Goal: Task Accomplishment & Management: Complete application form

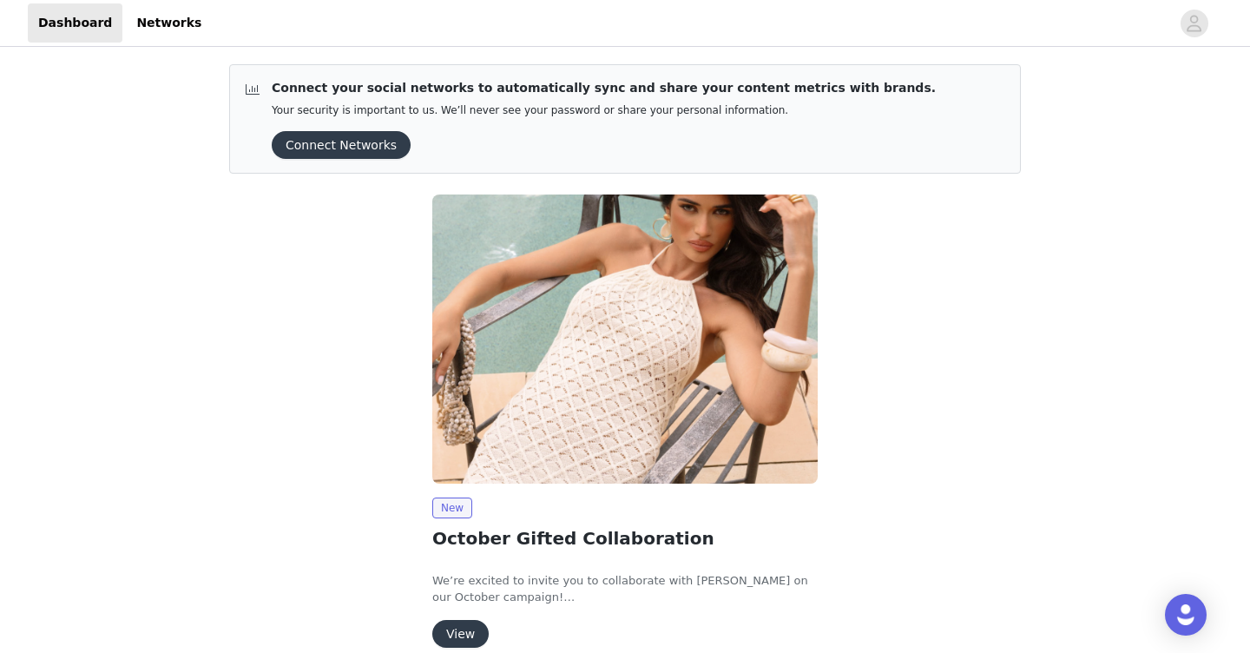
scroll to position [82, 0]
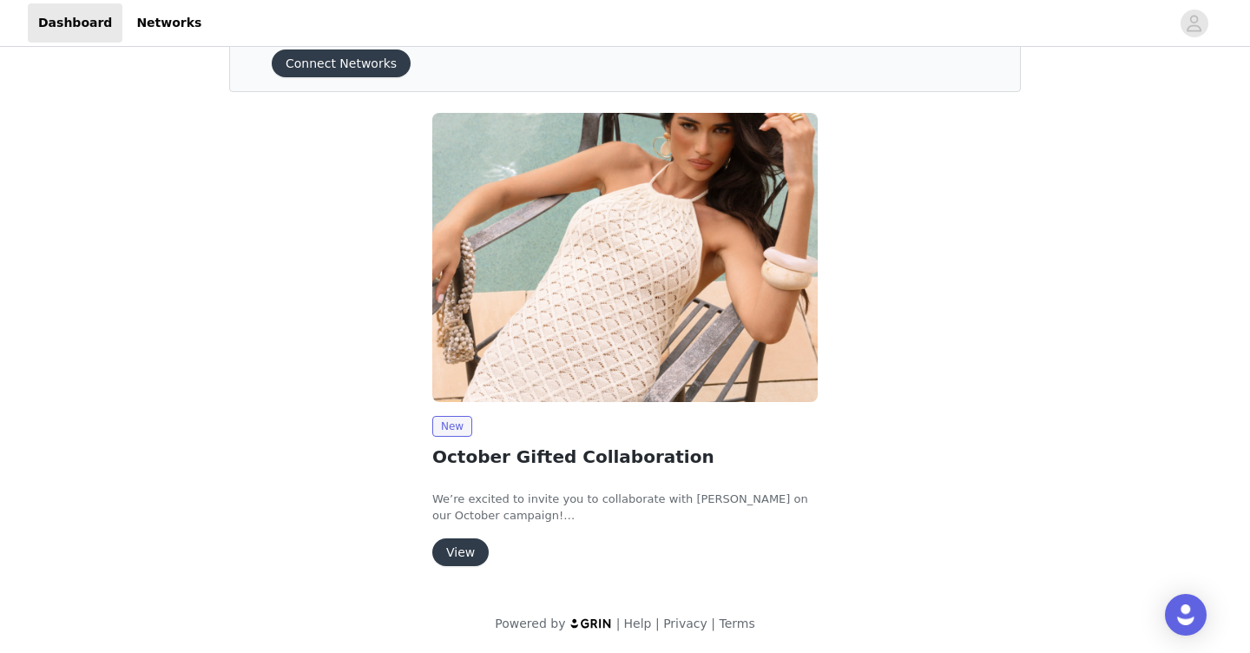
click at [467, 549] on button "View" at bounding box center [460, 552] width 56 height 28
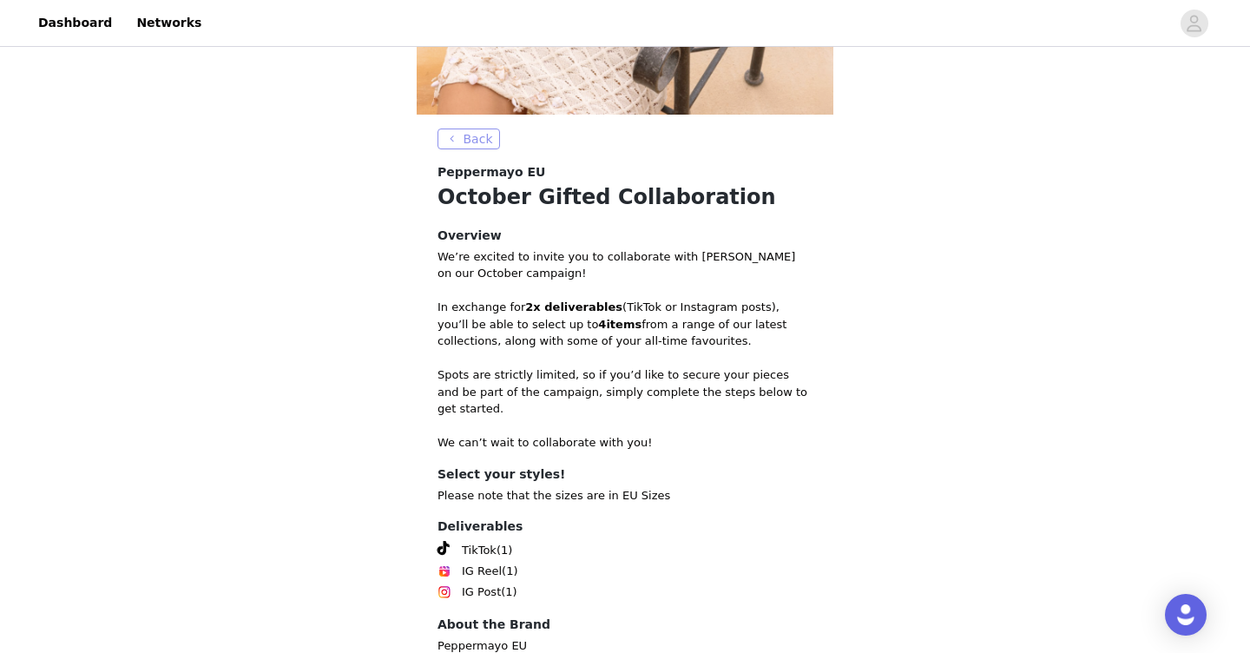
scroll to position [491, 0]
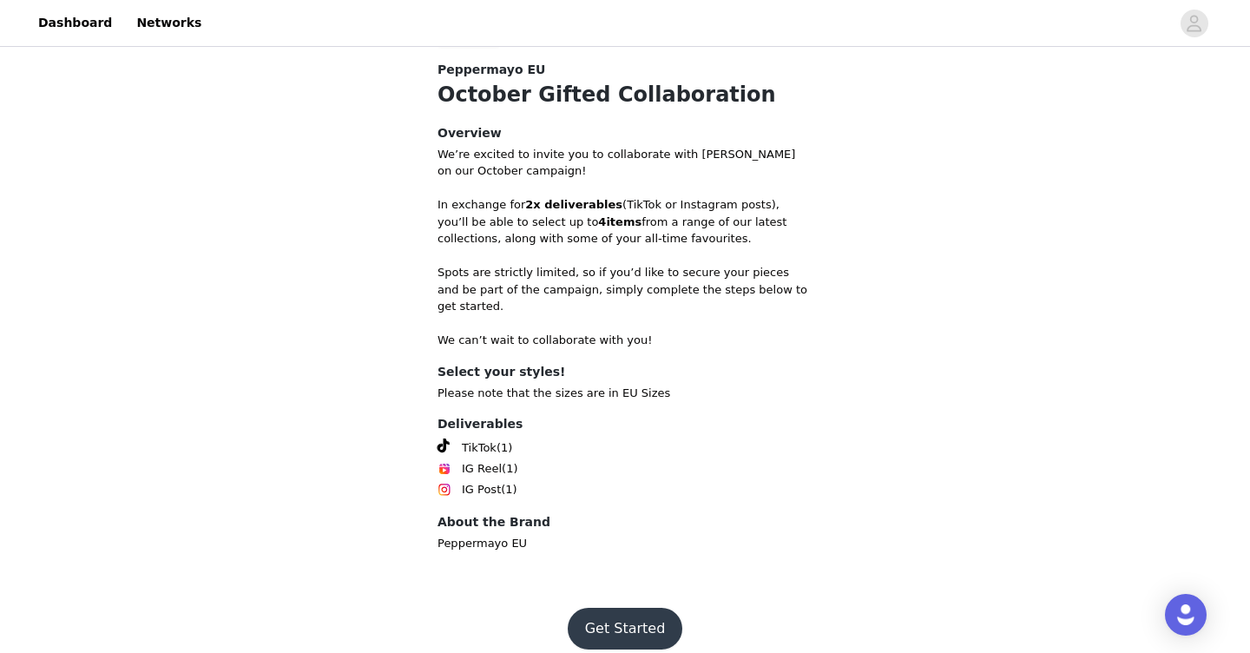
click at [638, 607] on button "Get Started" at bounding box center [625, 628] width 115 height 42
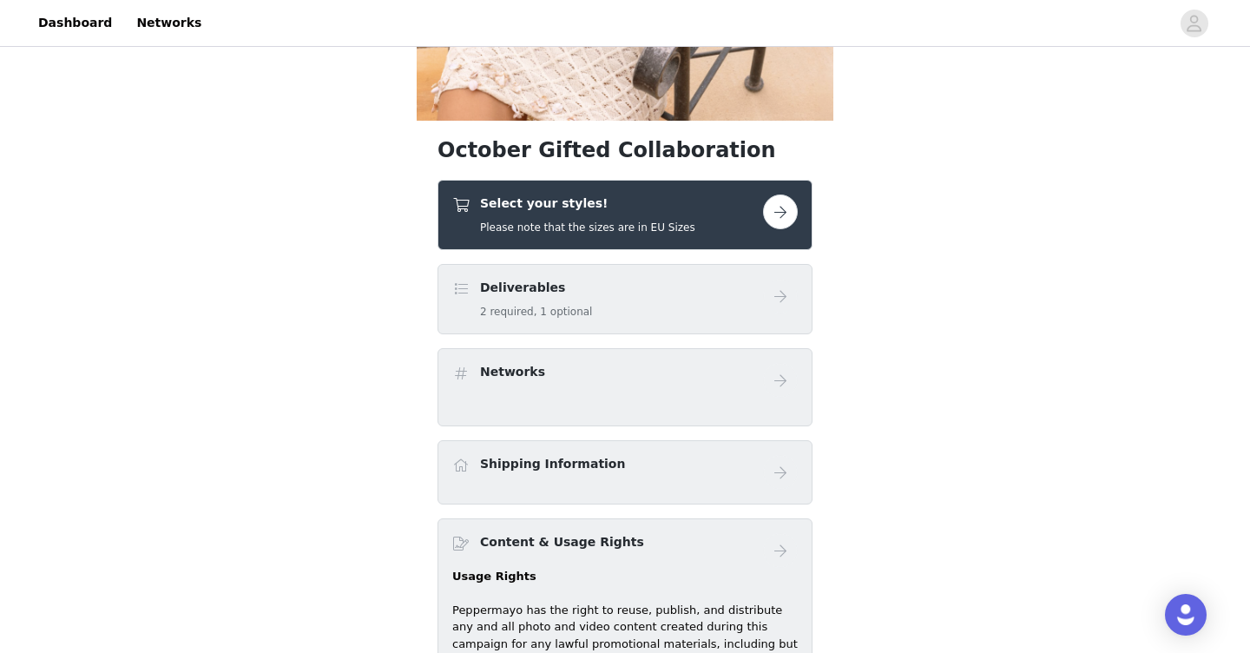
scroll to position [385, 0]
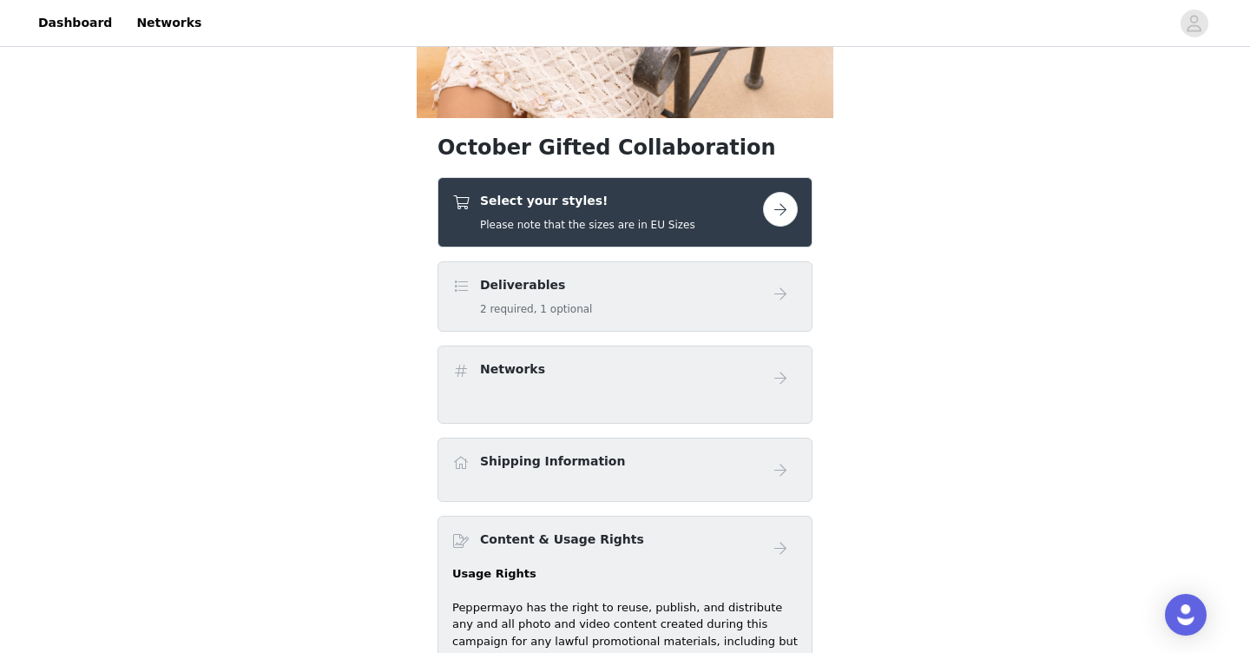
click at [786, 213] on button "button" at bounding box center [780, 209] width 35 height 35
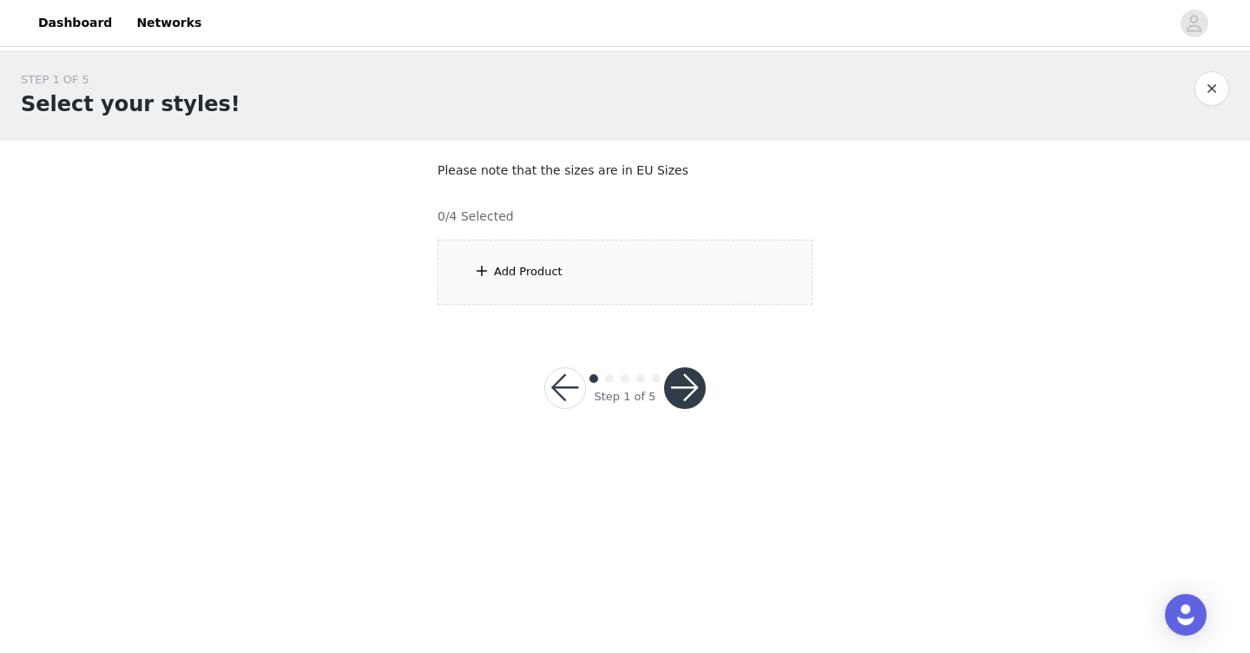
click at [667, 277] on div "Add Product" at bounding box center [624, 272] width 375 height 65
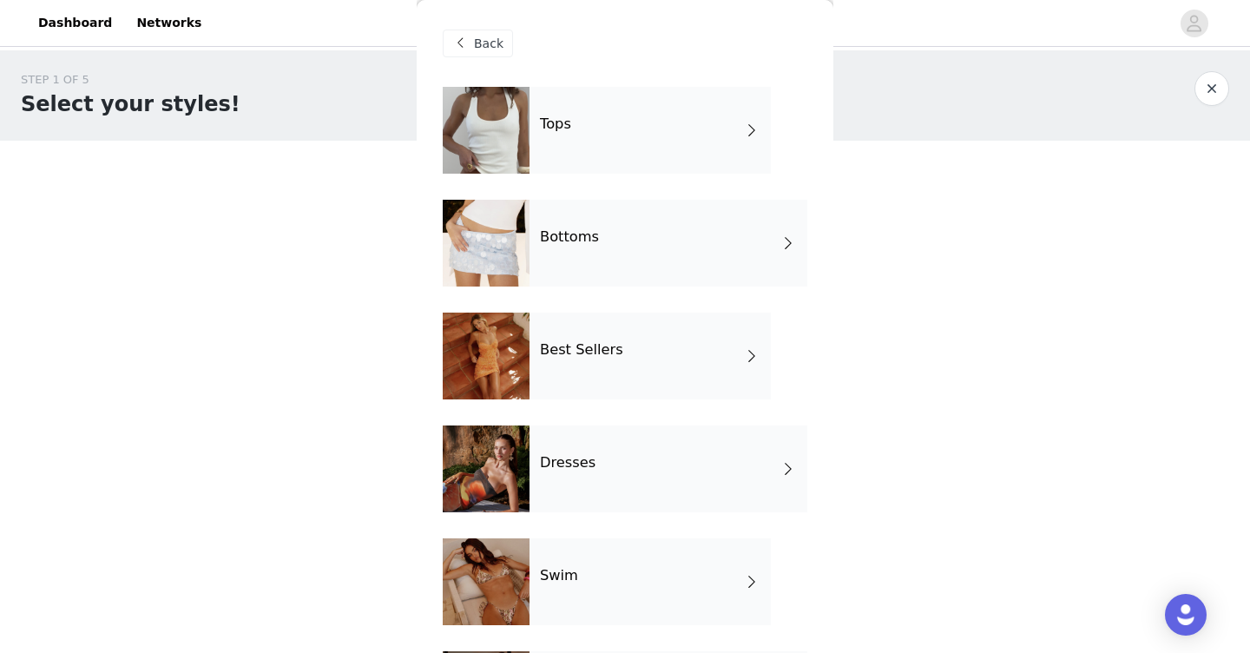
click at [622, 113] on div "Tops" at bounding box center [649, 130] width 241 height 87
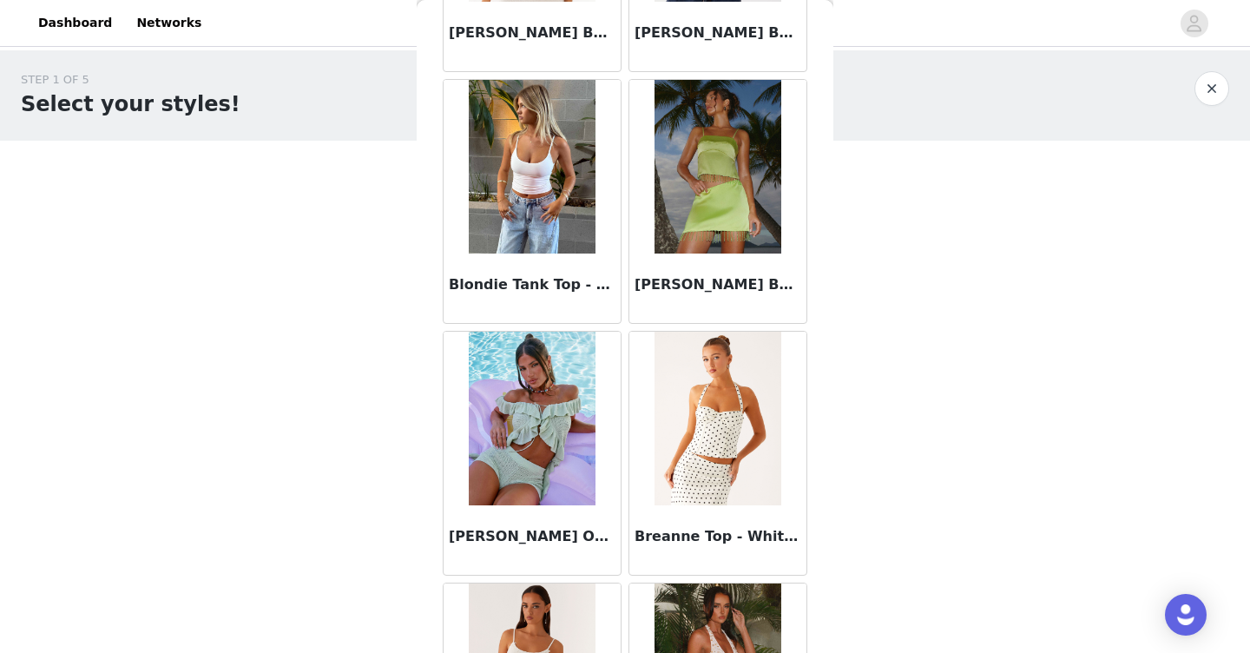
scroll to position [2003, 0]
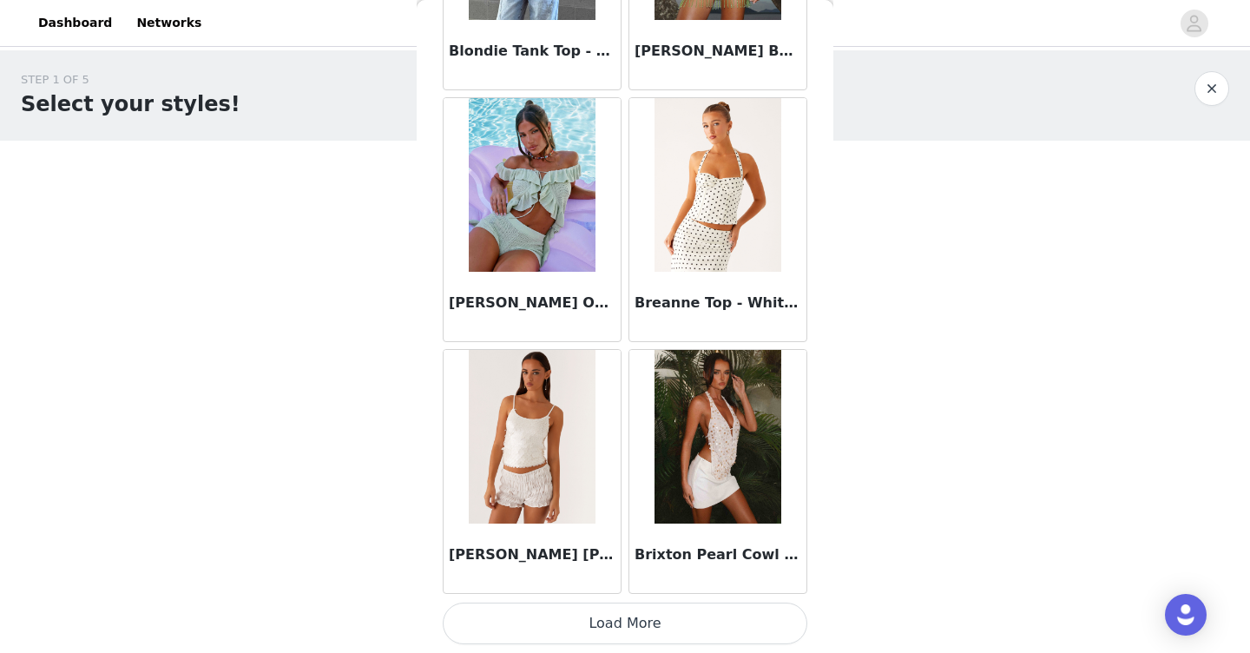
click at [496, 635] on button "Load More" at bounding box center [625, 623] width 364 height 42
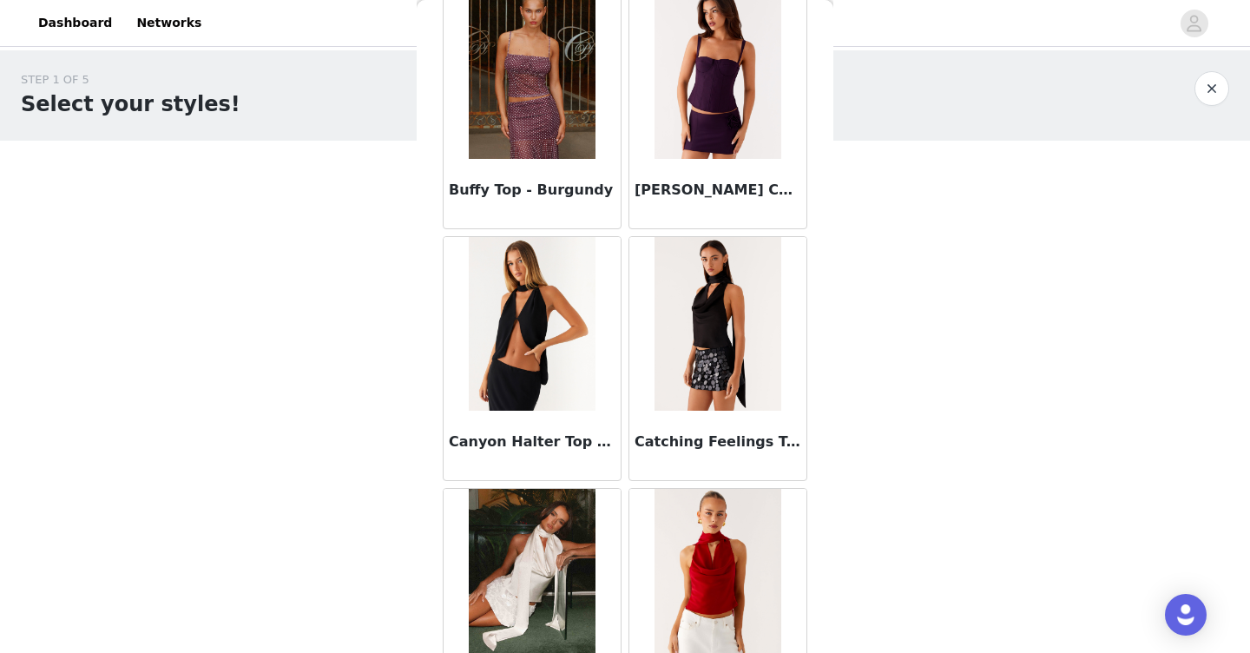
scroll to position [2620, 0]
click at [724, 191] on h3 "[PERSON_NAME] Corset Top - Plum" at bounding box center [717, 189] width 167 height 21
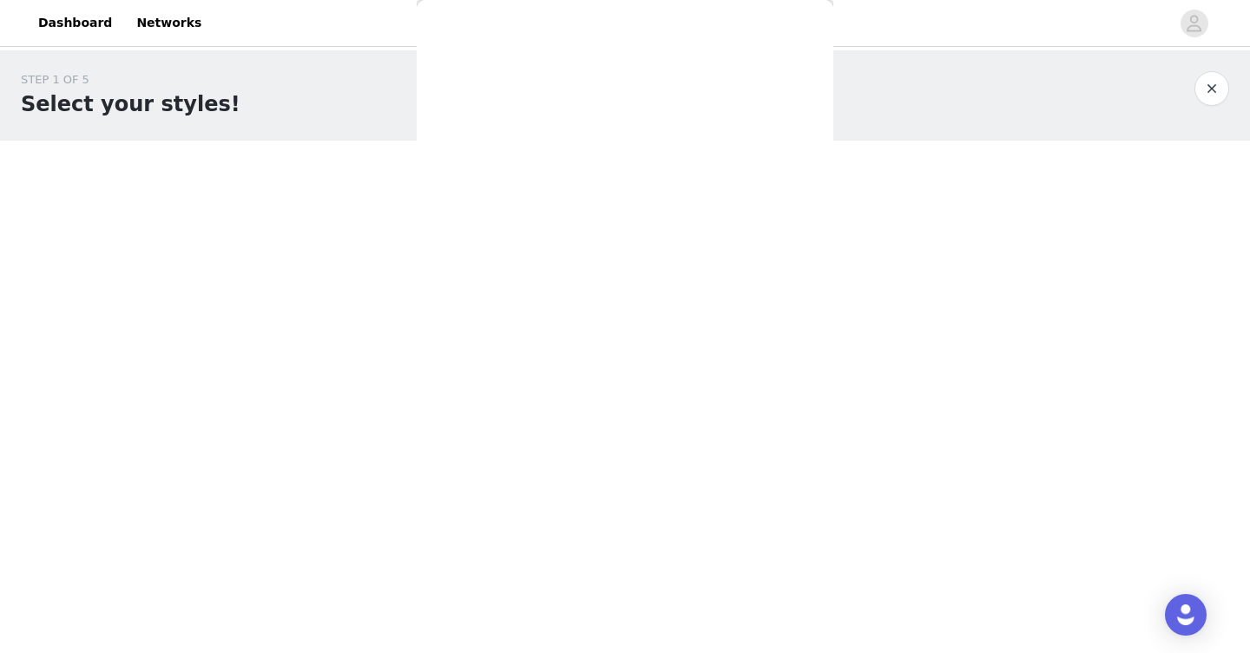
scroll to position [0, 0]
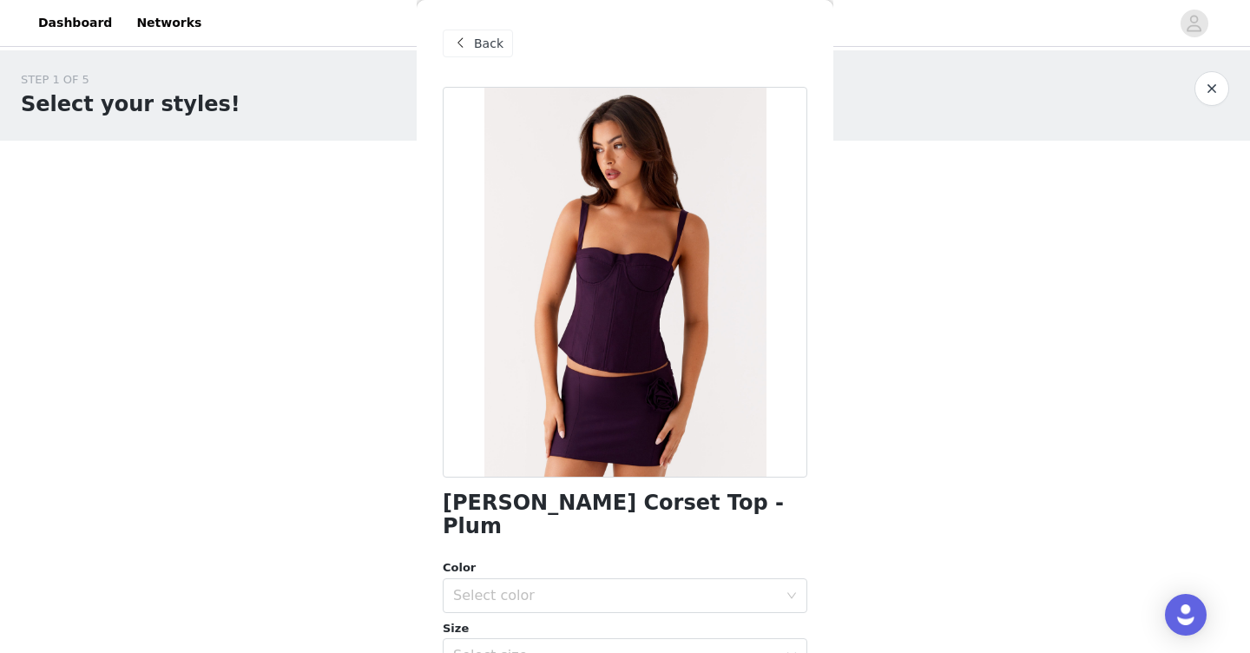
click at [474, 43] on span "Back" at bounding box center [489, 44] width 30 height 18
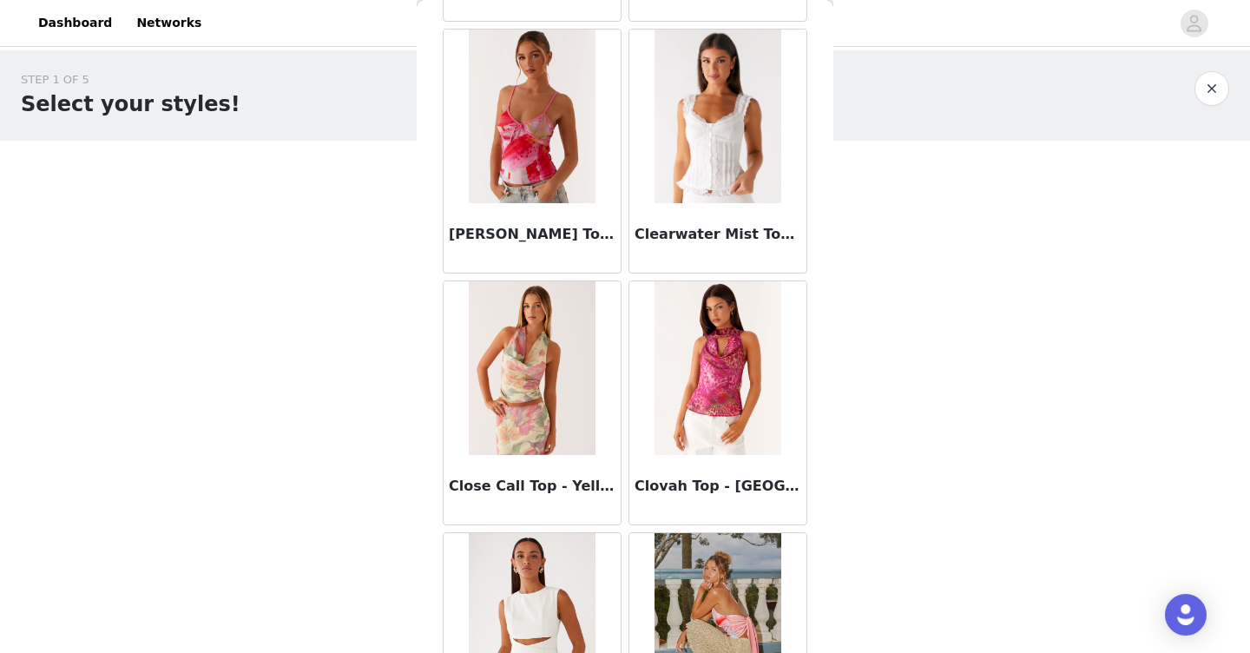
scroll to position [4519, 0]
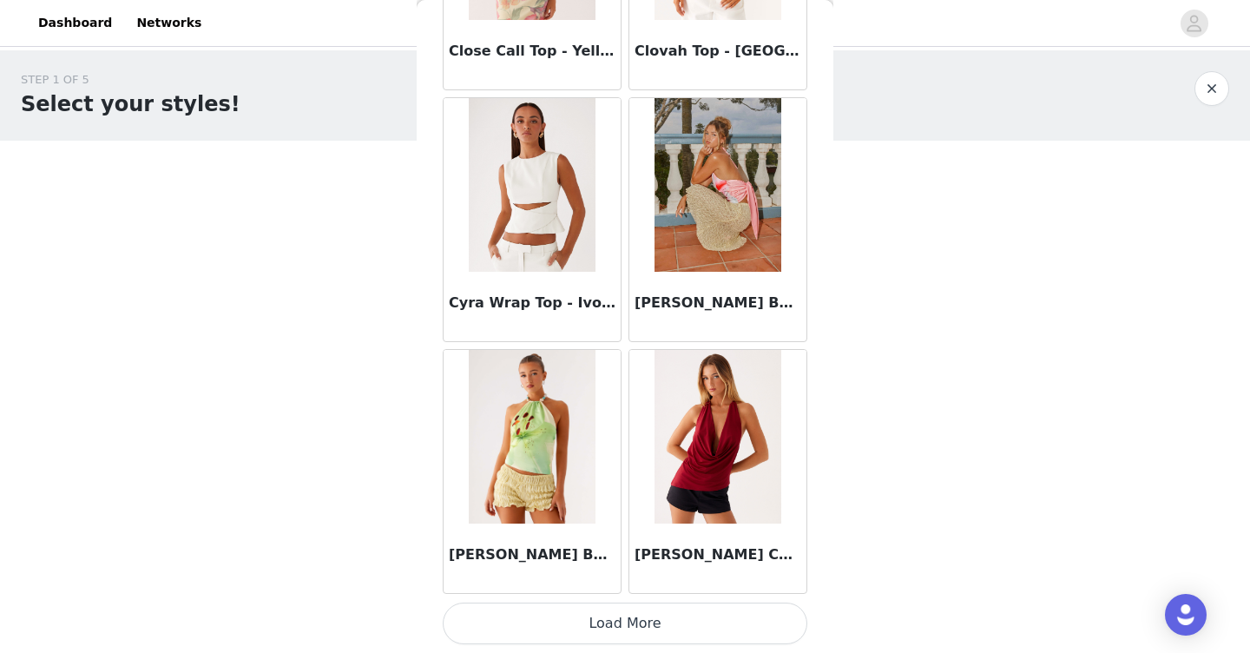
click at [555, 637] on button "Load More" at bounding box center [625, 623] width 364 height 42
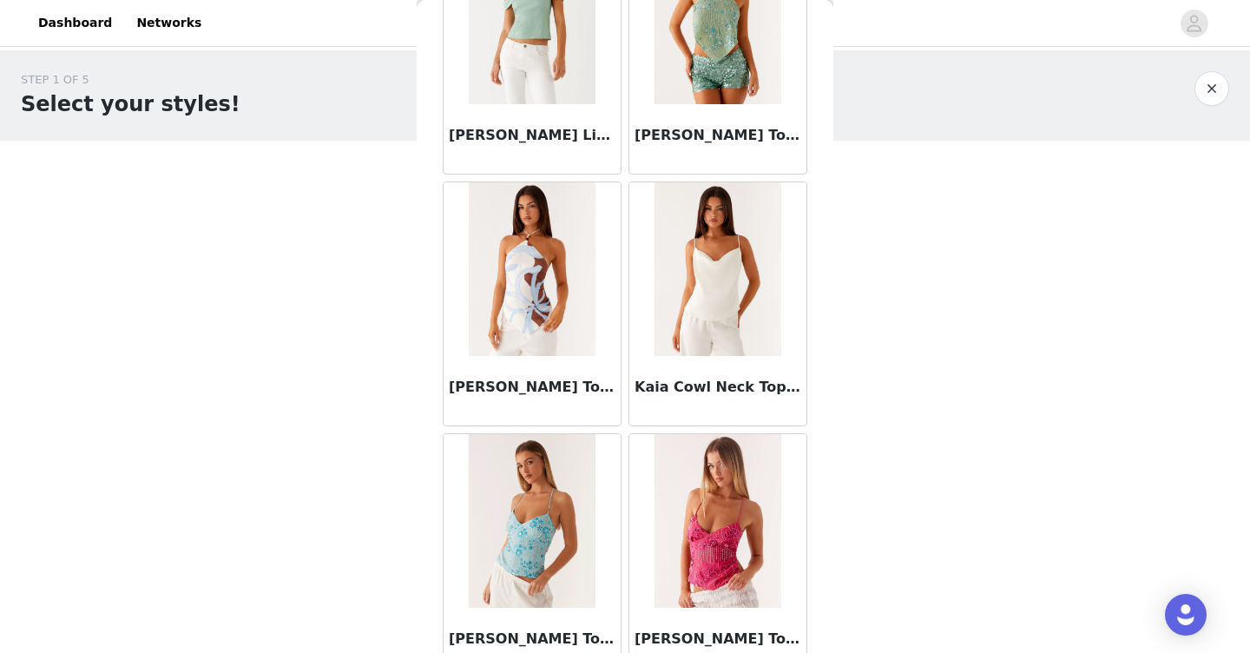
scroll to position [7036, 0]
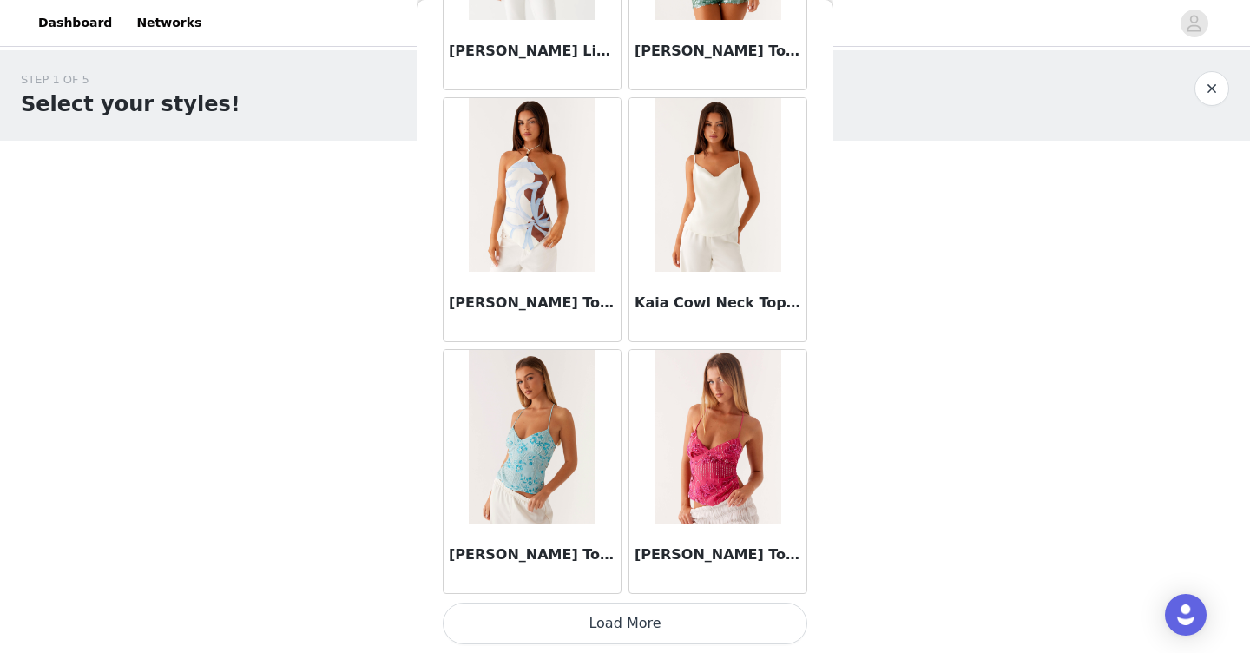
click at [622, 627] on button "Load More" at bounding box center [625, 623] width 364 height 42
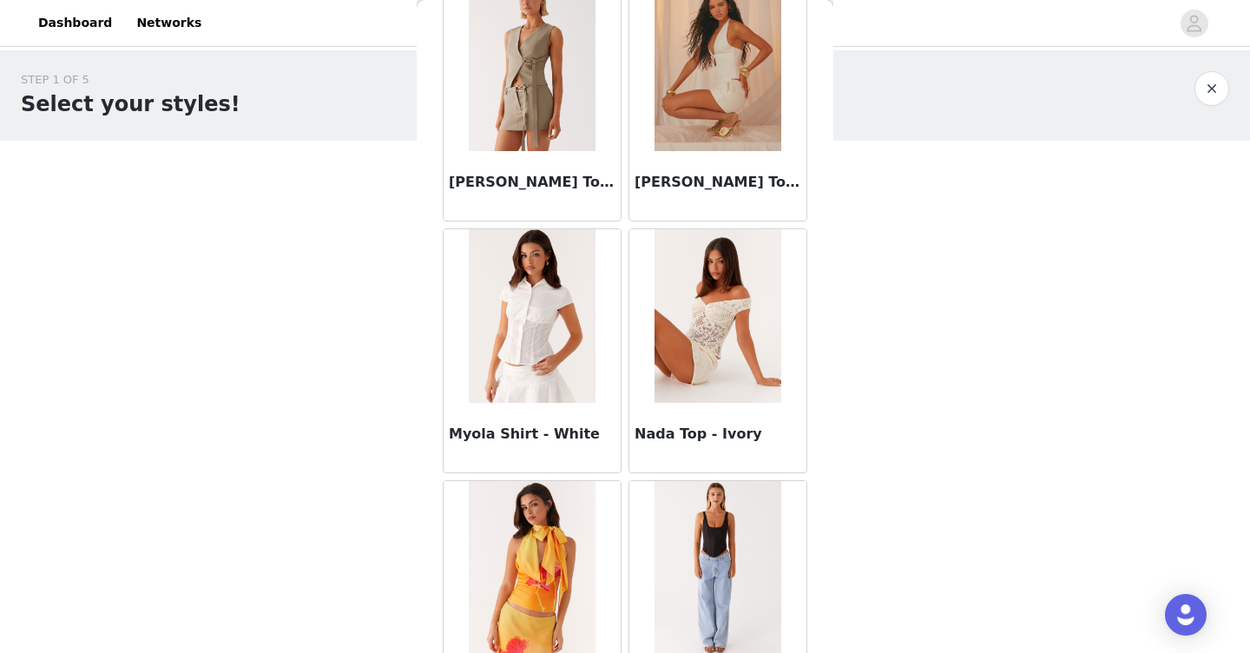
scroll to position [9553, 0]
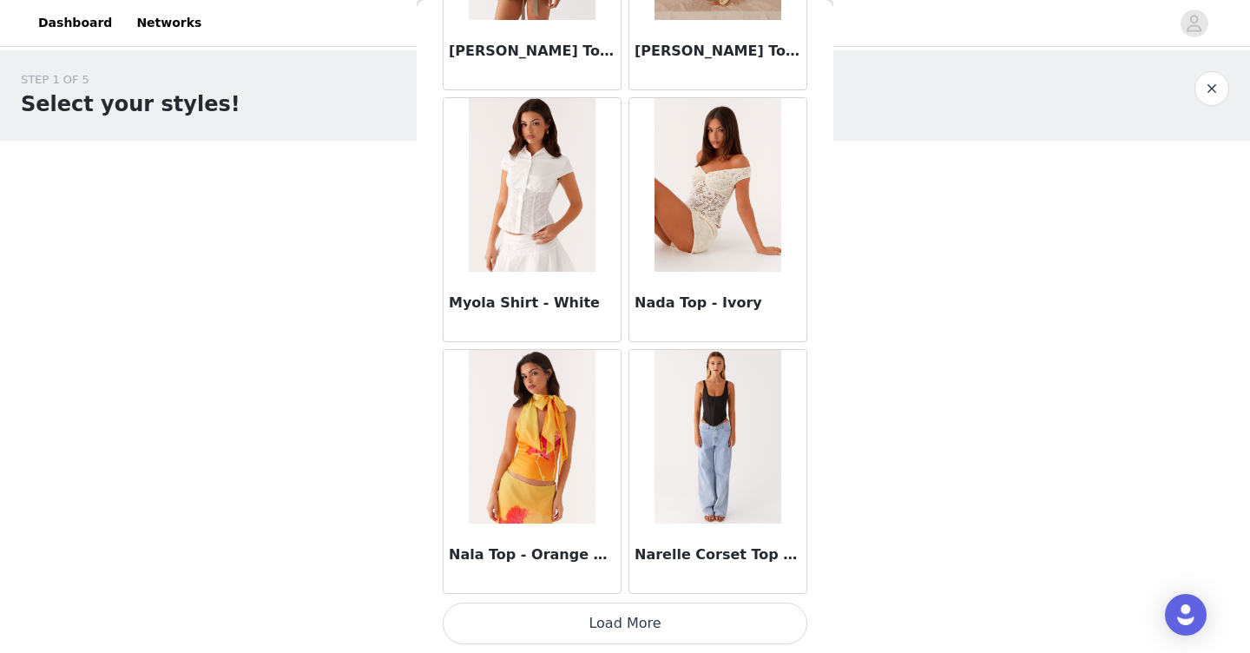
click at [626, 620] on button "Load More" at bounding box center [625, 623] width 364 height 42
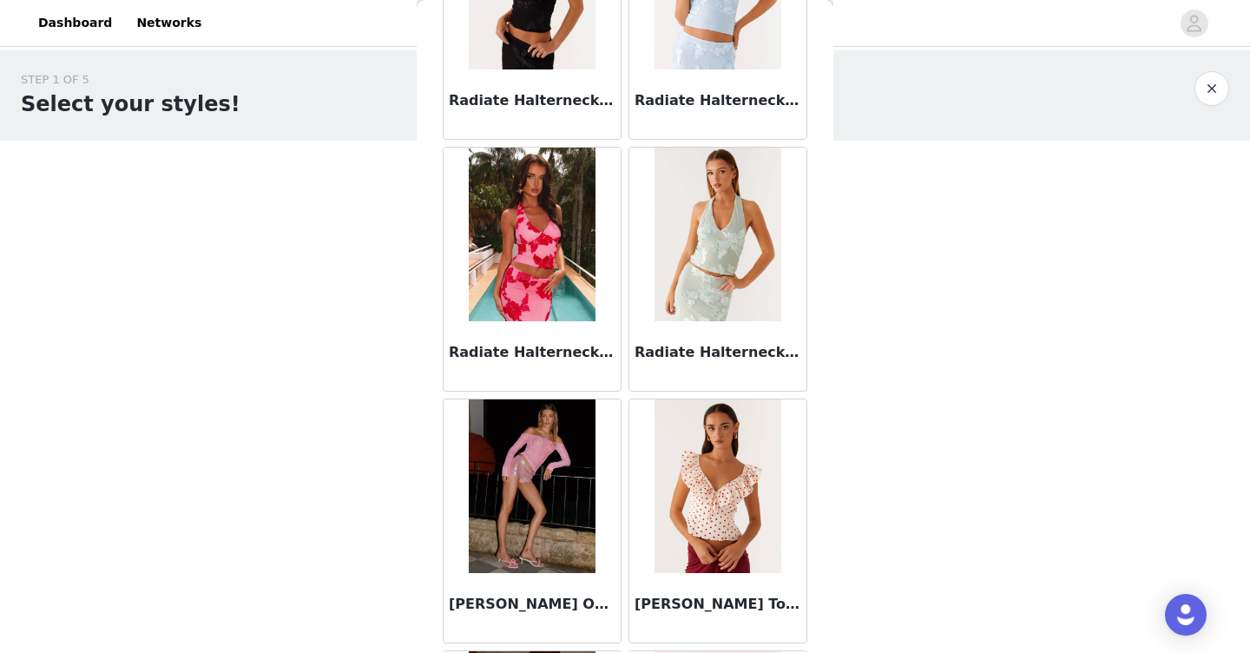
scroll to position [12069, 0]
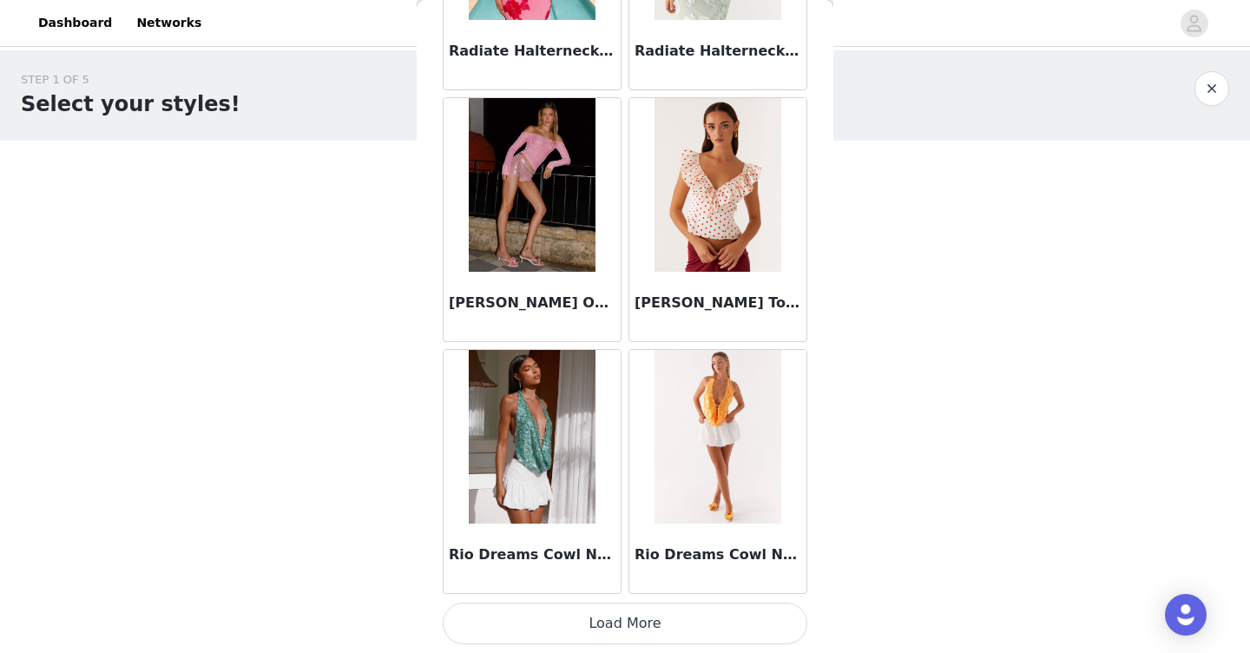
click at [626, 620] on button "Load More" at bounding box center [625, 623] width 364 height 42
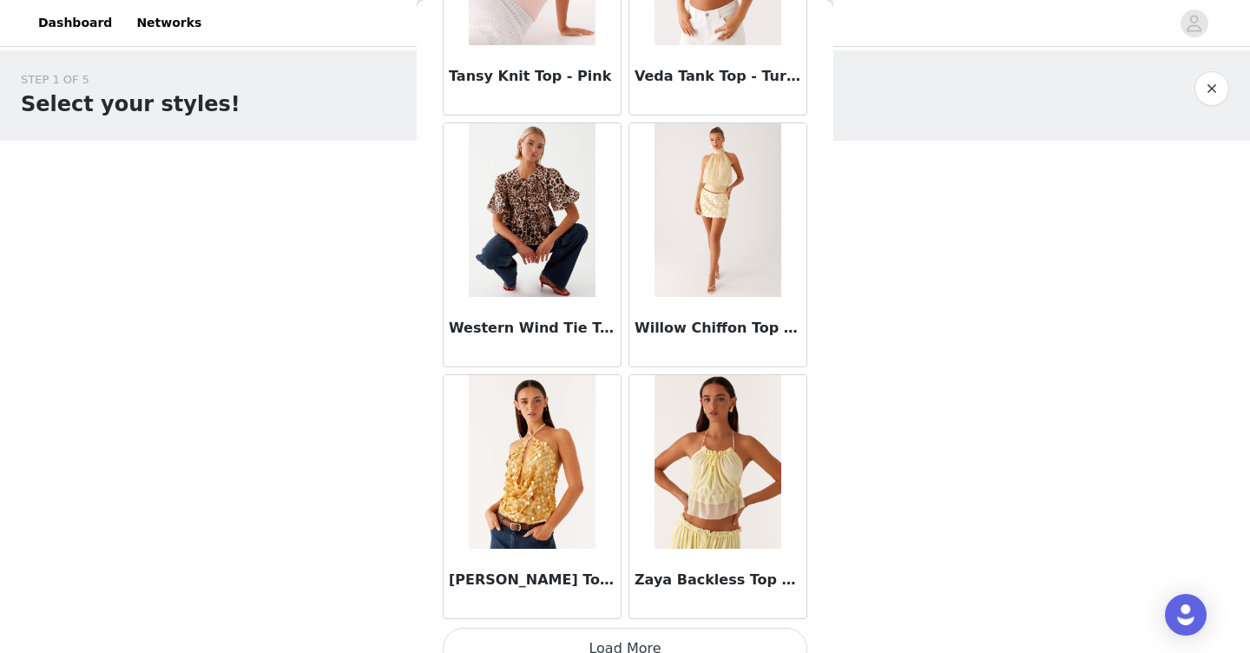
scroll to position [14586, 0]
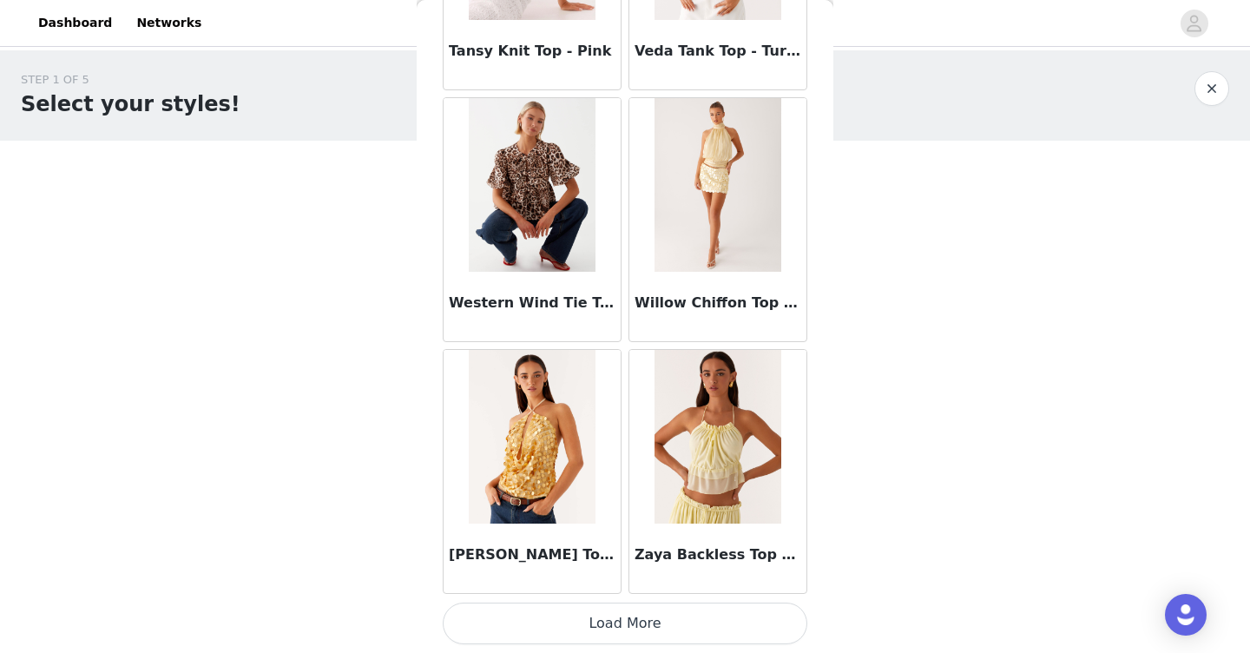
click at [616, 632] on button "Load More" at bounding box center [625, 623] width 364 height 42
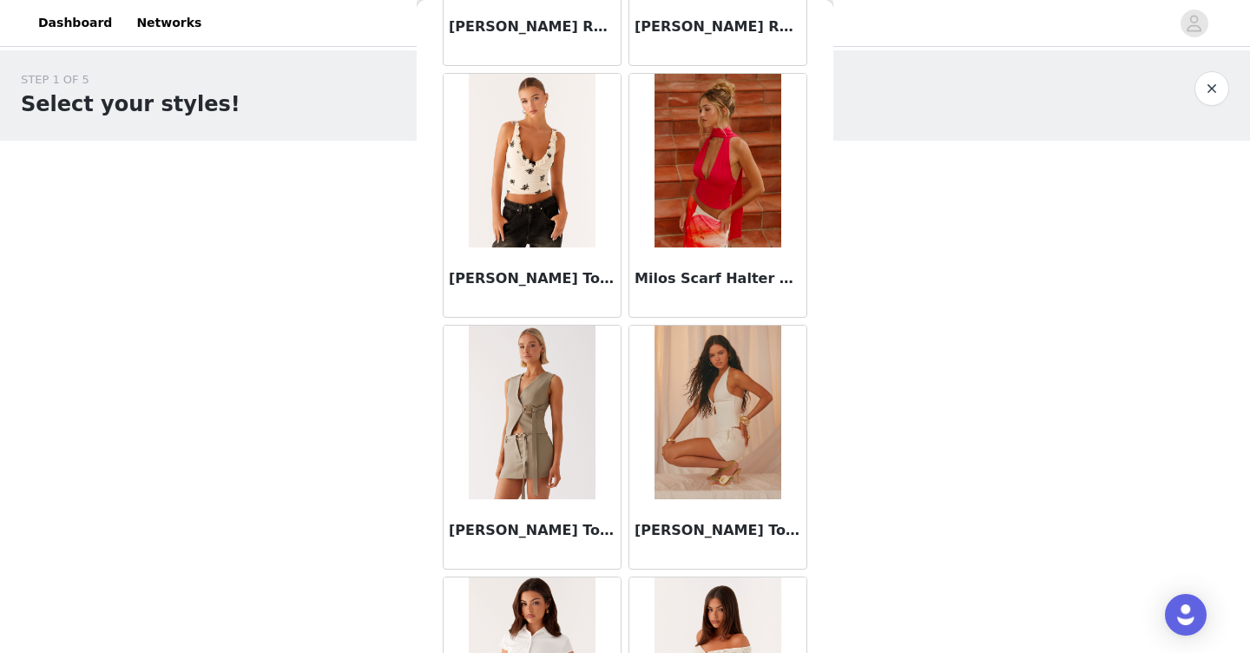
scroll to position [9065, 0]
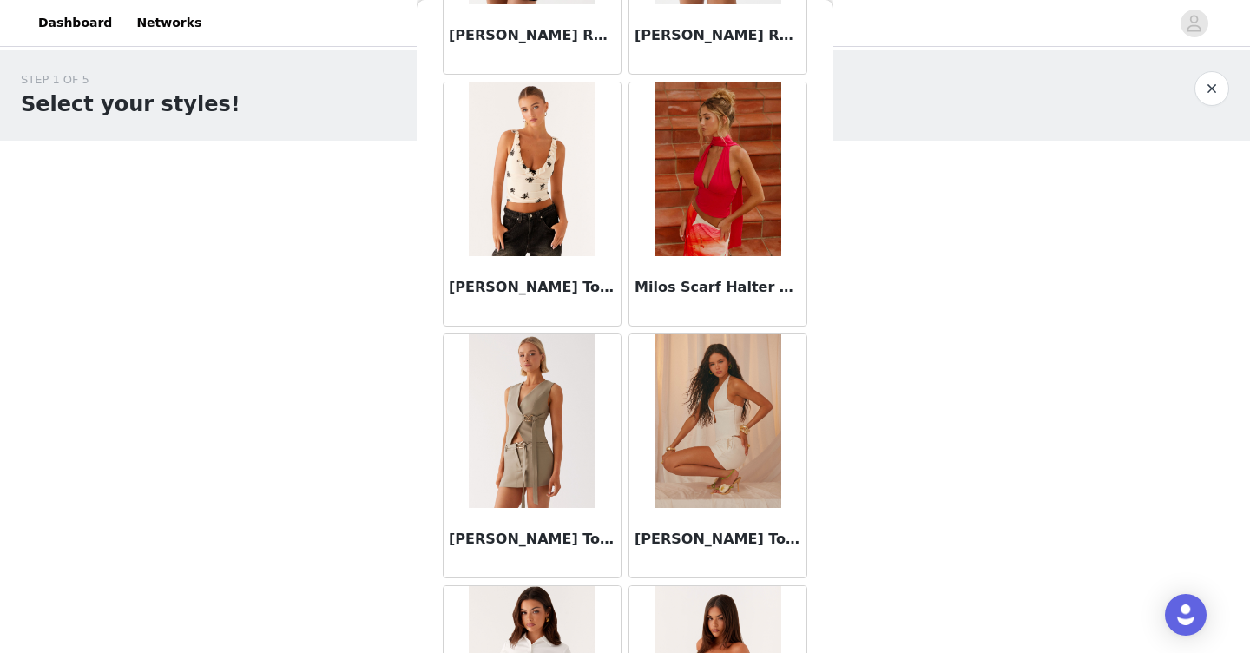
click at [568, 400] on img at bounding box center [532, 421] width 126 height 174
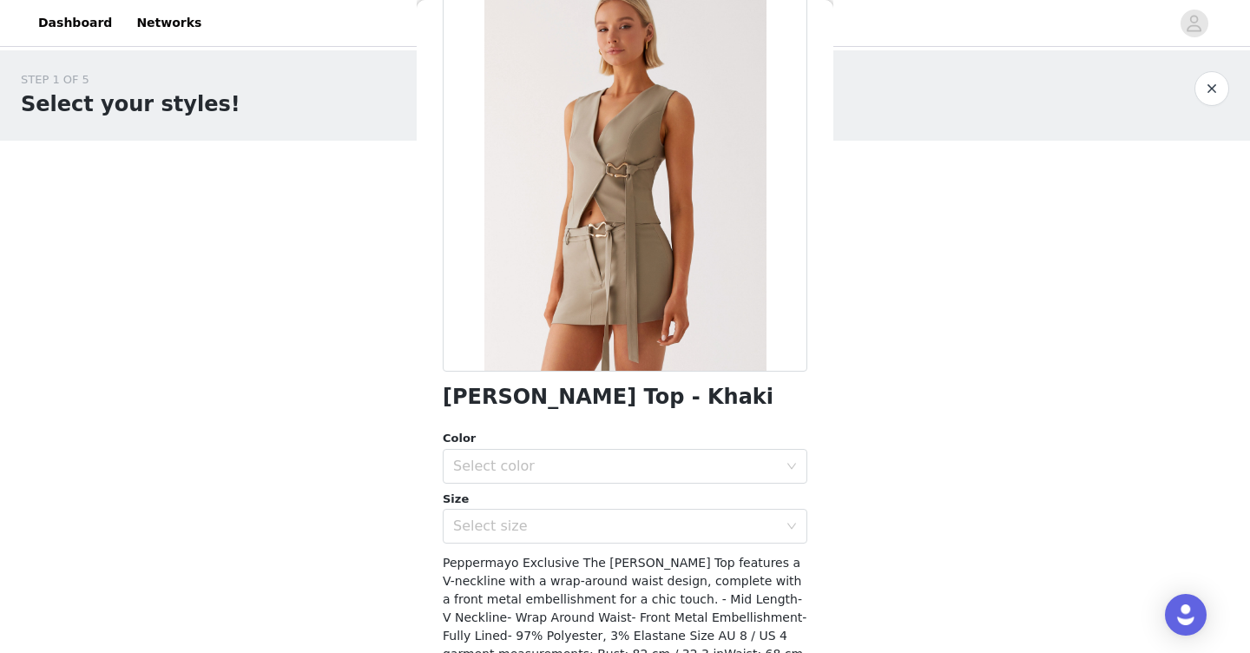
scroll to position [114, 0]
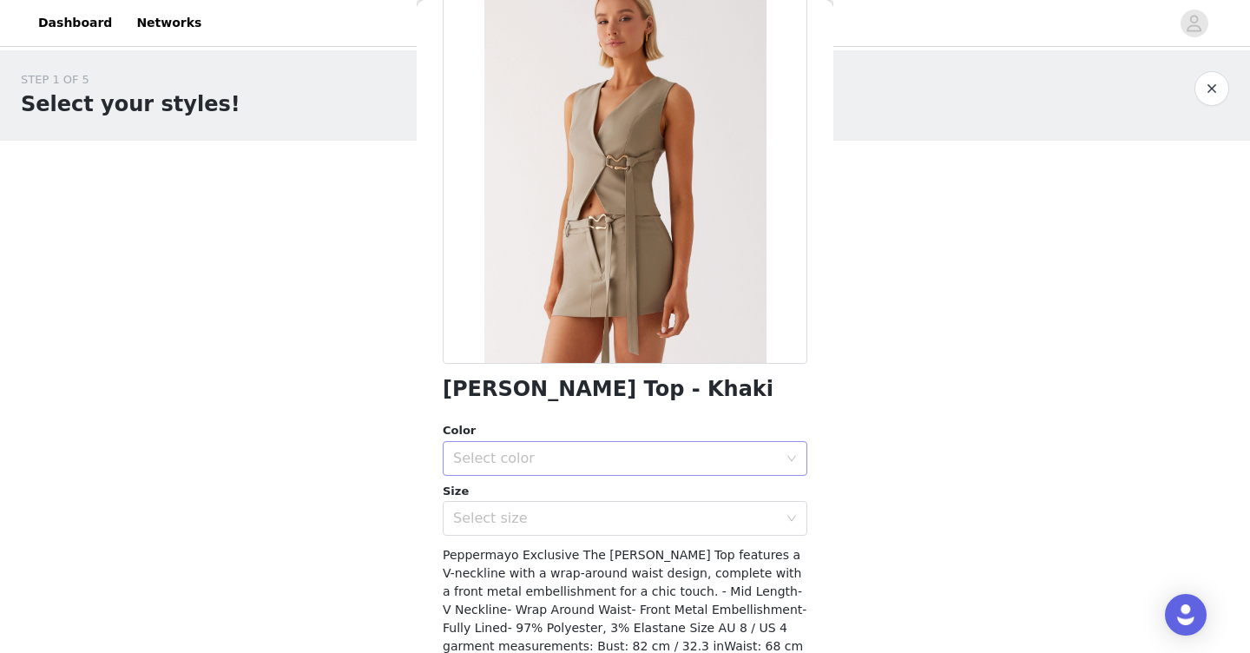
click at [601, 453] on div "Select color" at bounding box center [615, 458] width 325 height 17
click at [587, 496] on li "Khaki" at bounding box center [625, 496] width 364 height 28
click at [582, 524] on div "Select size" at bounding box center [615, 517] width 325 height 17
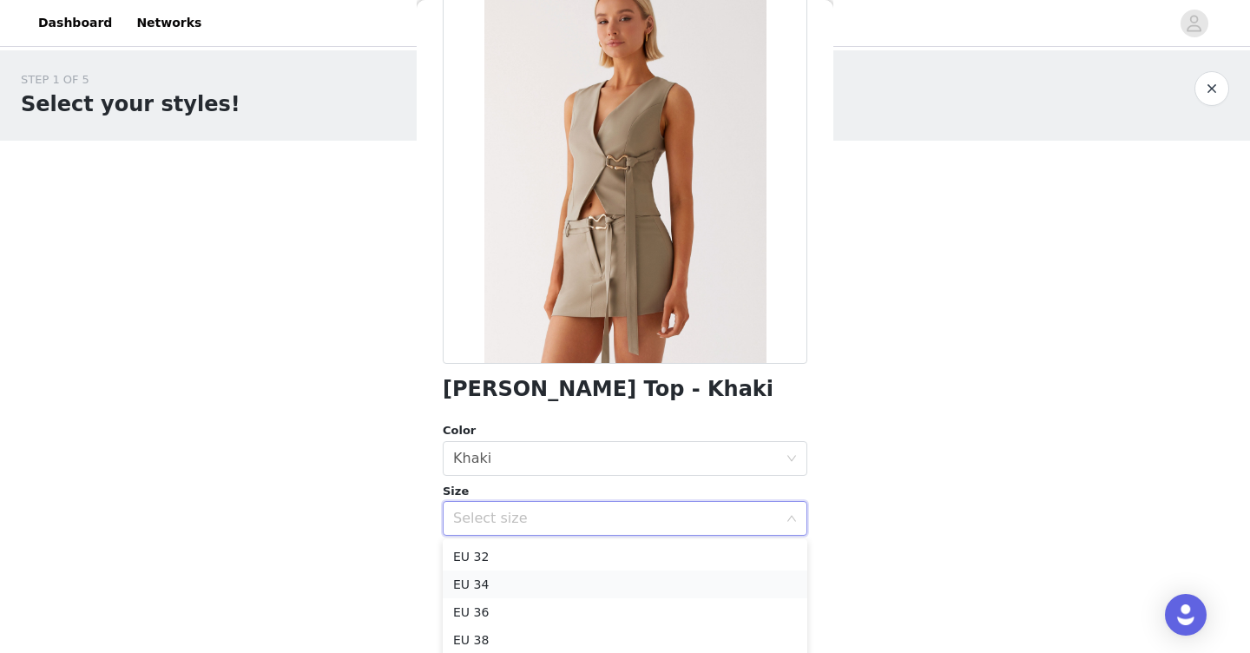
click at [555, 588] on li "EU 34" at bounding box center [625, 584] width 364 height 28
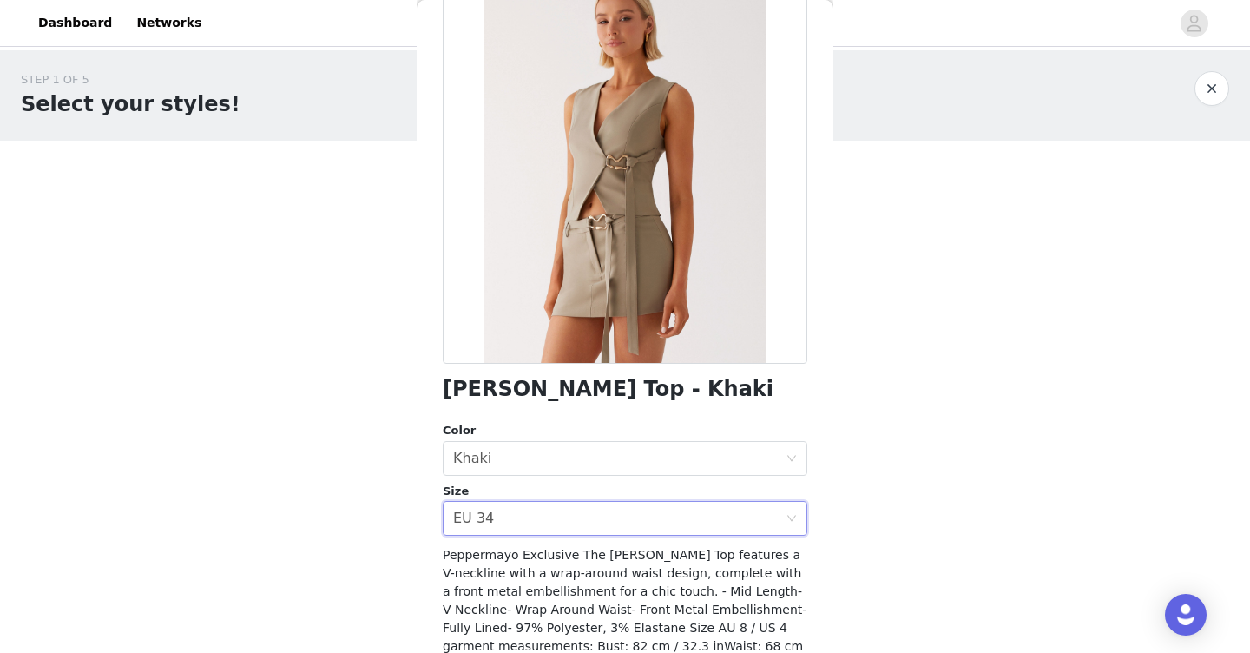
scroll to position [226, 0]
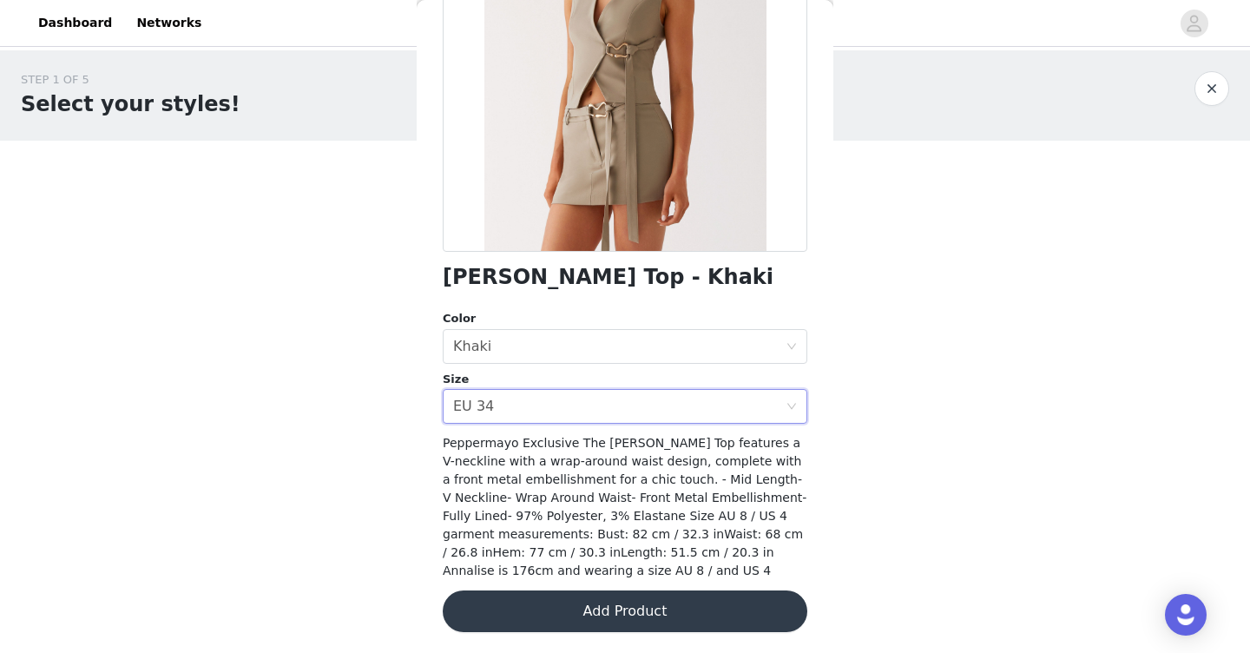
click at [577, 611] on button "Add Product" at bounding box center [625, 611] width 364 height 42
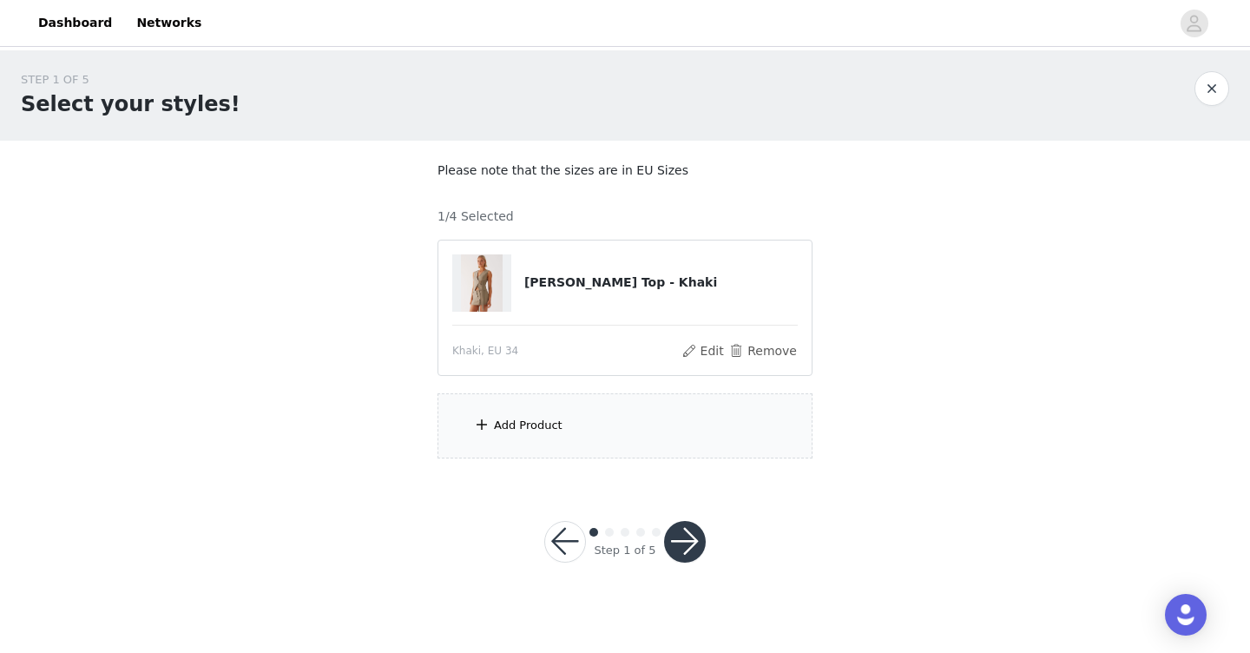
click at [484, 423] on span at bounding box center [481, 424] width 17 height 21
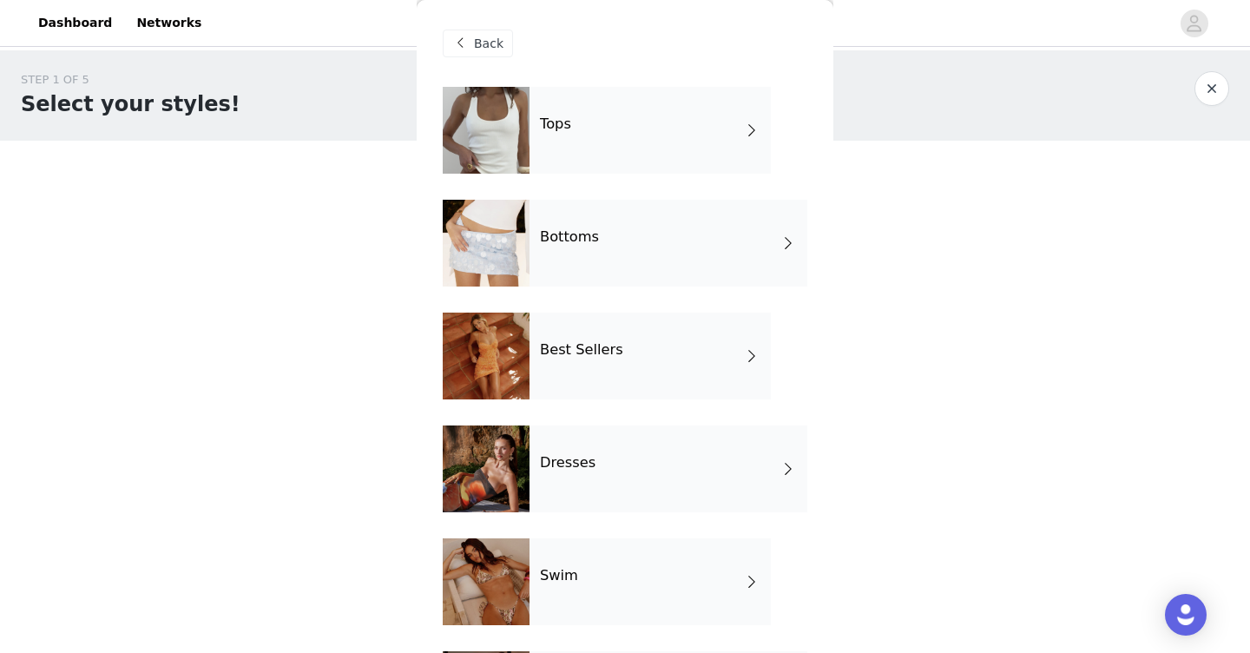
click at [634, 245] on div "Bottoms" at bounding box center [668, 243] width 278 height 87
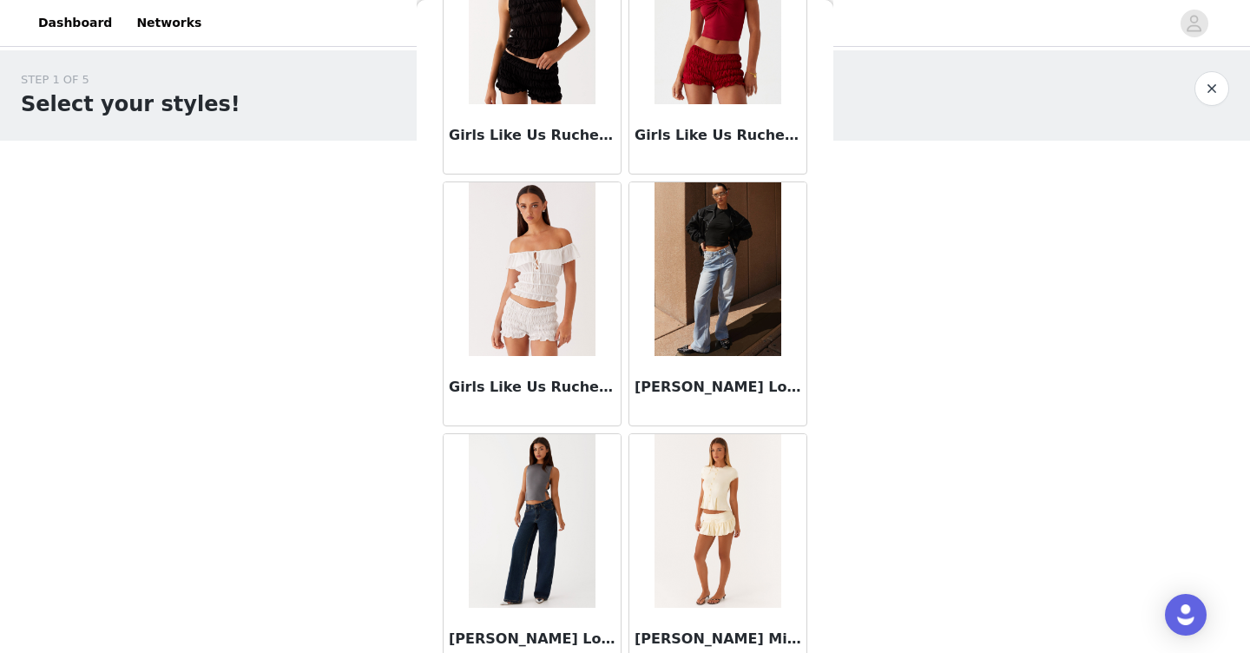
scroll to position [2003, 0]
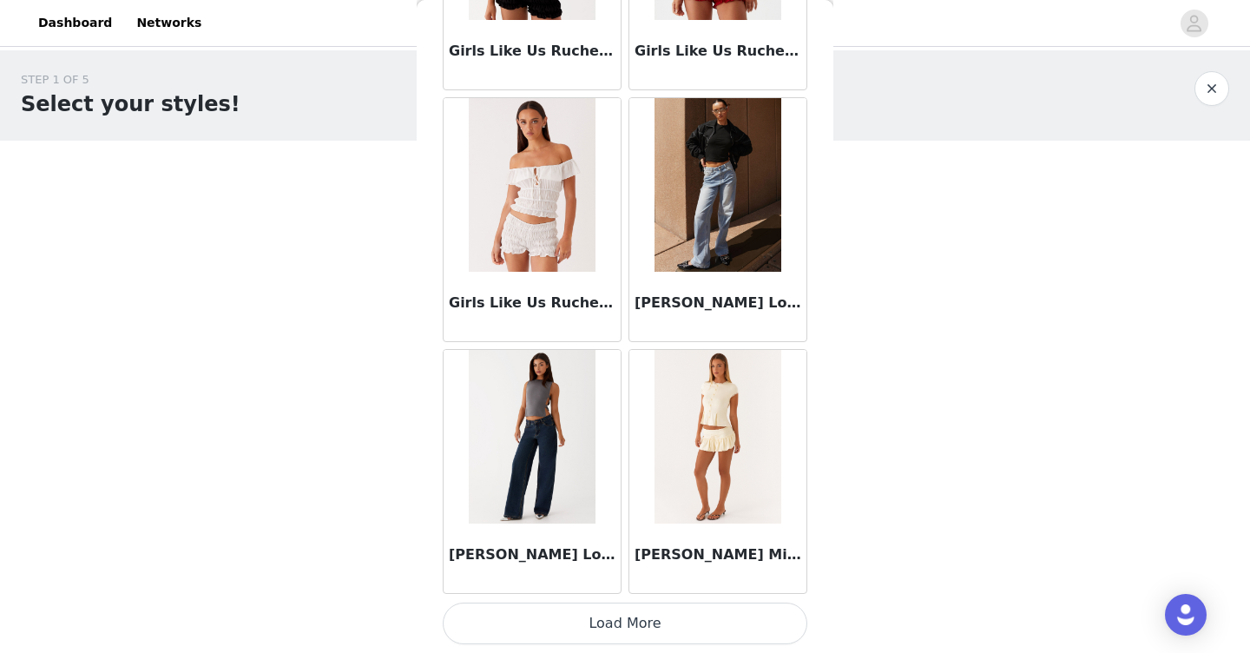
click at [604, 623] on button "Load More" at bounding box center [625, 623] width 364 height 42
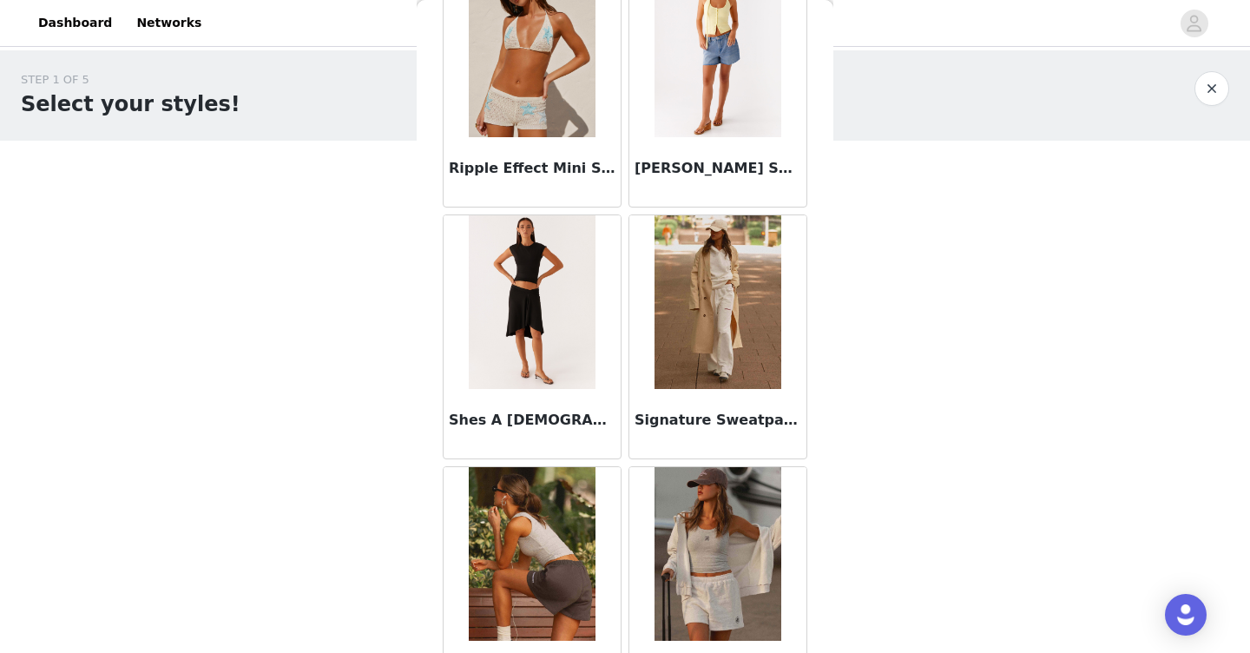
scroll to position [4519, 0]
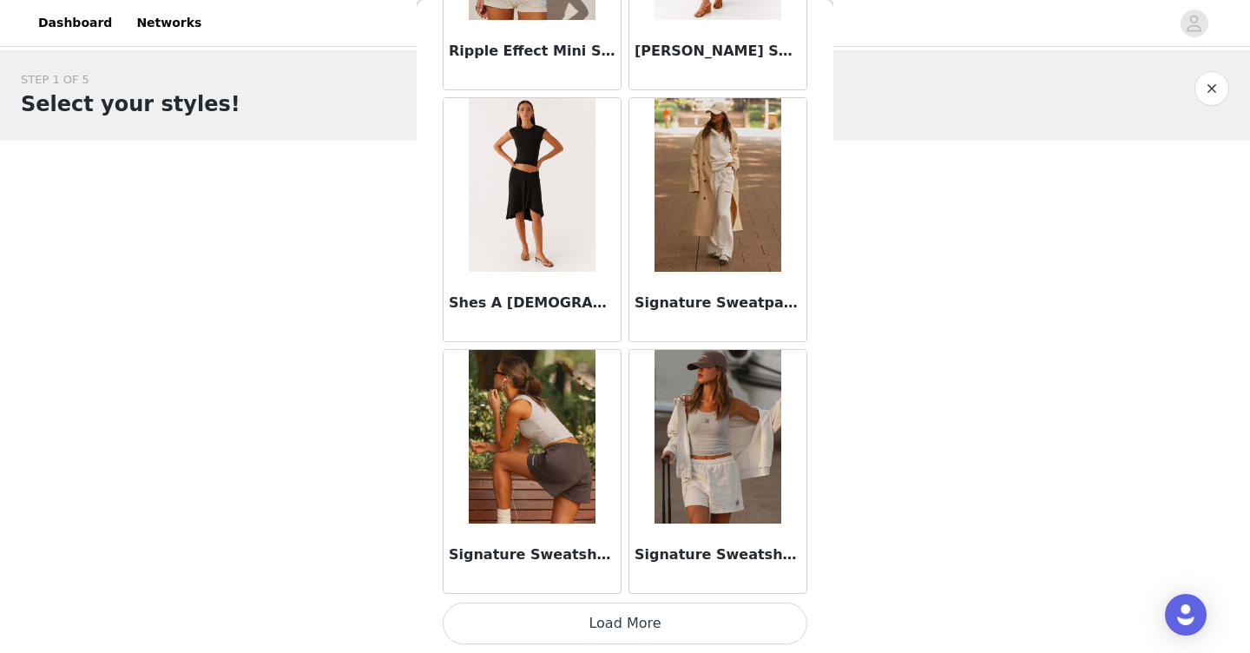
click at [604, 615] on button "Load More" at bounding box center [625, 623] width 364 height 42
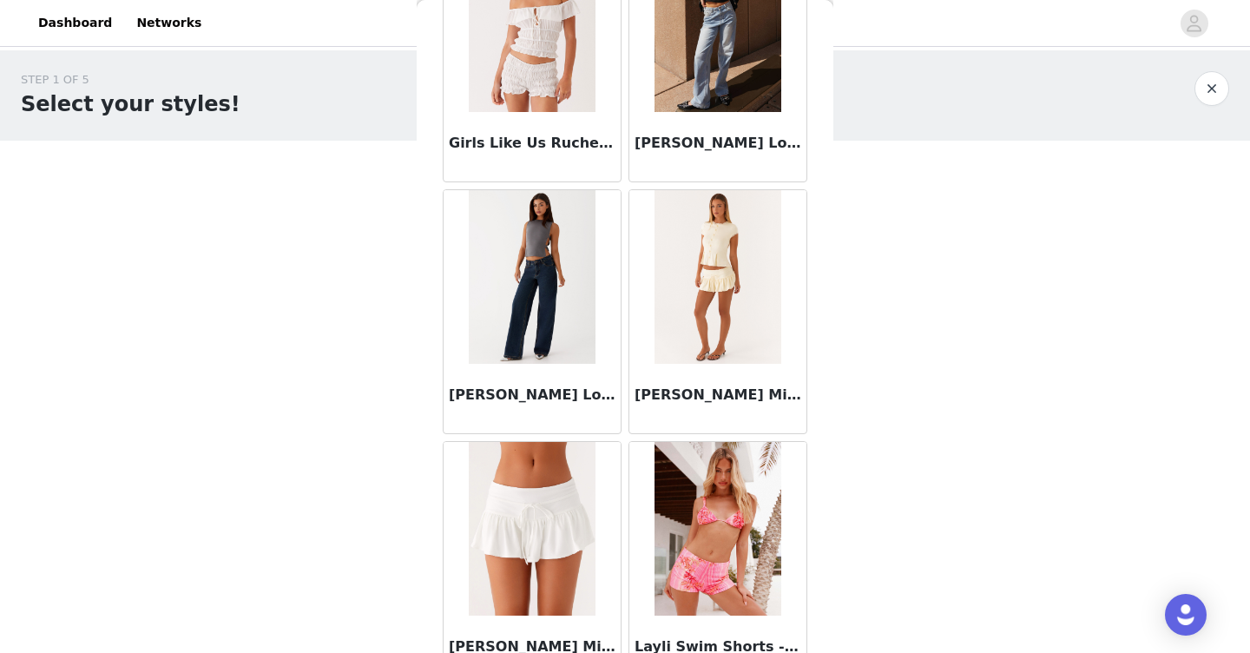
scroll to position [2132, 0]
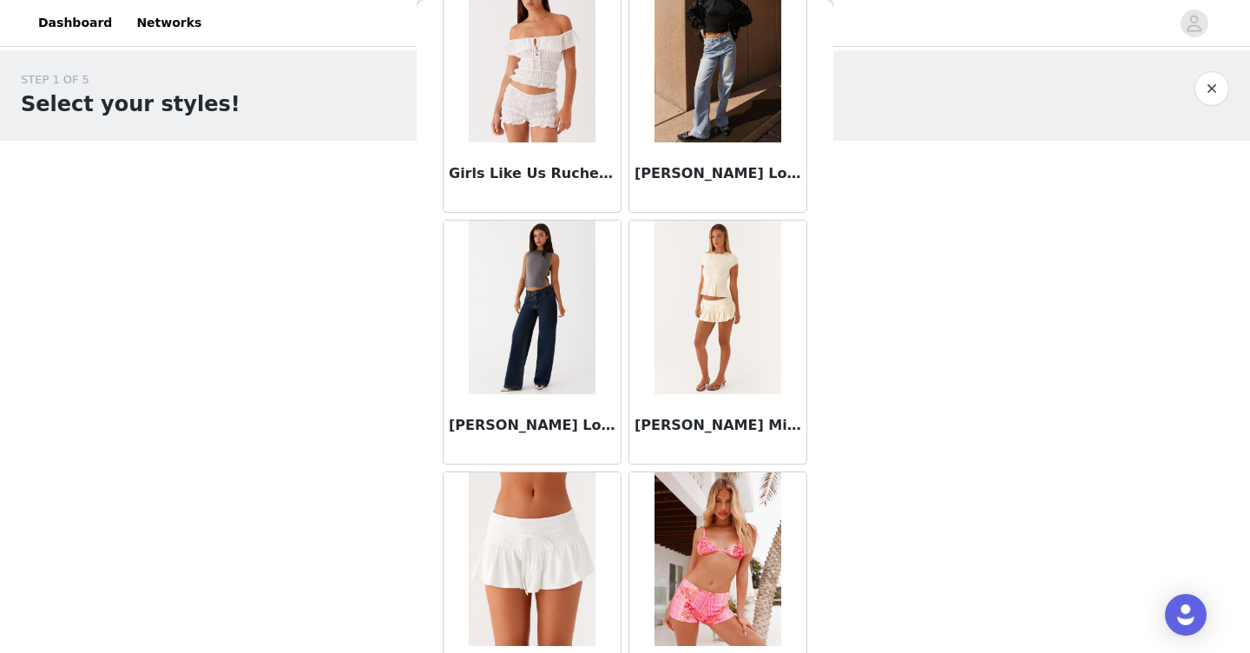
click at [558, 297] on img at bounding box center [532, 307] width 126 height 174
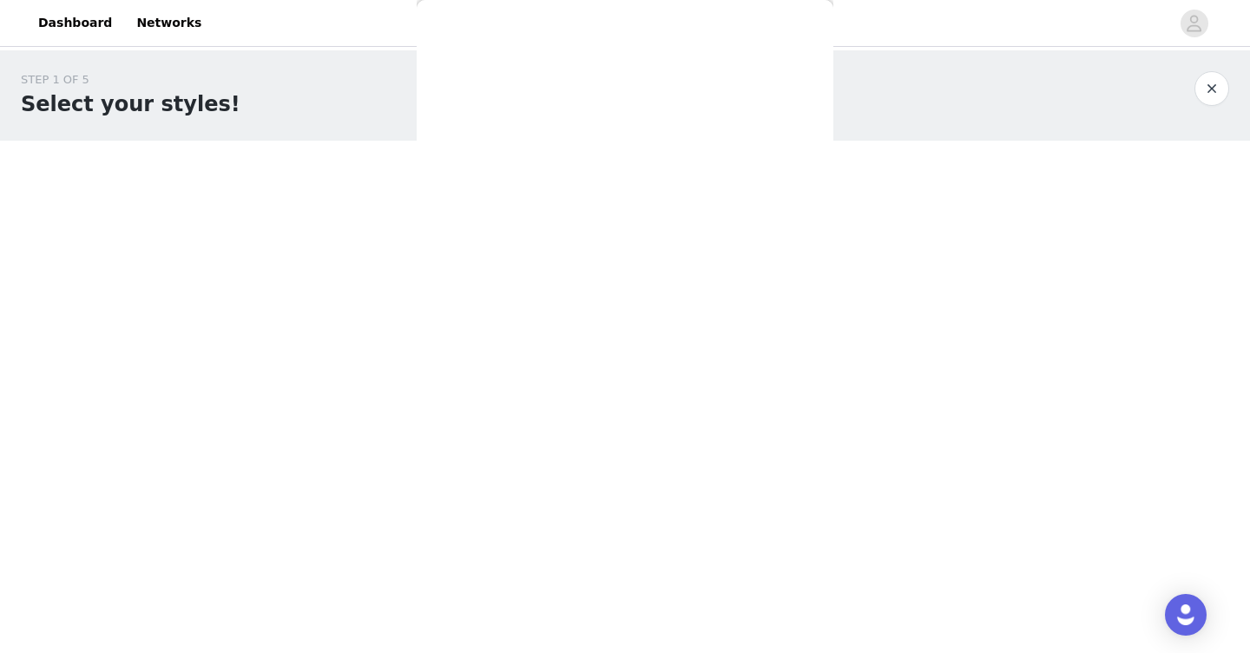
scroll to position [0, 0]
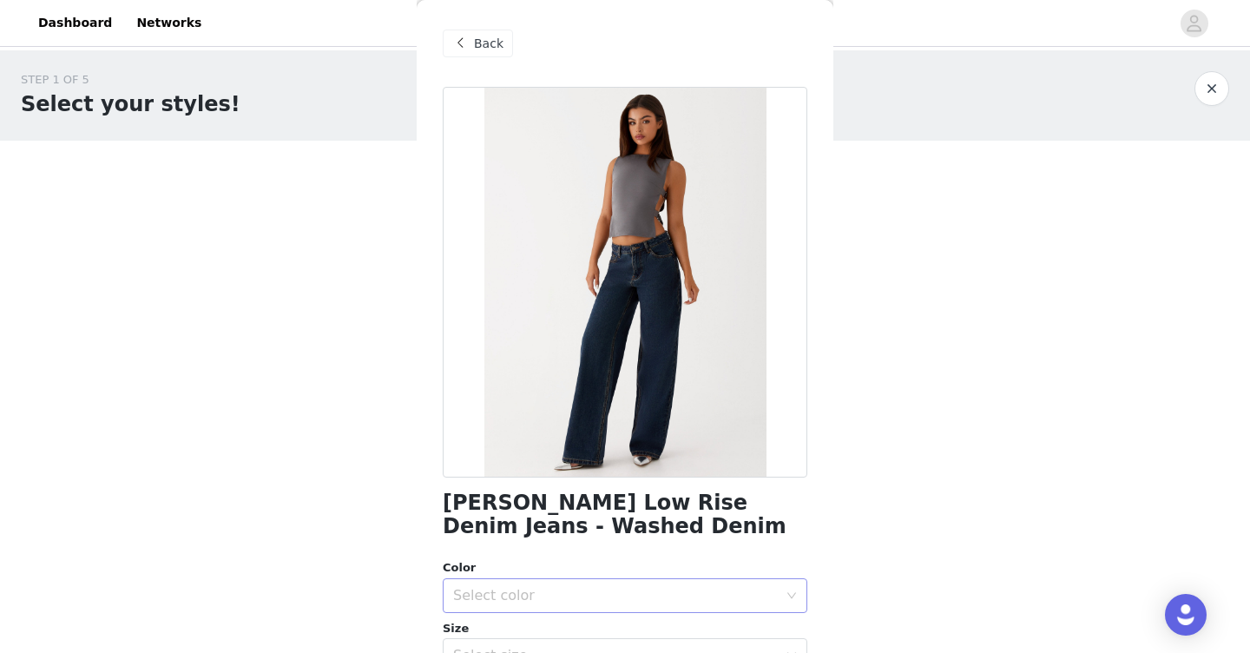
click at [543, 600] on div "Select color" at bounding box center [615, 595] width 325 height 17
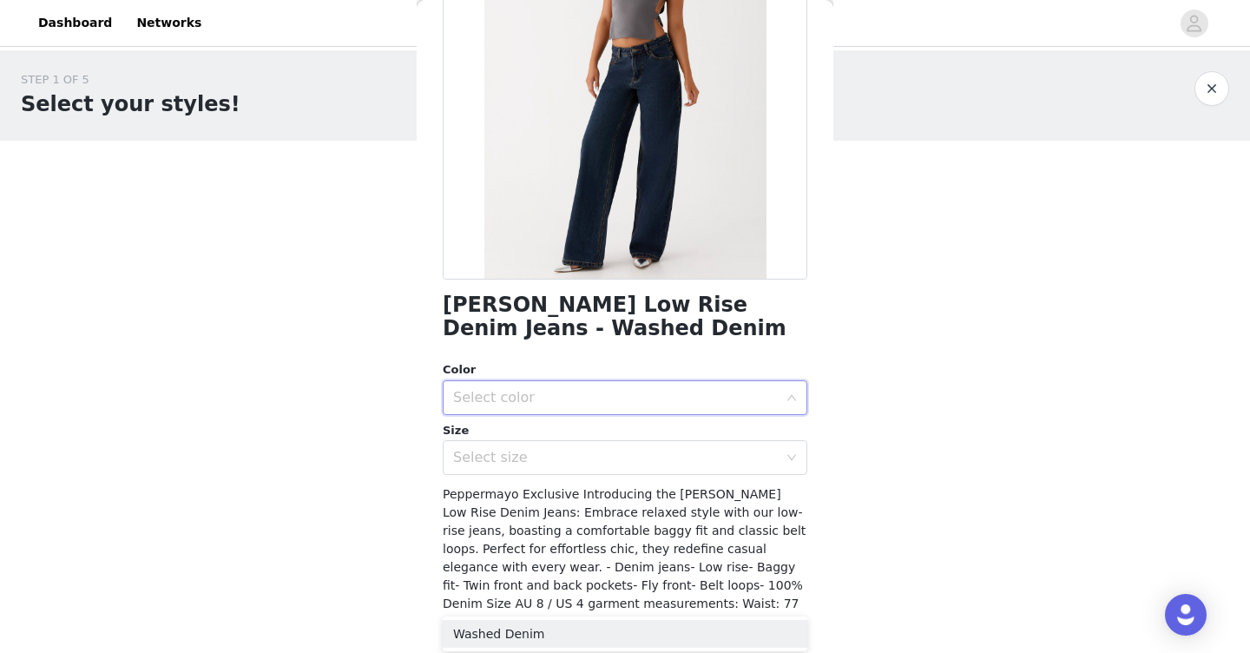
scroll to position [201, 0]
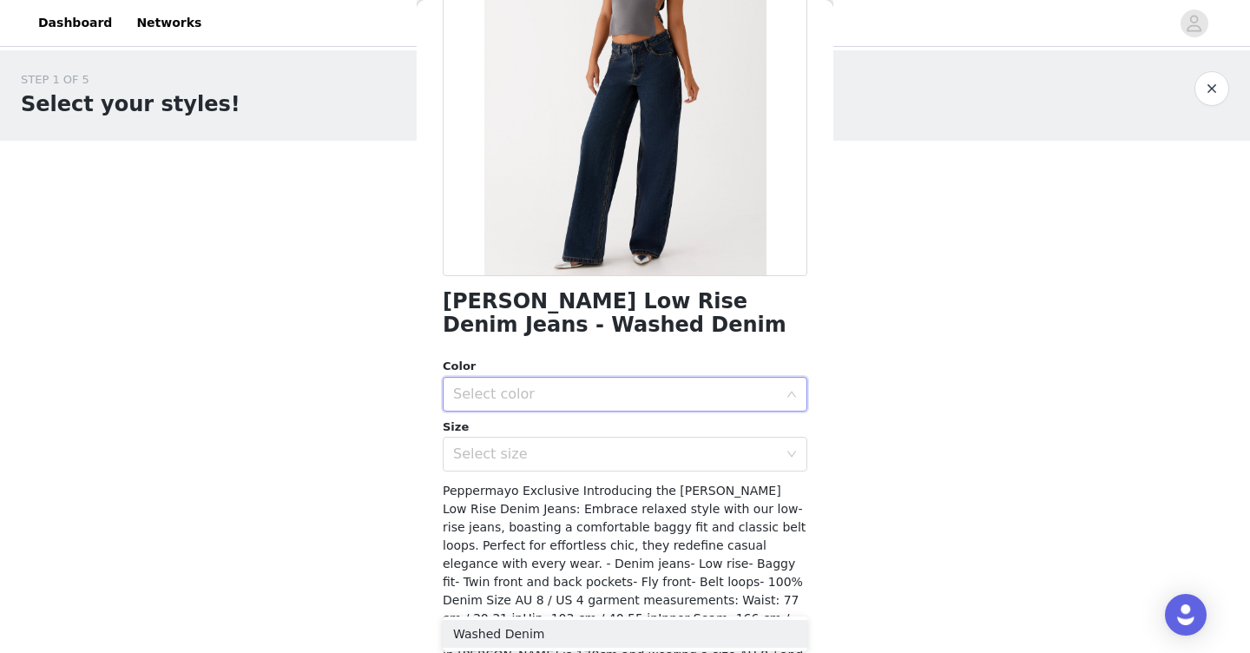
click at [586, 392] on div "Select color" at bounding box center [615, 393] width 325 height 17
click at [577, 385] on div "Select color" at bounding box center [615, 393] width 325 height 17
click at [586, 429] on li "Washed Denim" at bounding box center [625, 432] width 364 height 28
click at [577, 462] on div "Select size" at bounding box center [615, 453] width 325 height 17
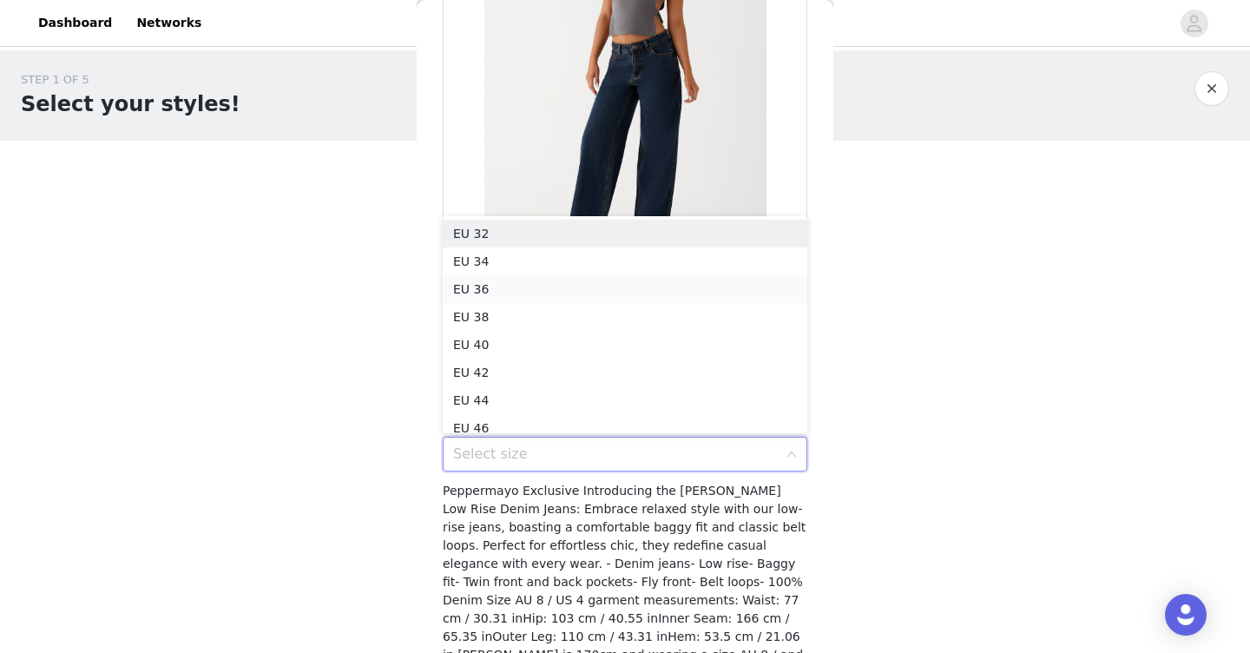
scroll to position [9, 0]
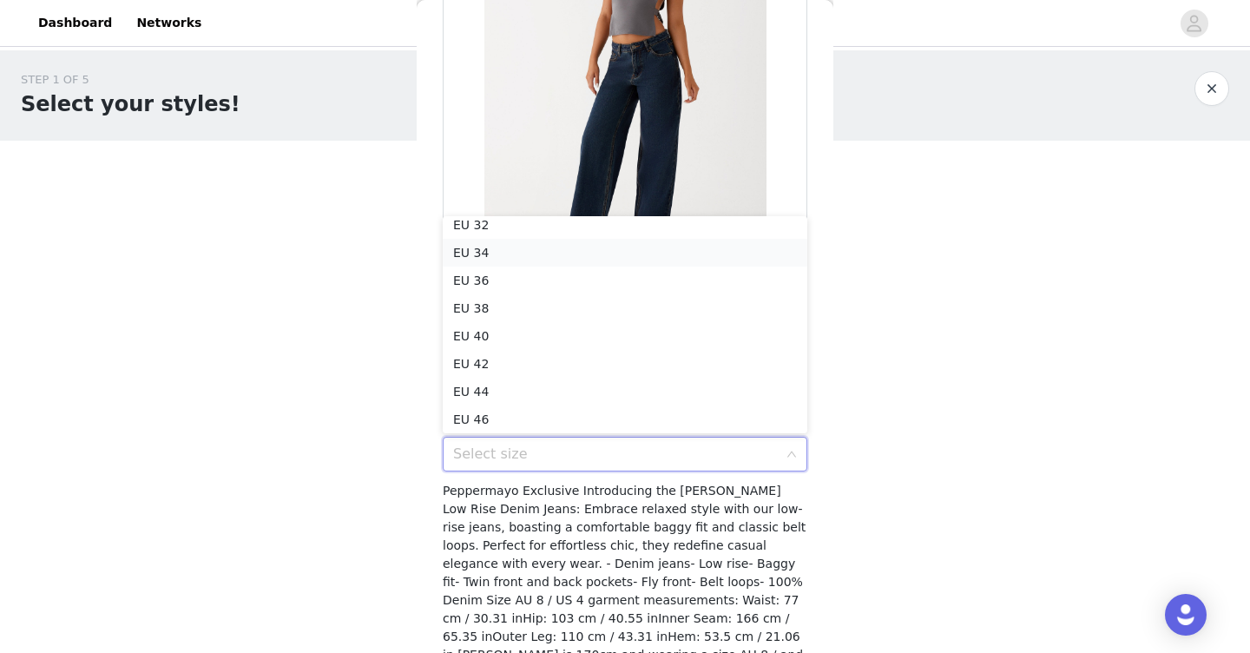
click at [557, 254] on li "EU 34" at bounding box center [625, 253] width 364 height 28
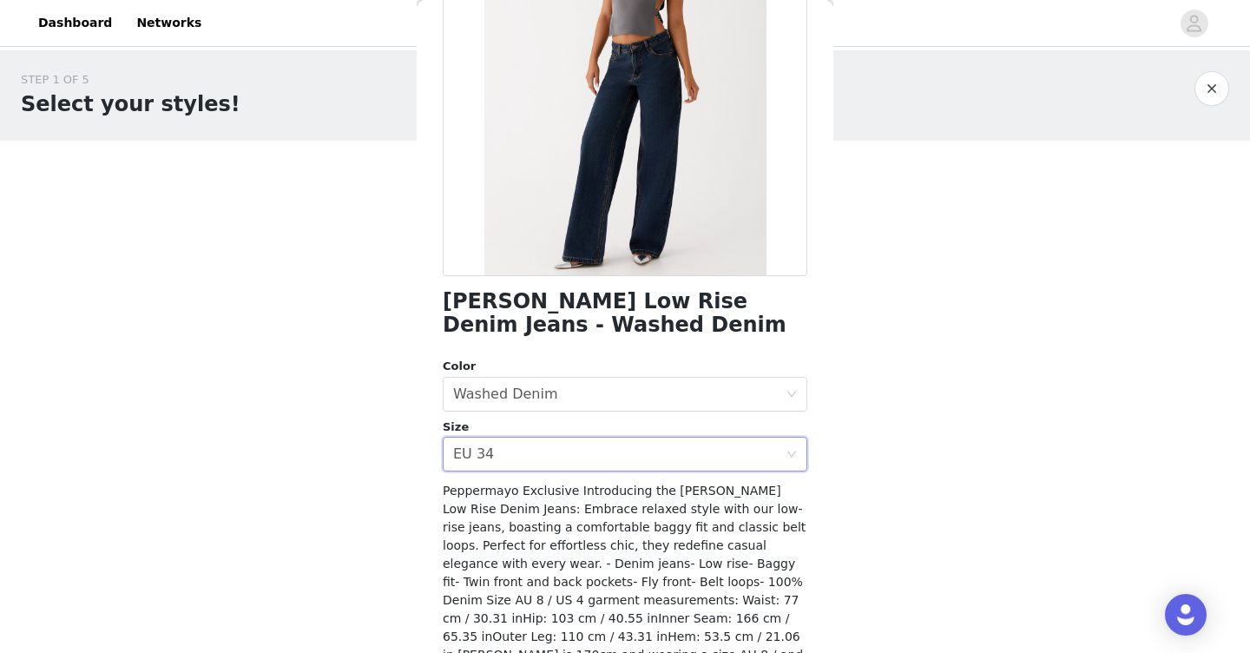
scroll to position [286, 0]
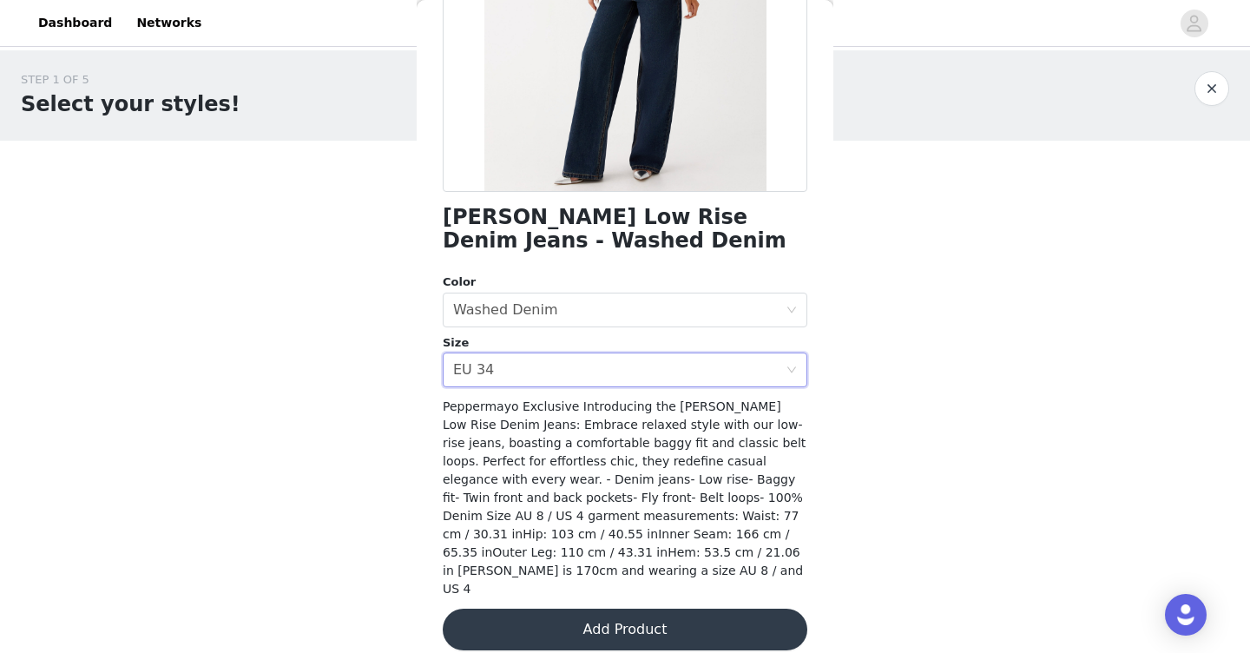
click at [550, 615] on button "Add Product" at bounding box center [625, 629] width 364 height 42
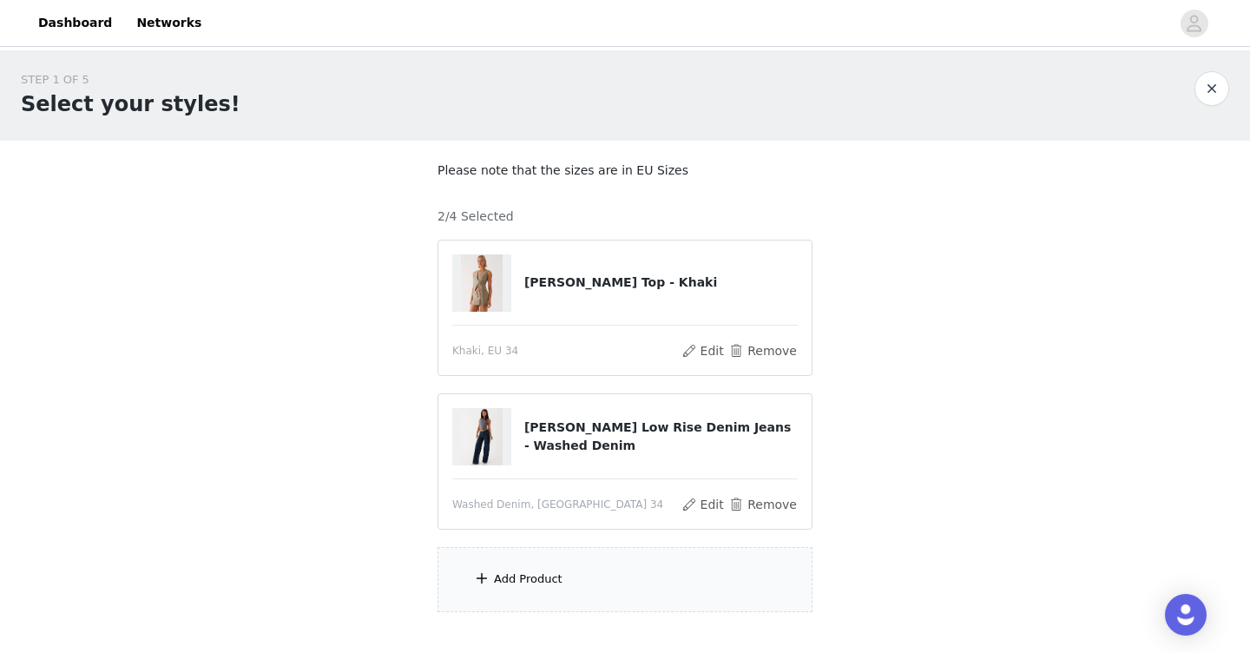
click at [526, 564] on div "Add Product" at bounding box center [624, 579] width 375 height 65
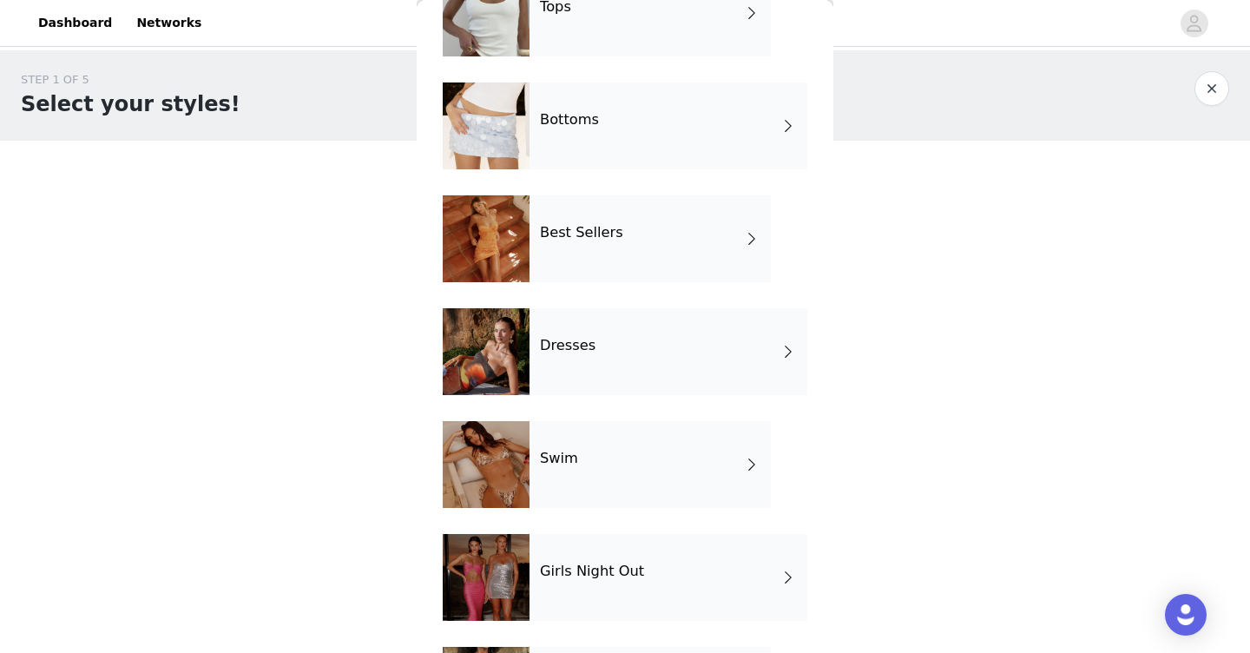
scroll to position [154, 0]
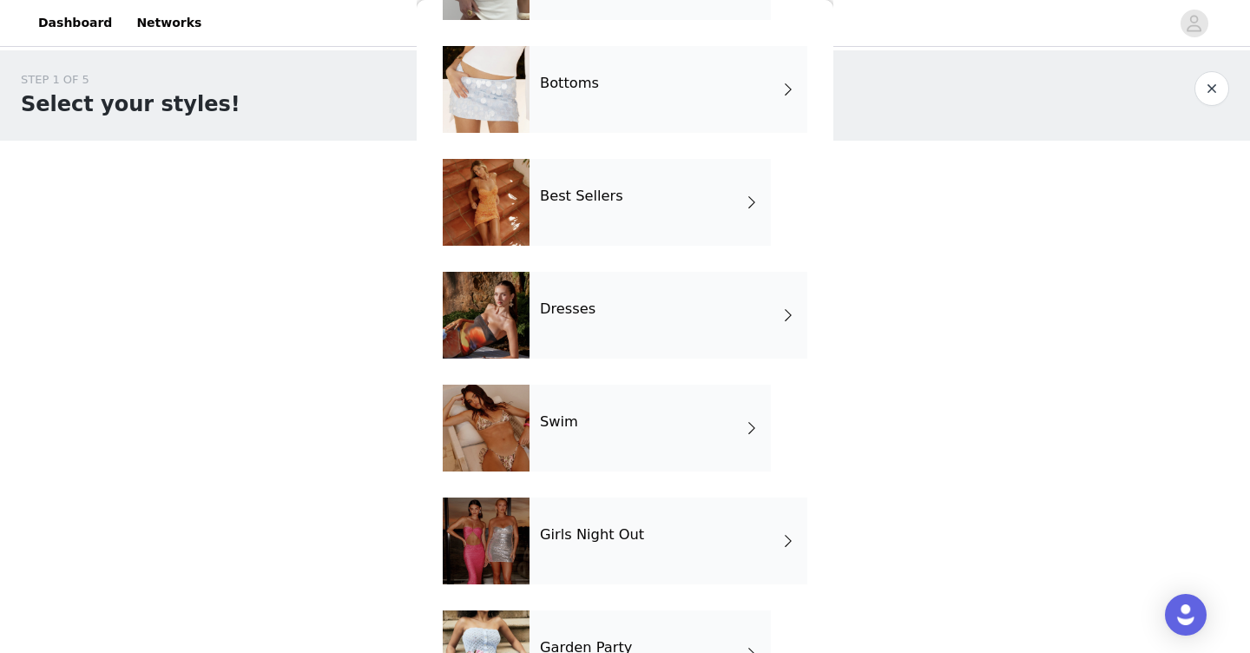
click at [642, 224] on div "Best Sellers" at bounding box center [649, 202] width 241 height 87
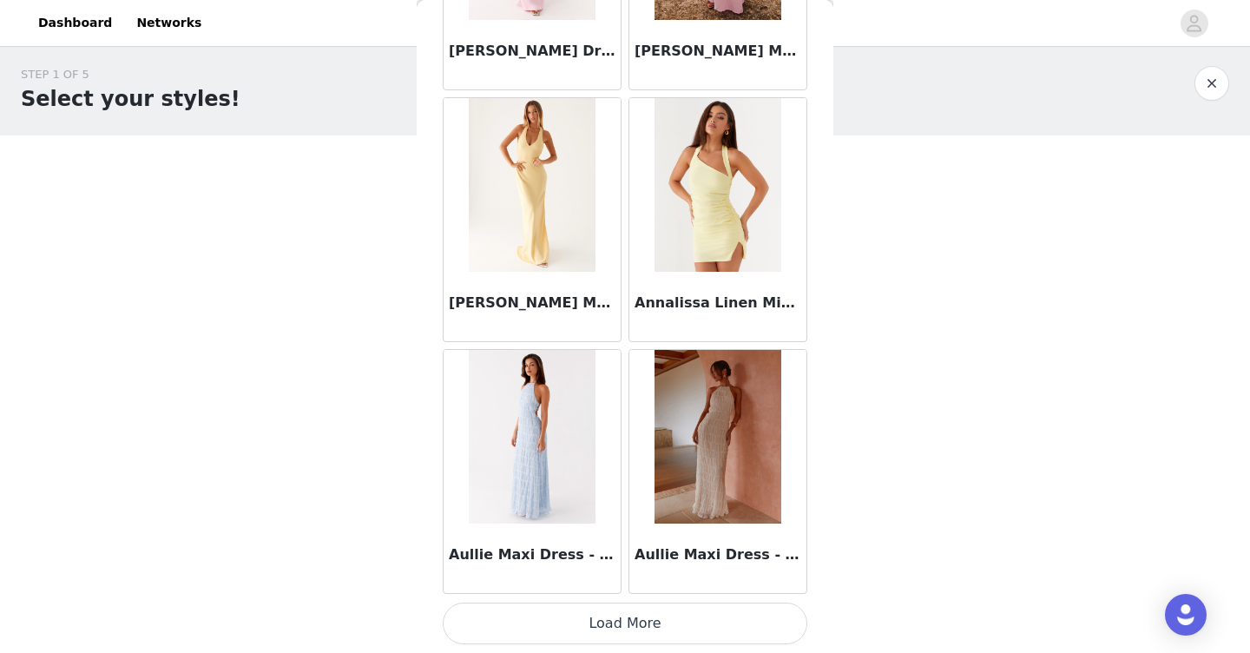
scroll to position [104, 0]
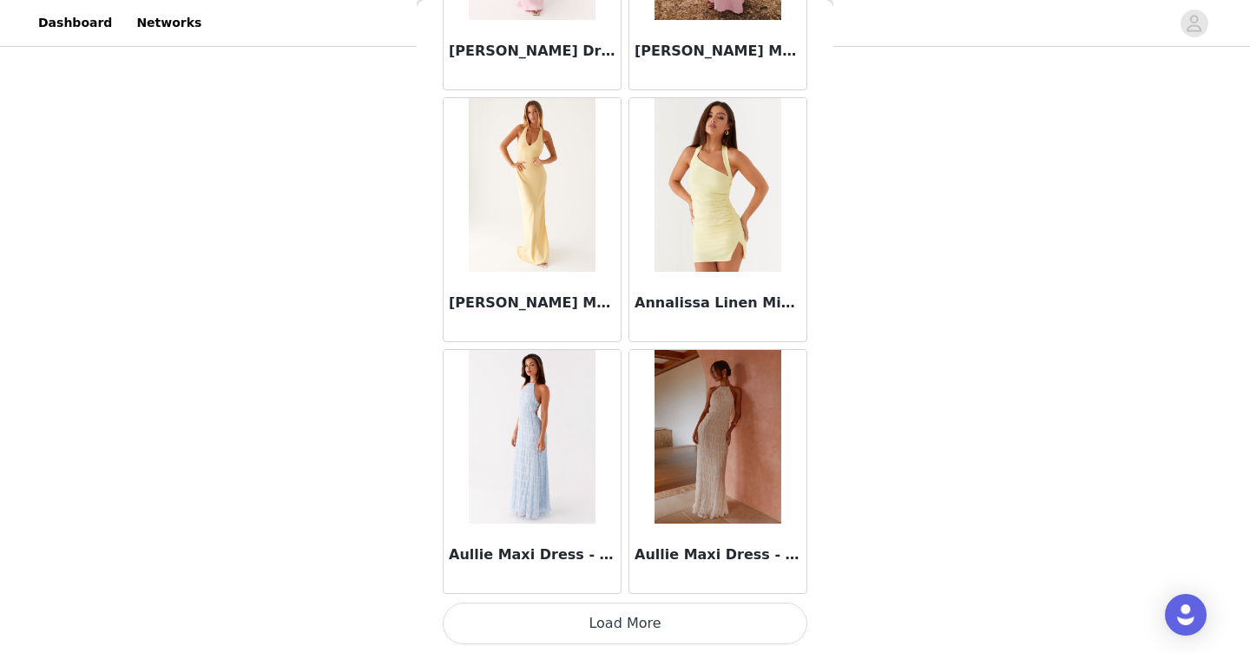
click at [589, 626] on button "Load More" at bounding box center [625, 623] width 364 height 42
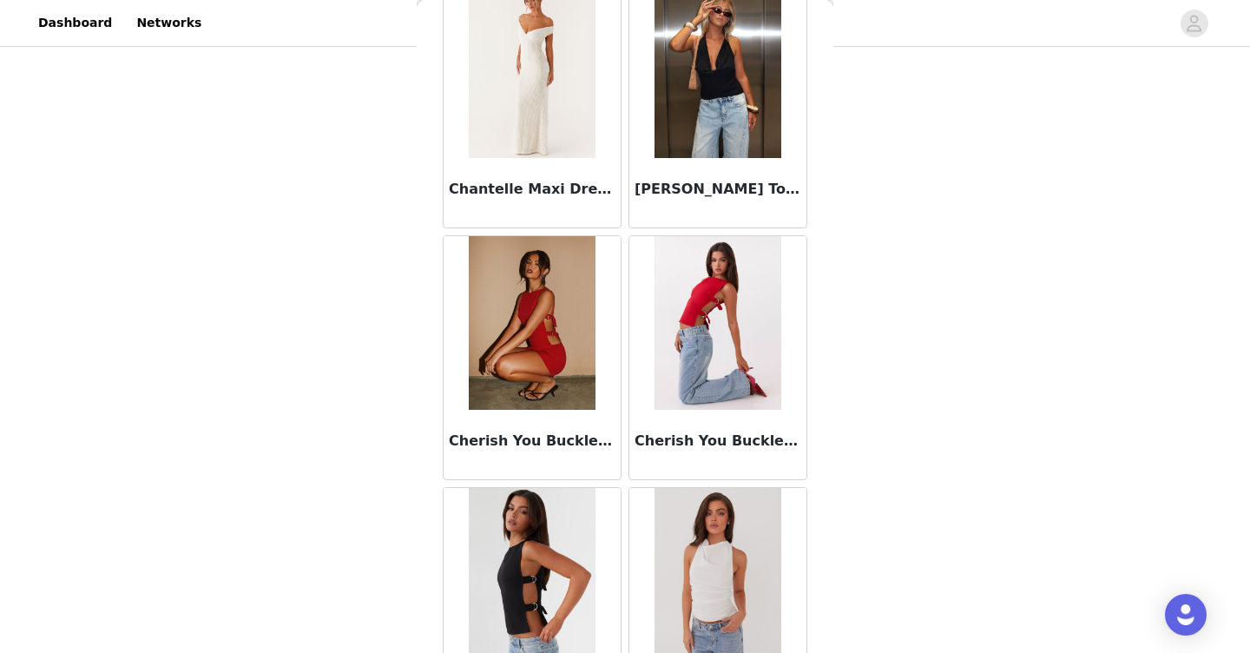
scroll to position [4519, 0]
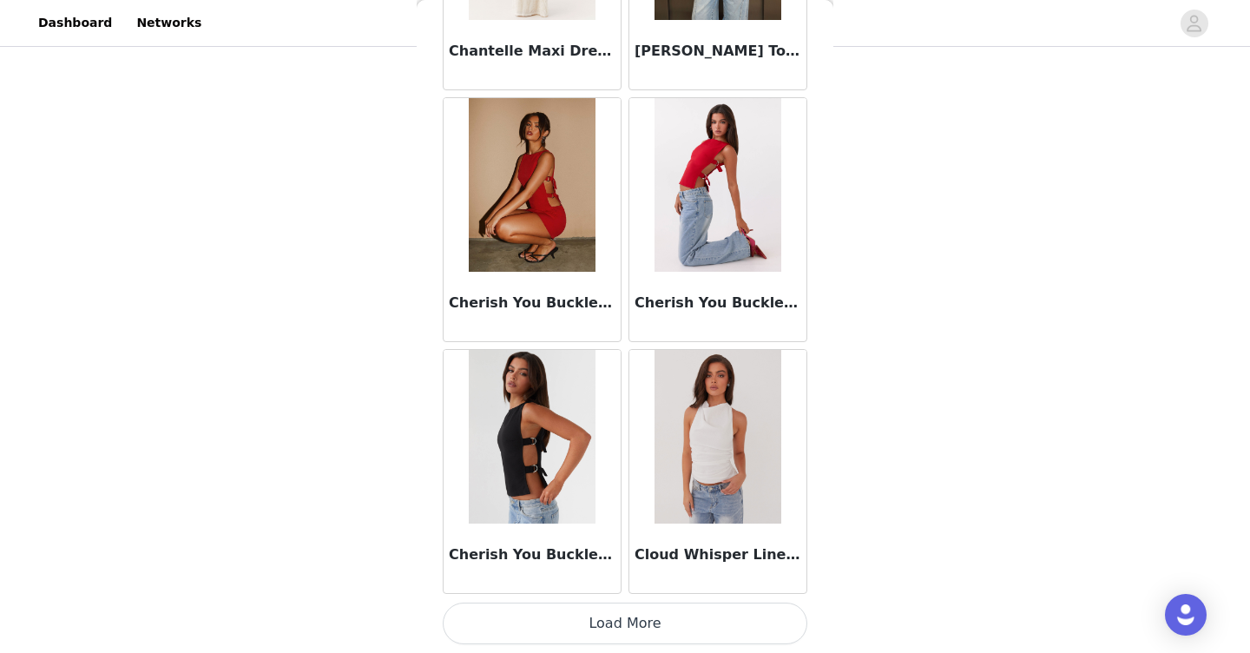
click at [581, 620] on button "Load More" at bounding box center [625, 623] width 364 height 42
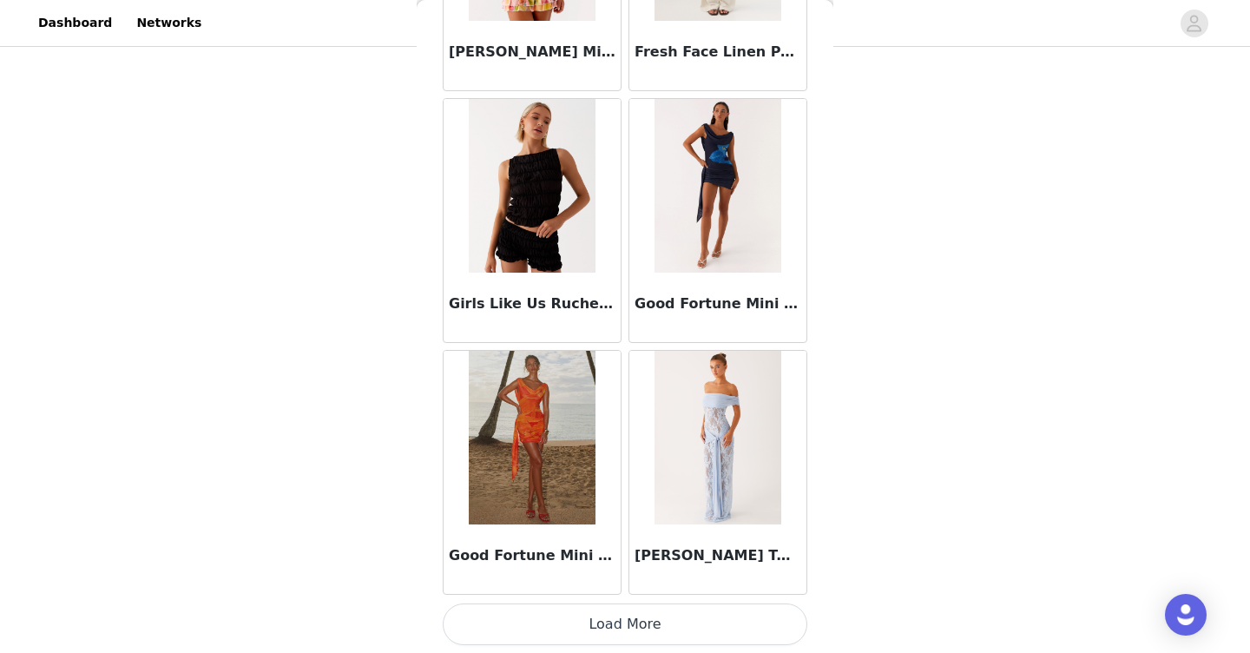
scroll to position [7036, 0]
click at [588, 612] on button "Load More" at bounding box center [625, 623] width 364 height 42
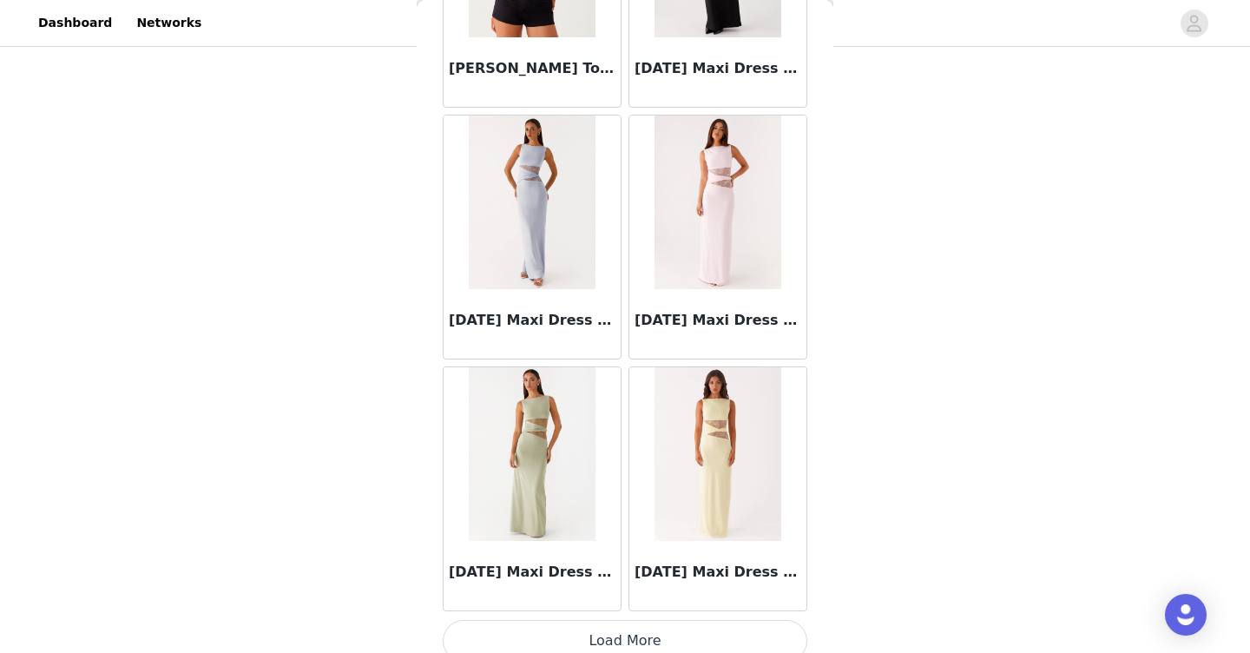
scroll to position [9553, 0]
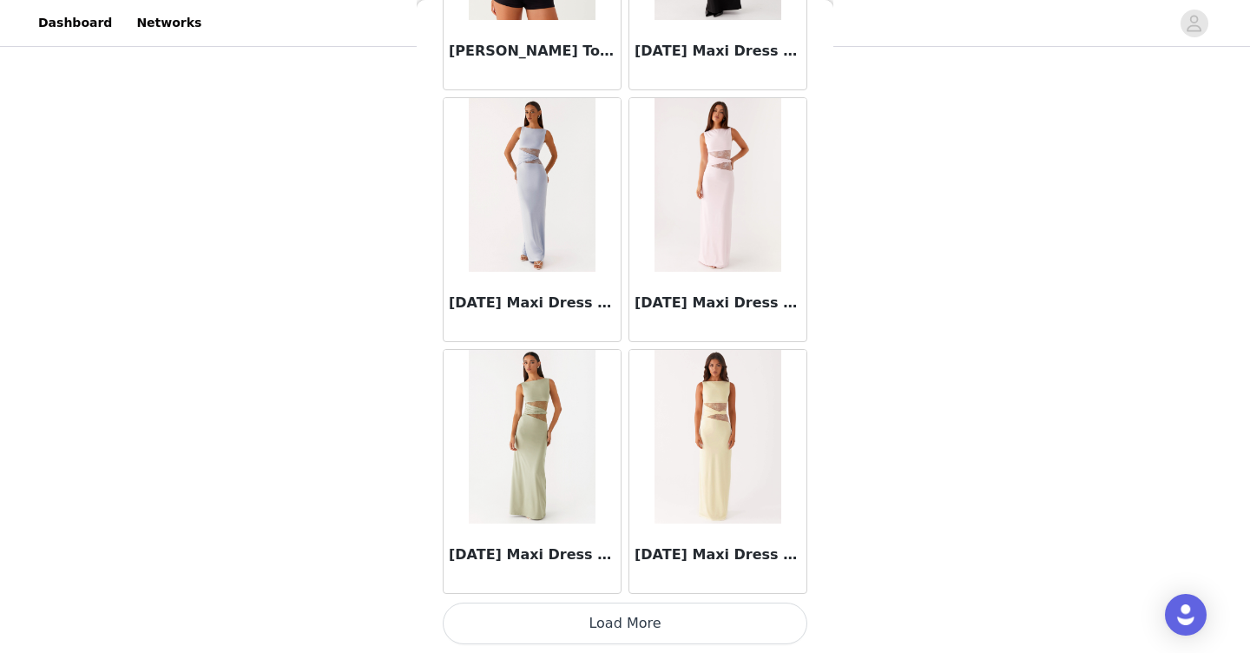
click at [592, 638] on button "Load More" at bounding box center [625, 623] width 364 height 42
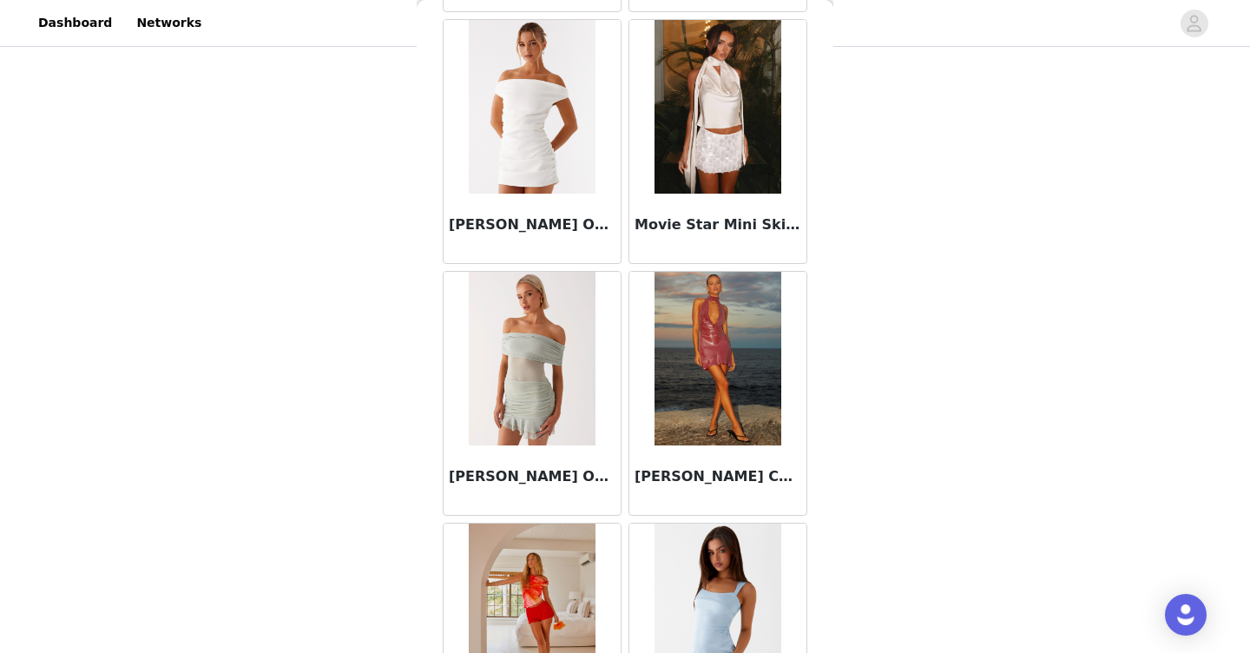
scroll to position [12069, 0]
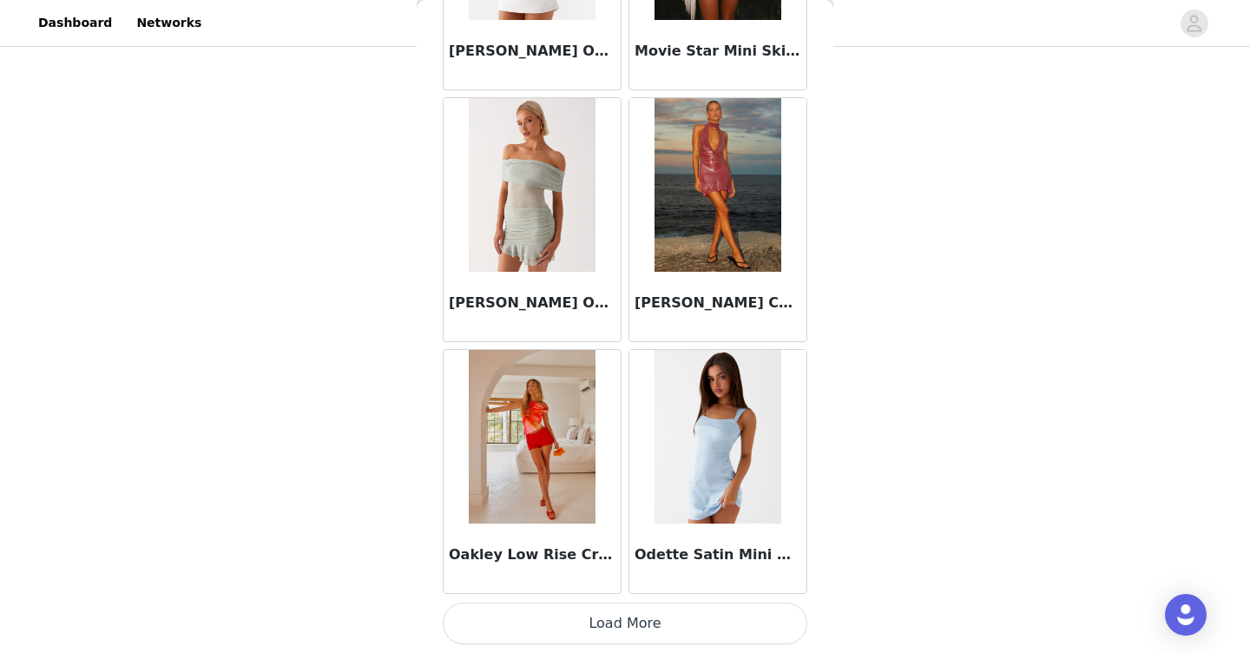
click at [620, 617] on button "Load More" at bounding box center [625, 623] width 364 height 42
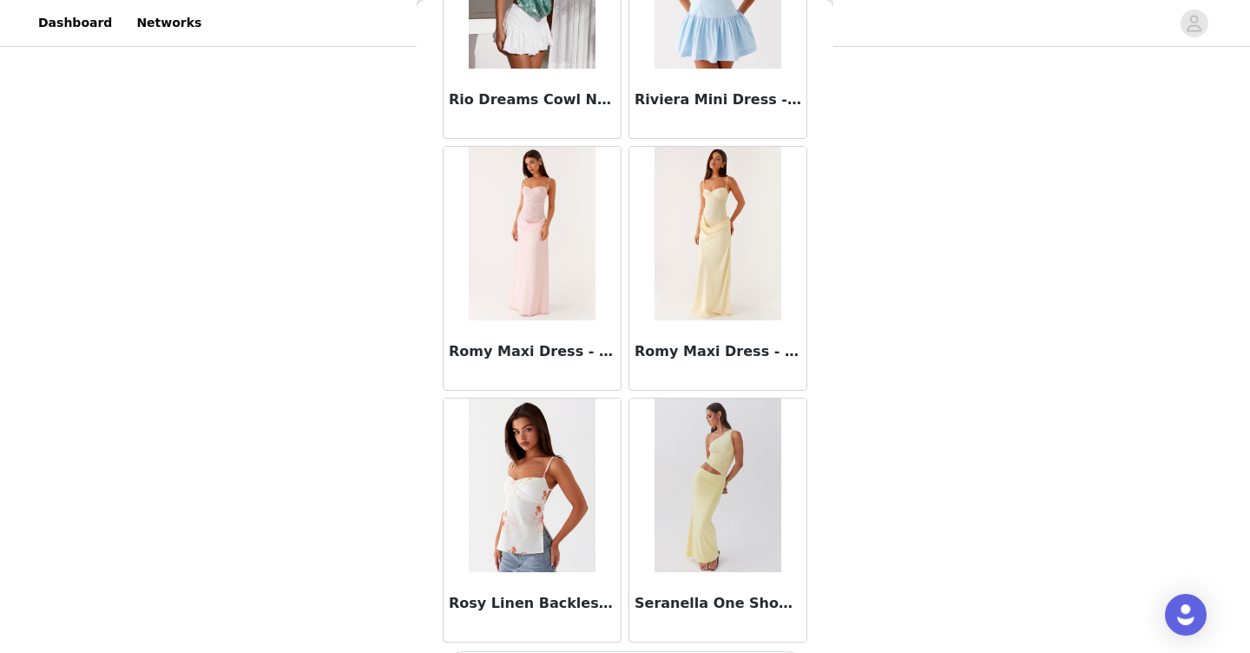
scroll to position [14586, 0]
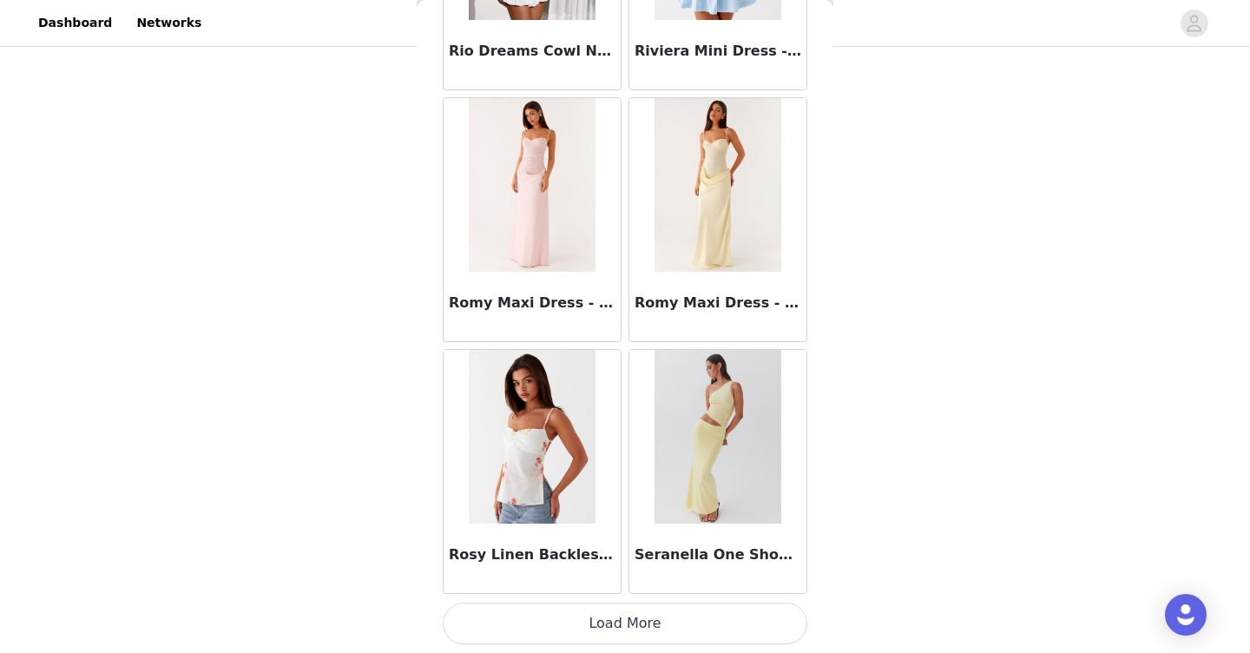
click at [581, 624] on button "Load More" at bounding box center [625, 623] width 364 height 42
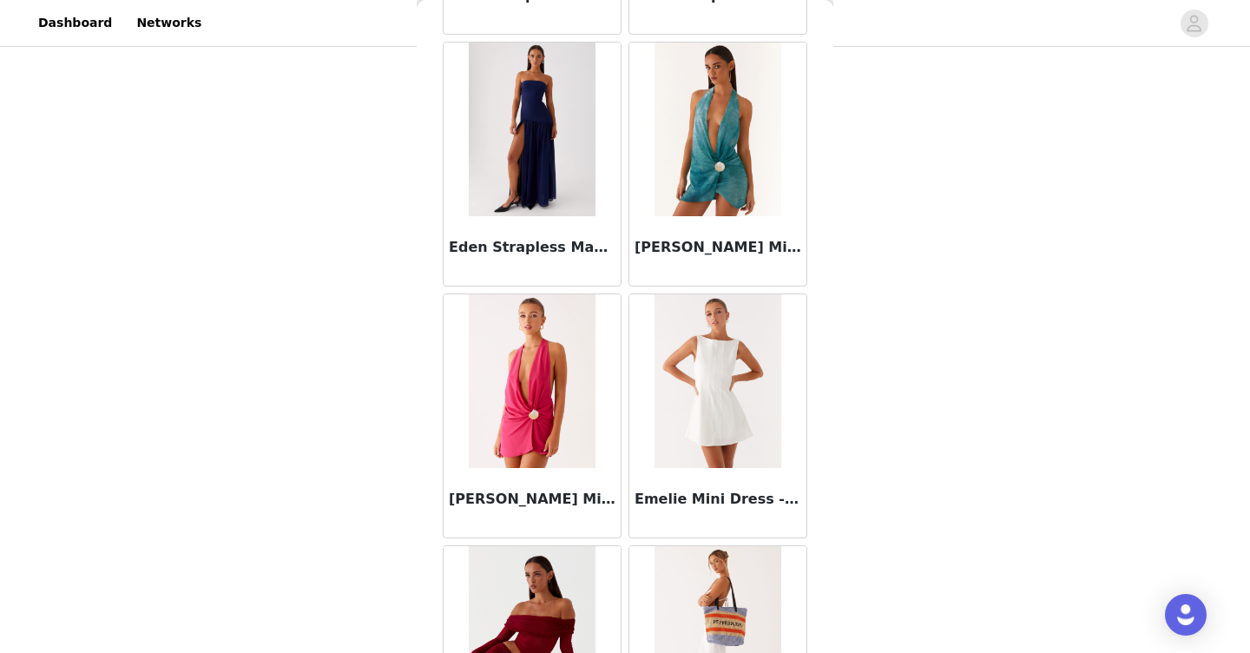
scroll to position [0, 0]
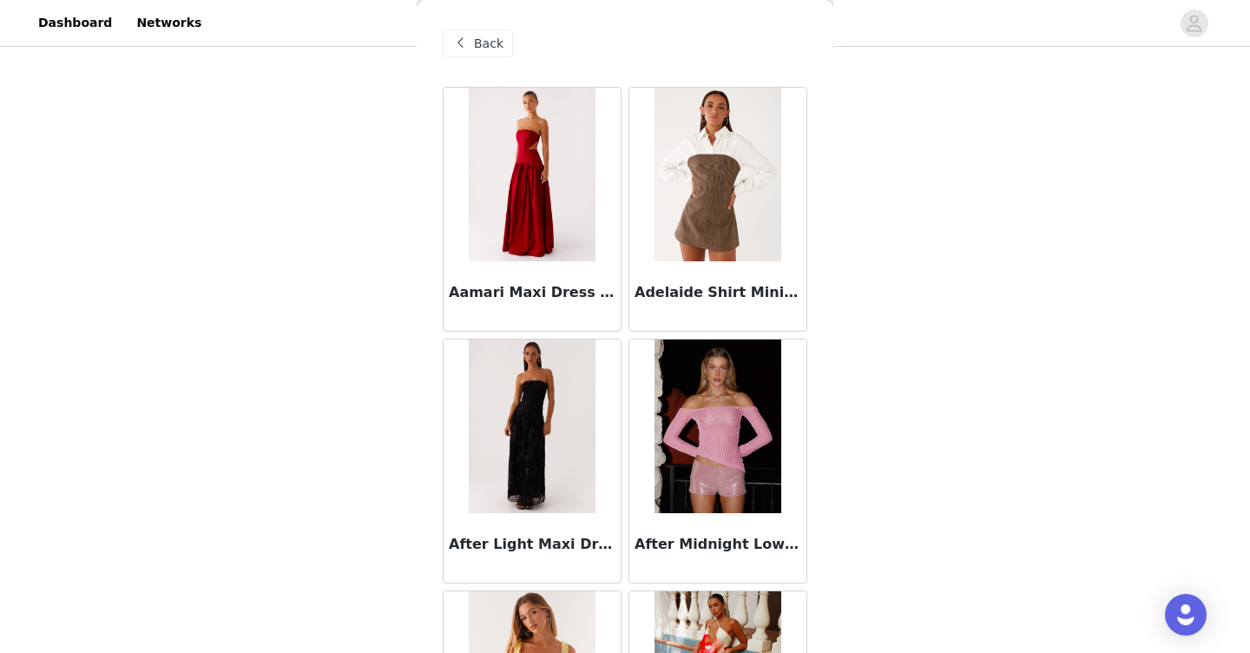
click at [477, 42] on span "Back" at bounding box center [489, 44] width 30 height 18
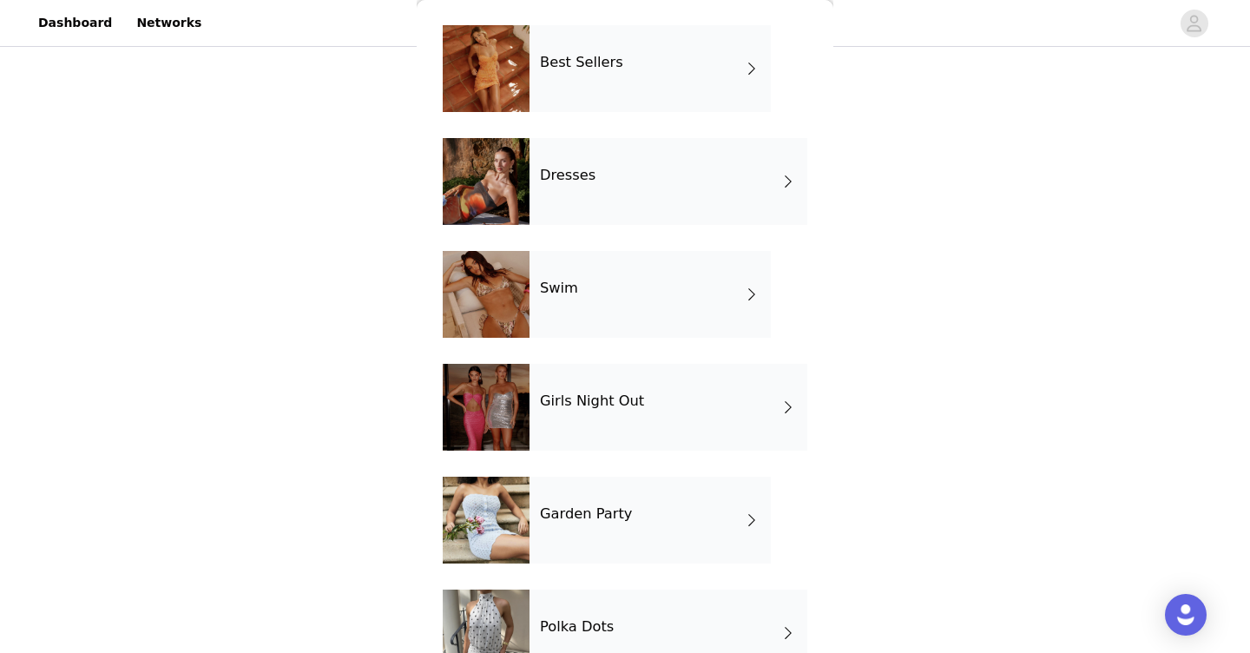
scroll to position [337, 0]
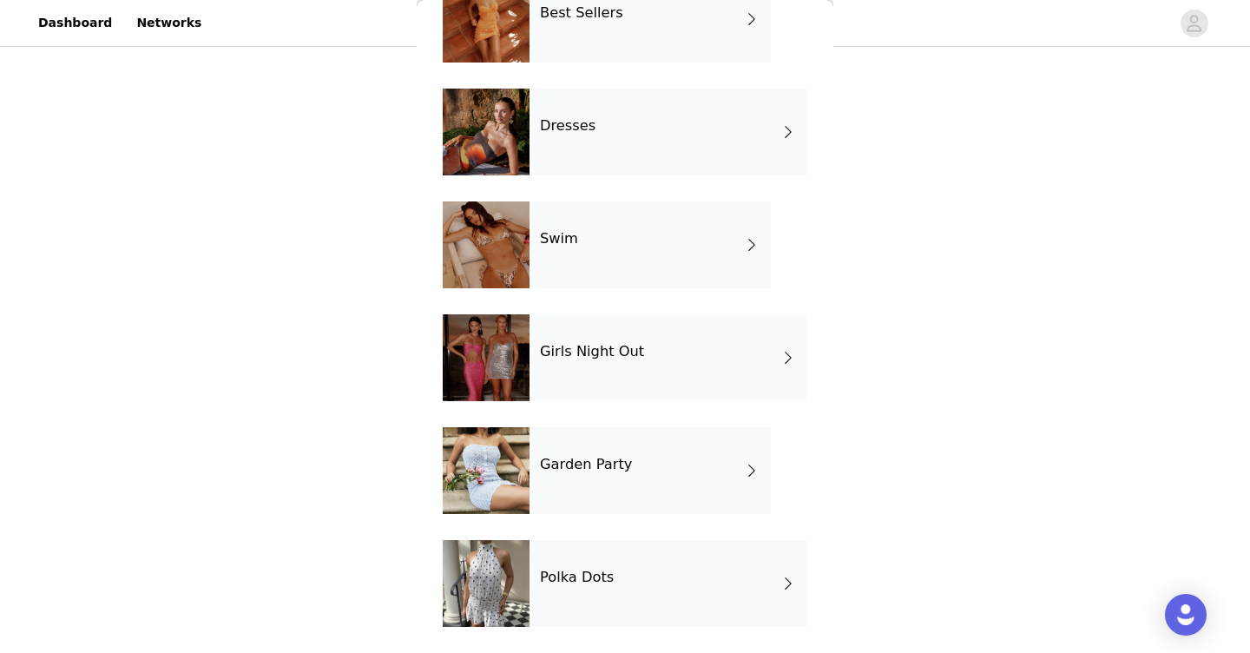
click at [569, 594] on div "Polka Dots" at bounding box center [668, 583] width 278 height 87
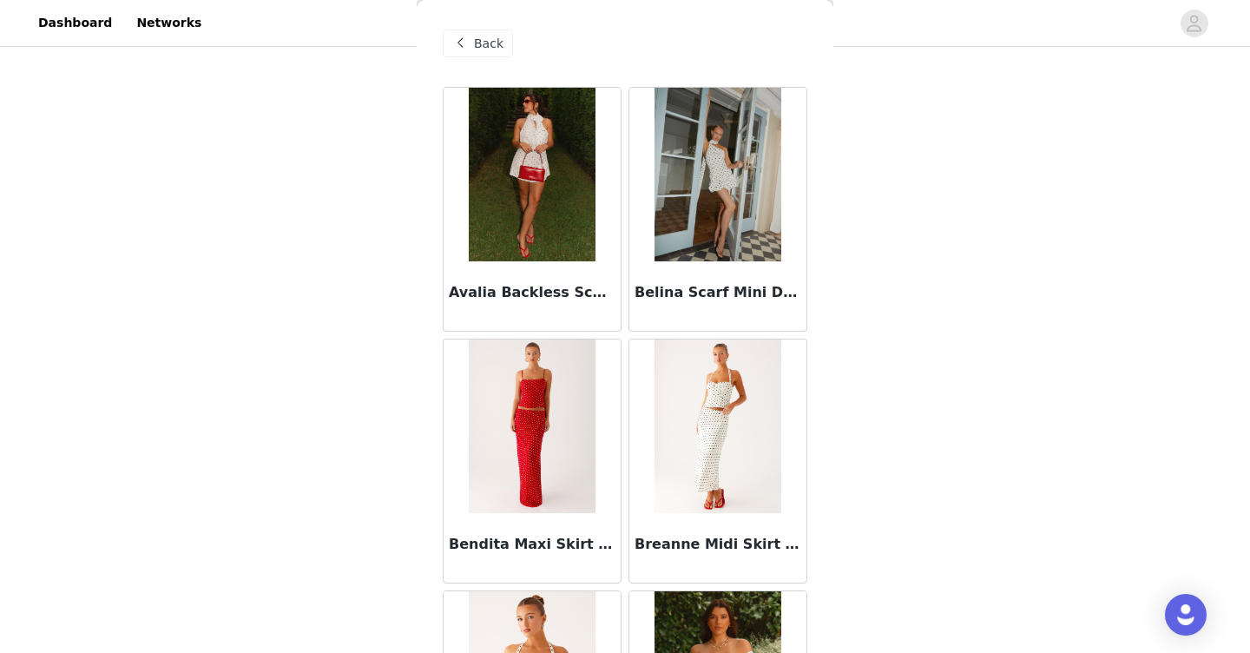
scroll to position [0, 0]
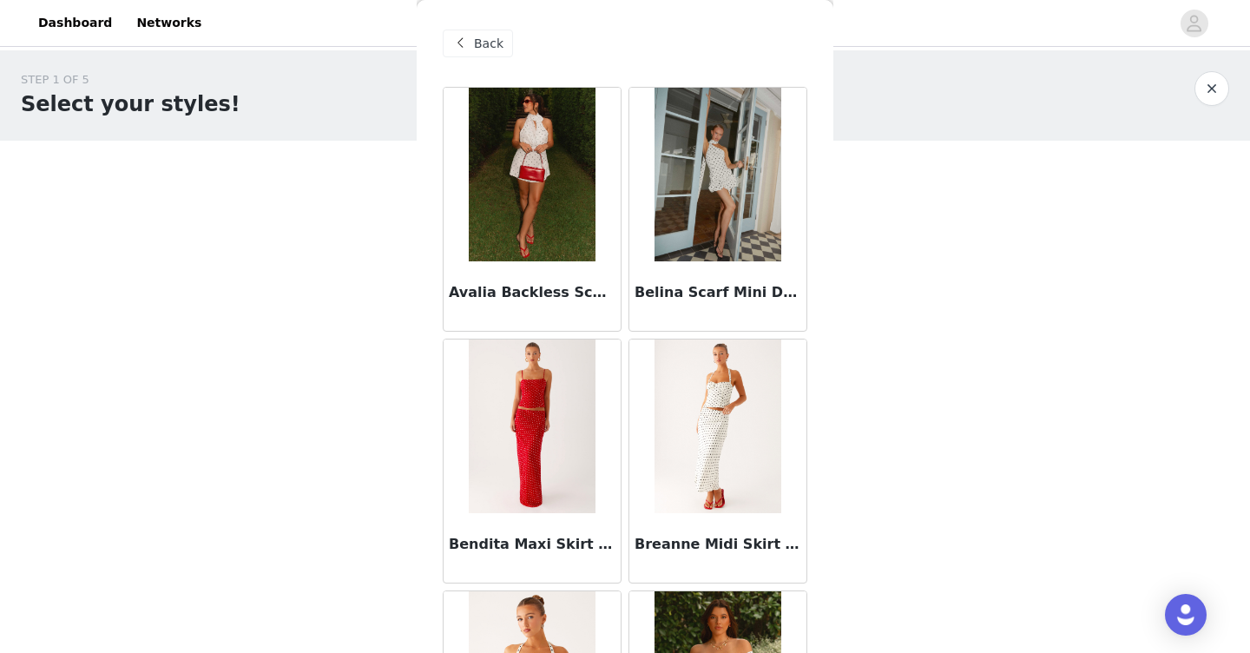
click at [703, 288] on h3 "Belina Scarf Mini Dress - White Polkadot" at bounding box center [717, 292] width 167 height 21
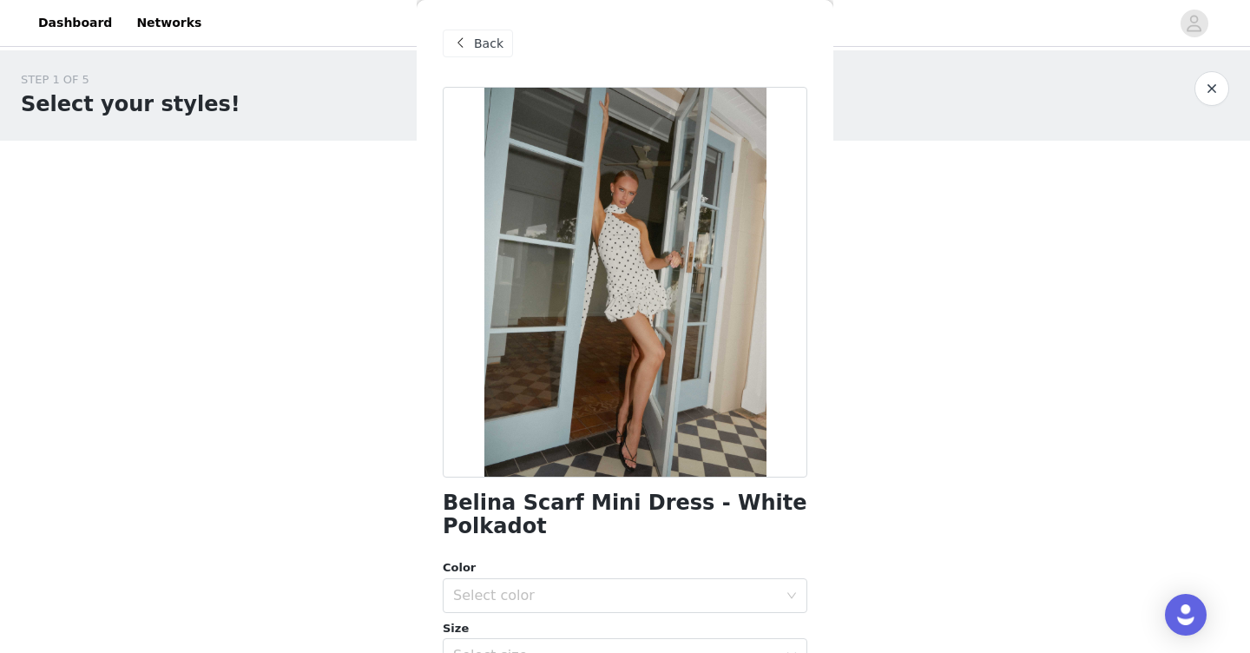
click at [484, 32] on div "Back" at bounding box center [478, 44] width 70 height 28
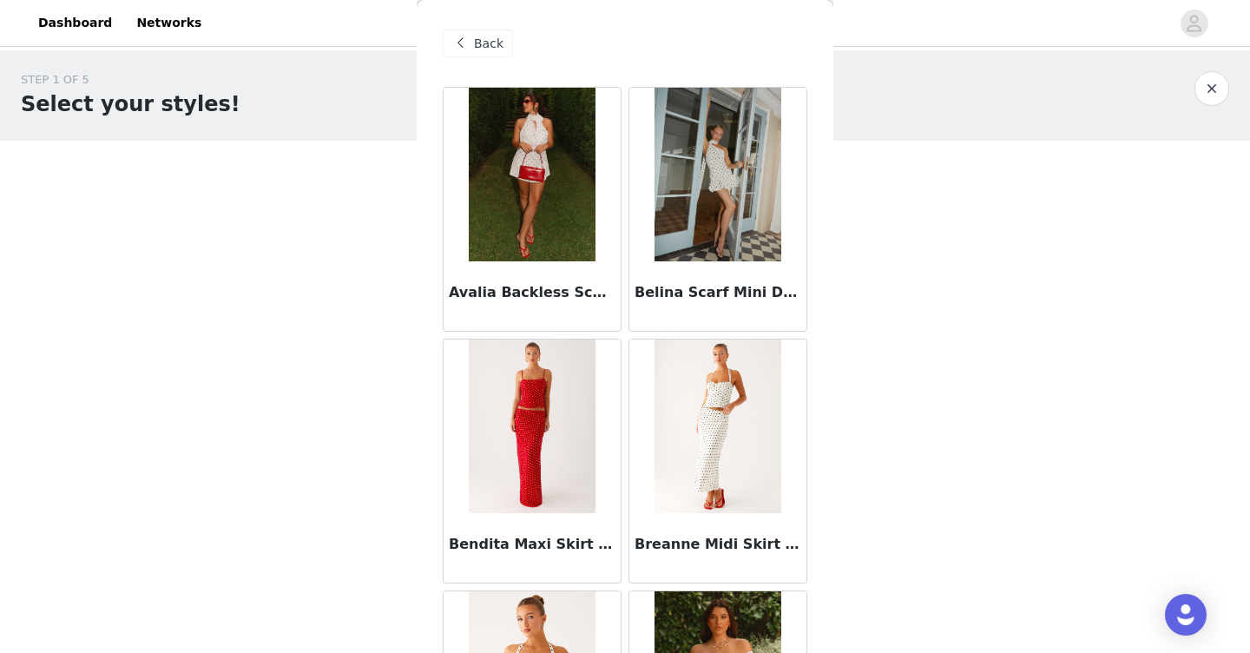
click at [482, 35] on span "Back" at bounding box center [489, 44] width 30 height 18
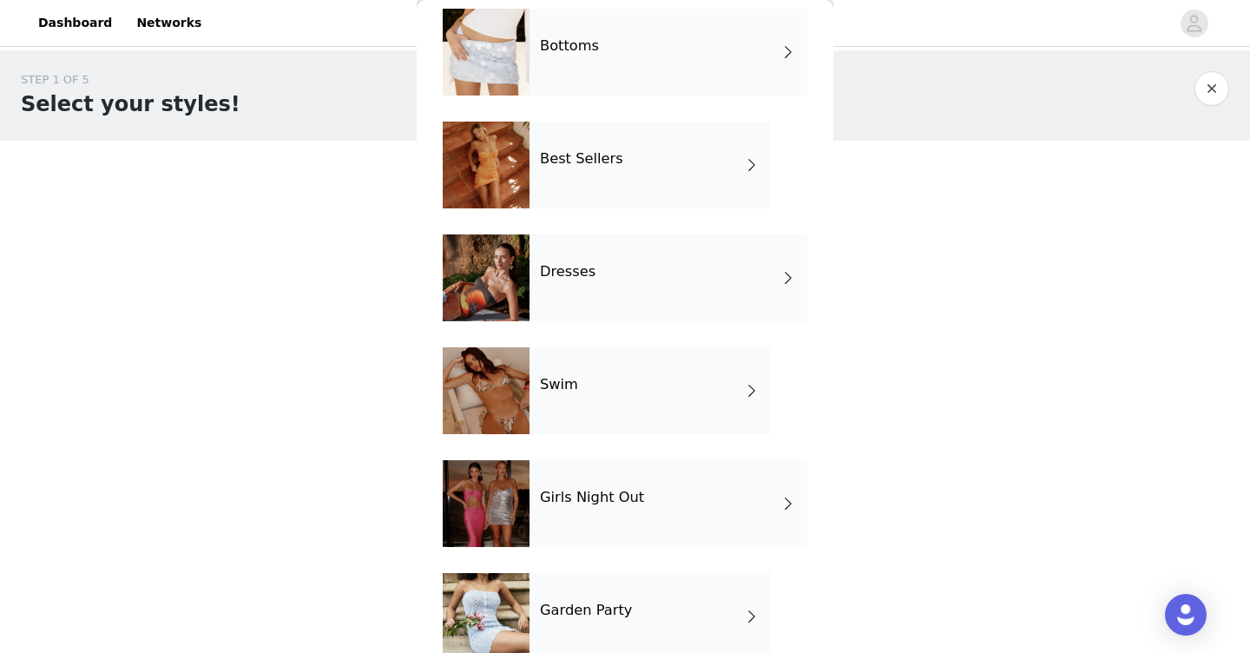
scroll to position [200, 0]
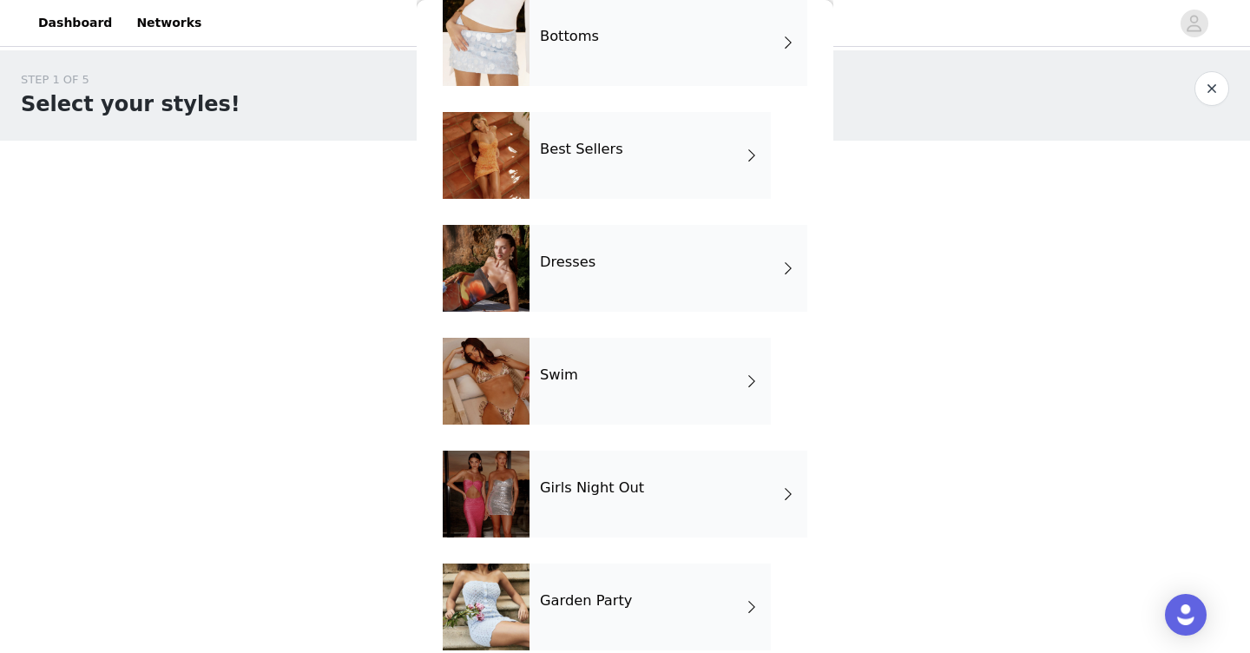
click at [590, 292] on div "Dresses" at bounding box center [668, 268] width 278 height 87
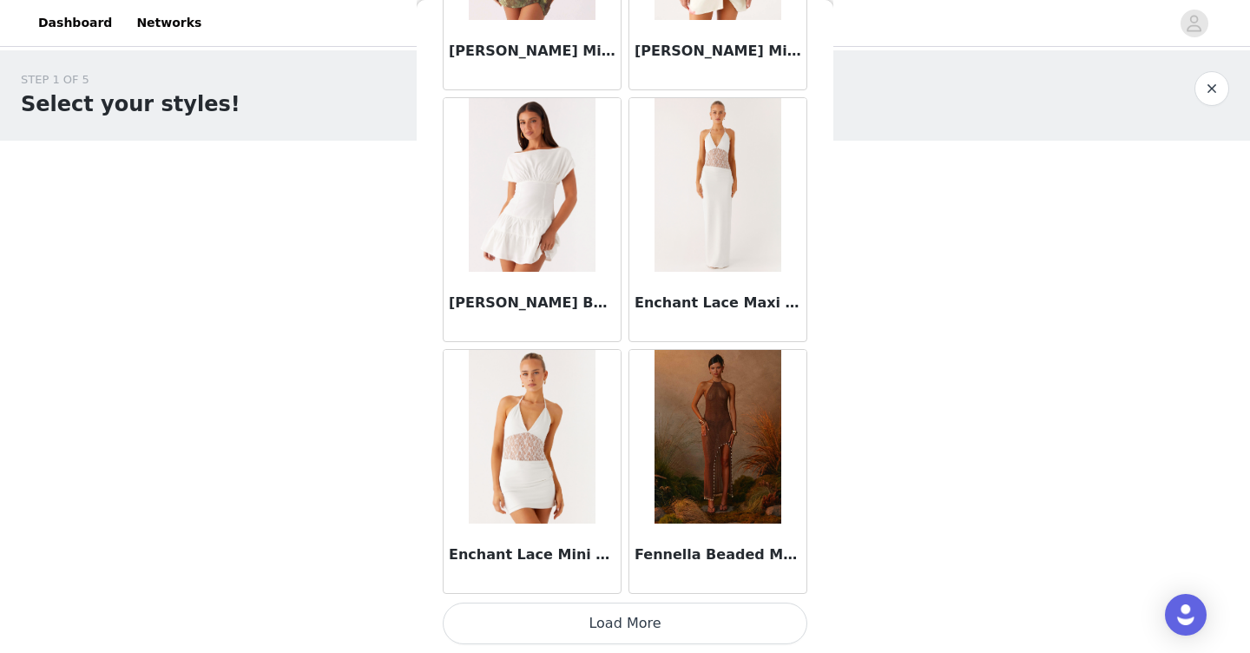
scroll to position [104, 0]
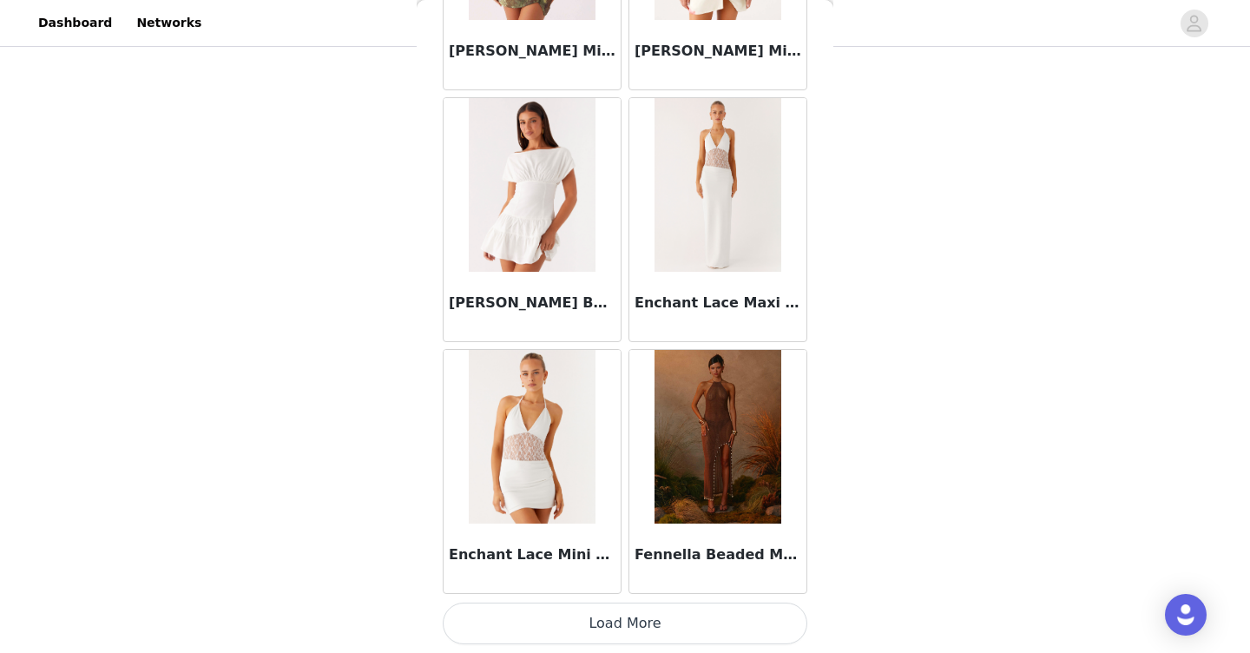
click at [629, 633] on button "Load More" at bounding box center [625, 623] width 364 height 42
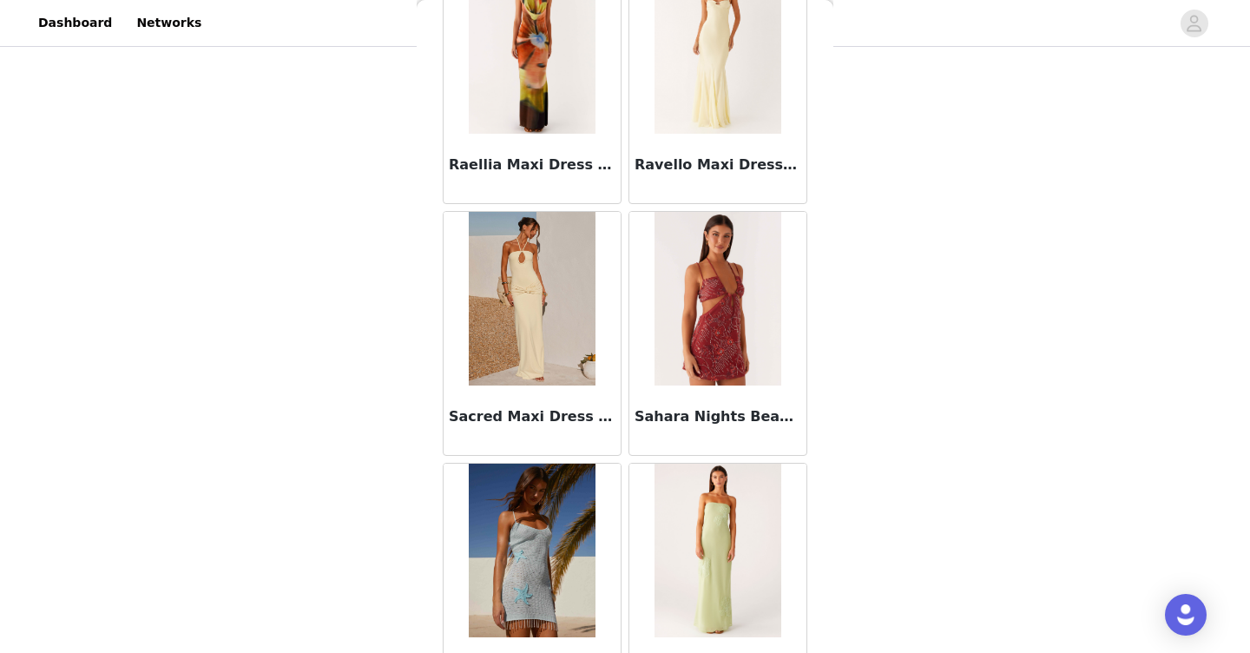
scroll to position [4519, 0]
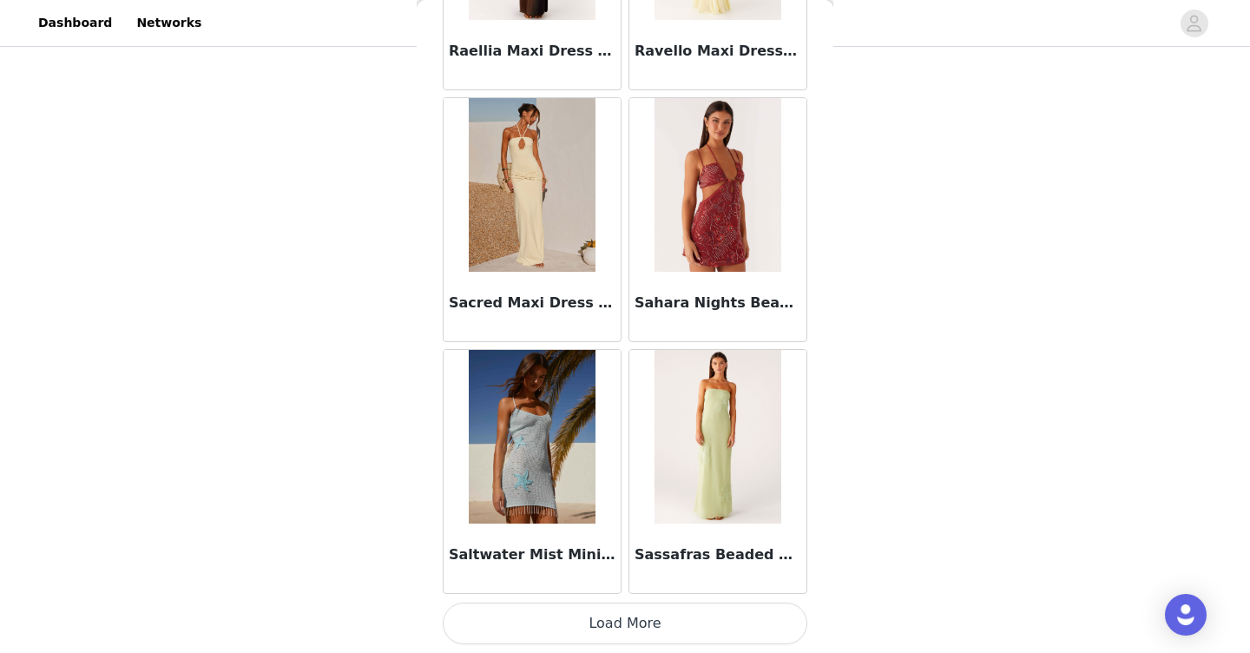
click at [627, 627] on button "Load More" at bounding box center [625, 623] width 364 height 42
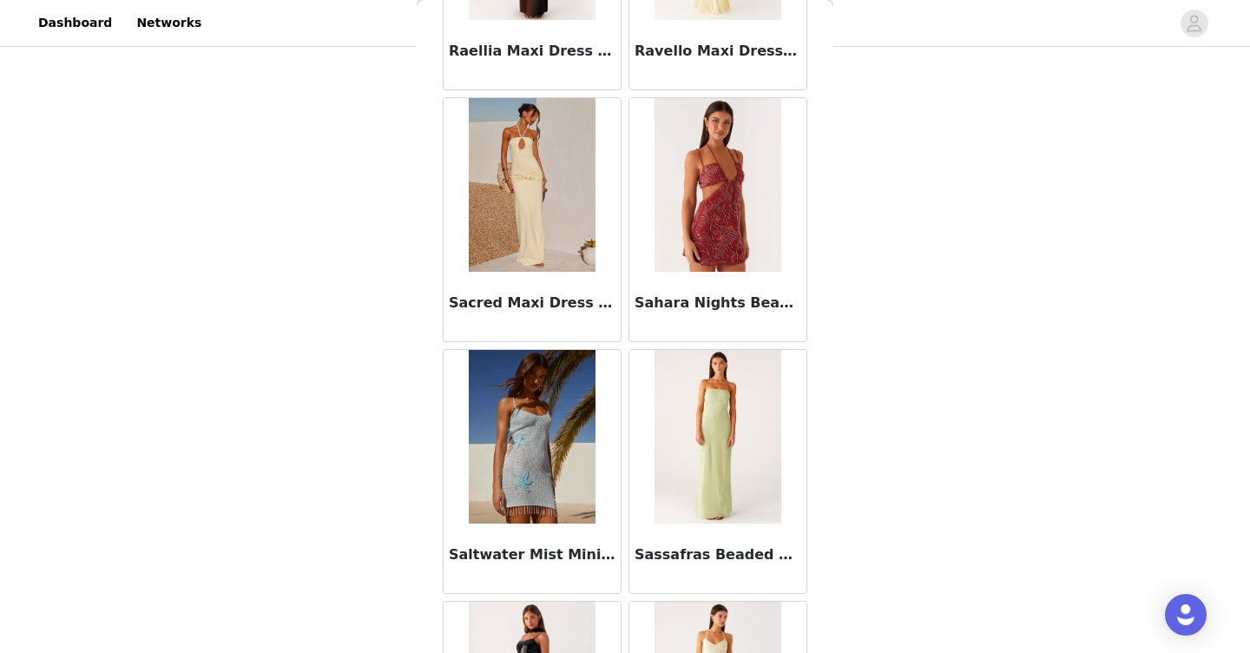
scroll to position [5044, 0]
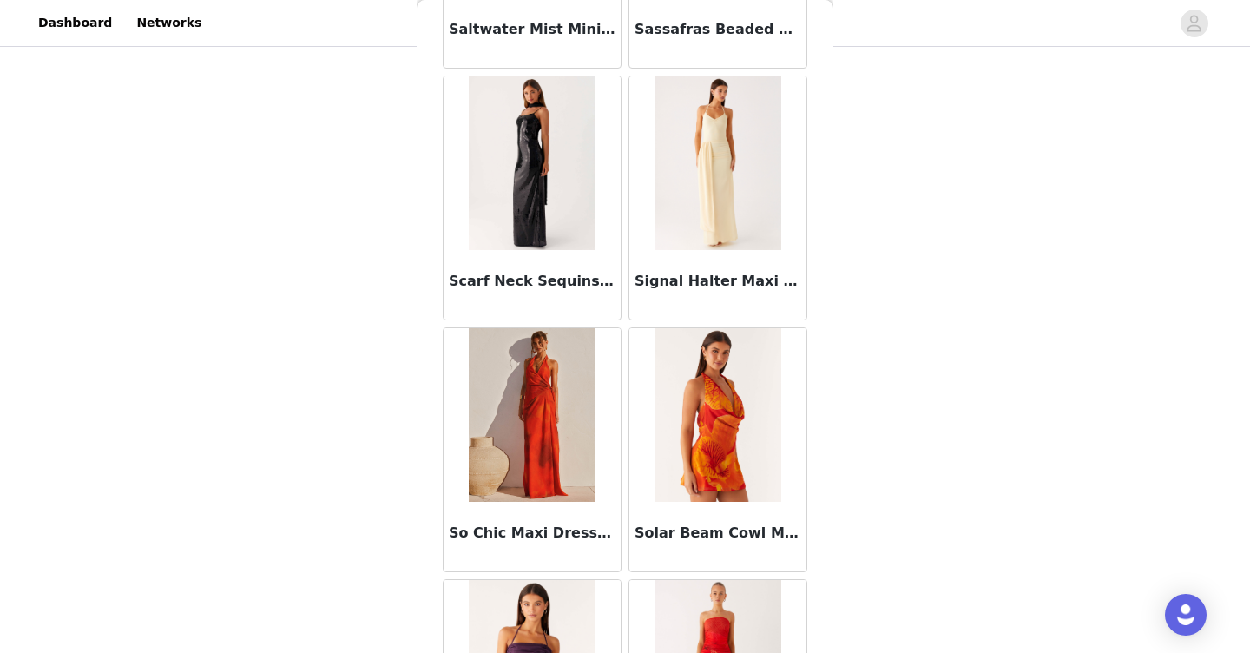
click at [523, 249] on img at bounding box center [532, 163] width 126 height 174
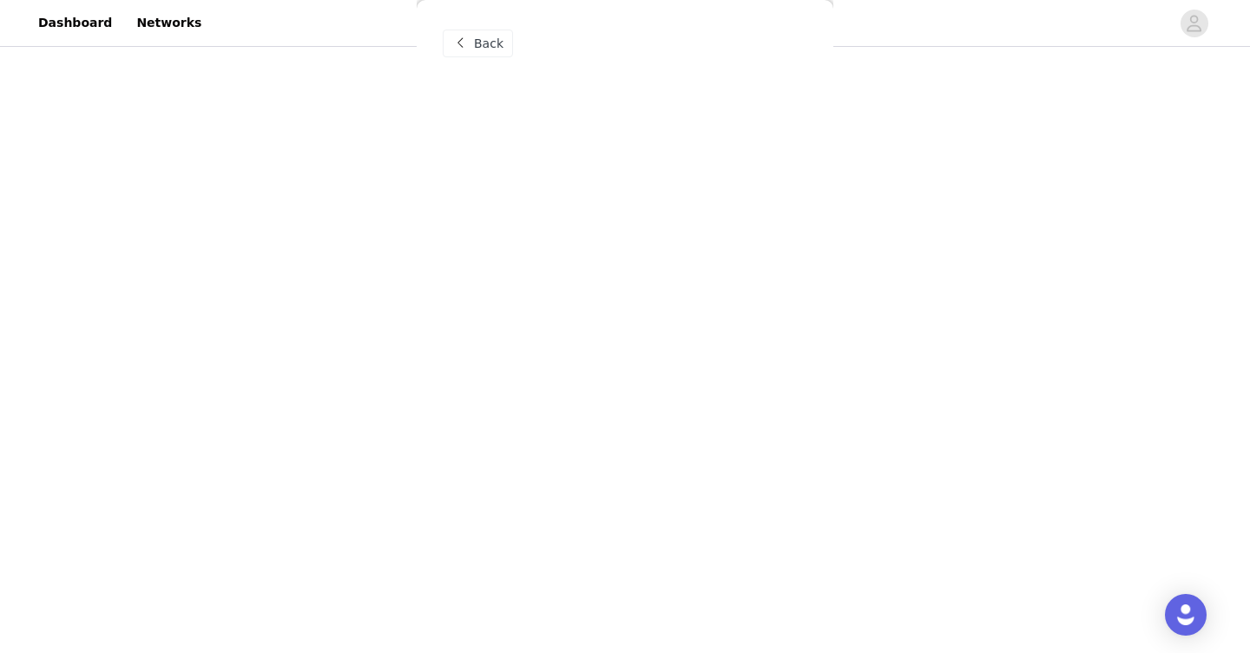
scroll to position [0, 0]
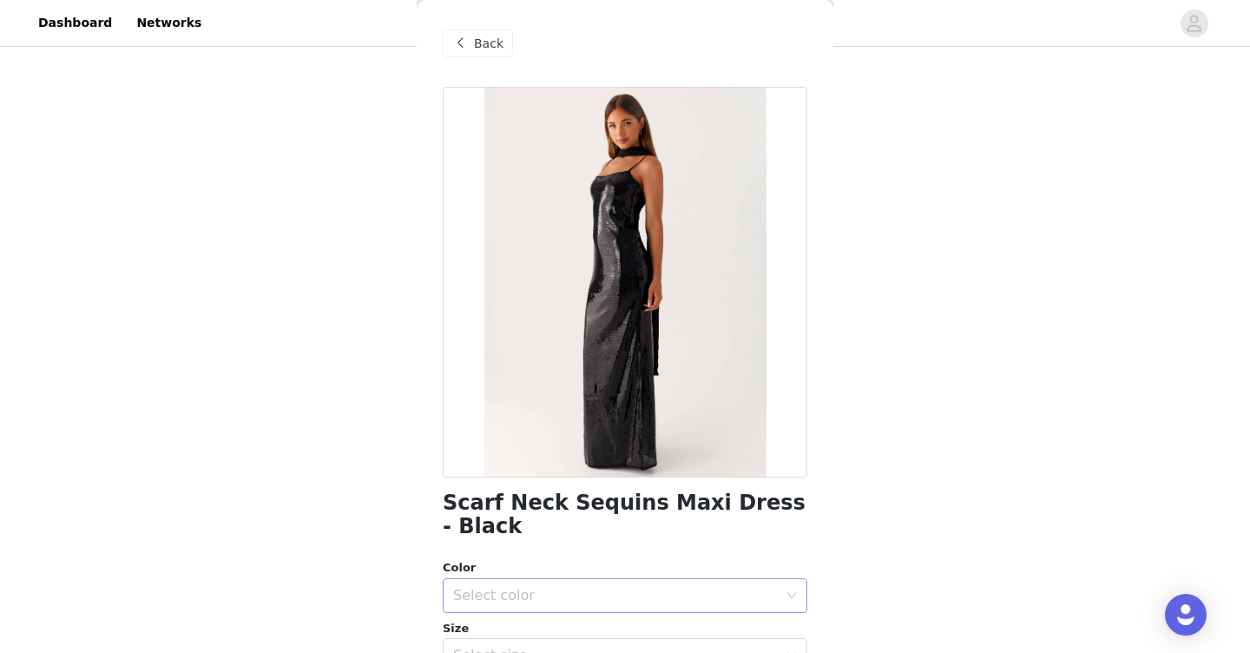
click at [558, 587] on div "Select color" at bounding box center [615, 595] width 325 height 17
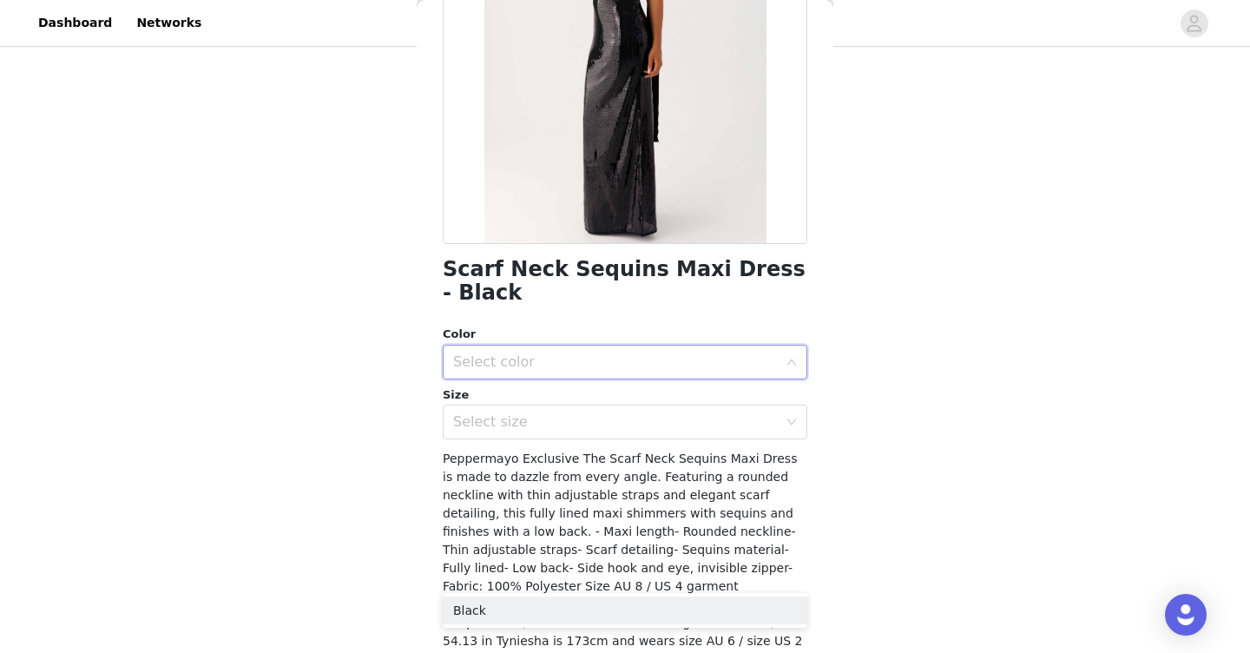
scroll to position [253, 0]
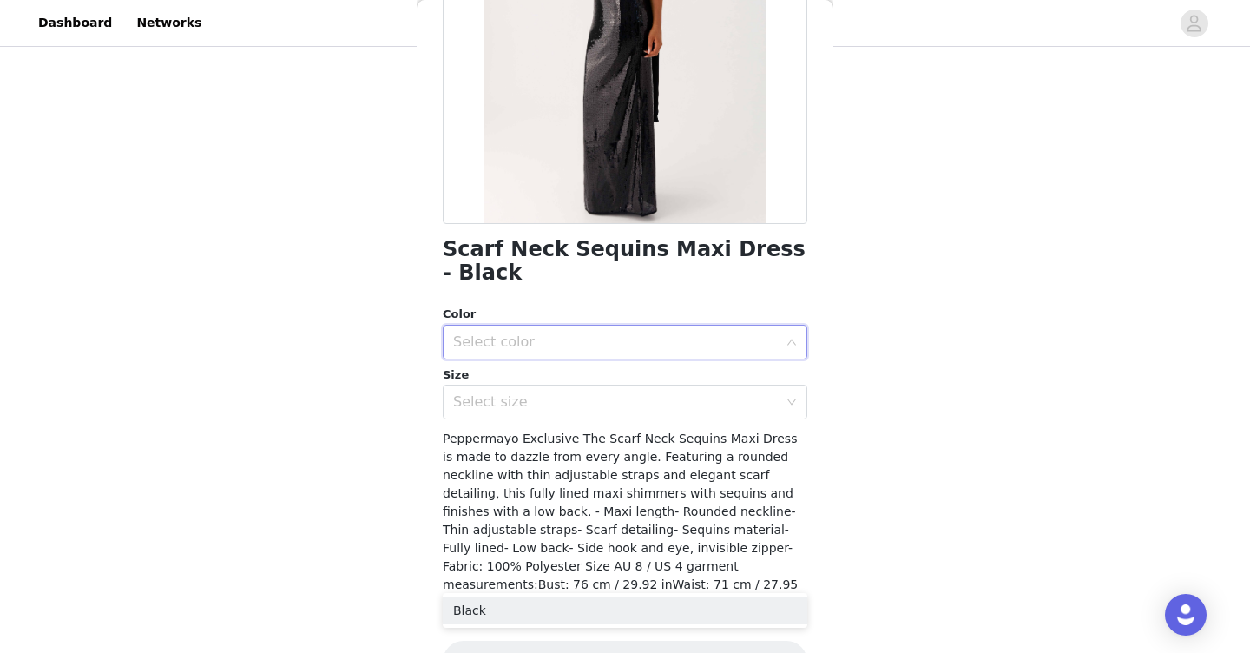
click at [571, 333] on div "Select color" at bounding box center [615, 341] width 325 height 17
click at [583, 327] on div "Select color" at bounding box center [619, 341] width 332 height 33
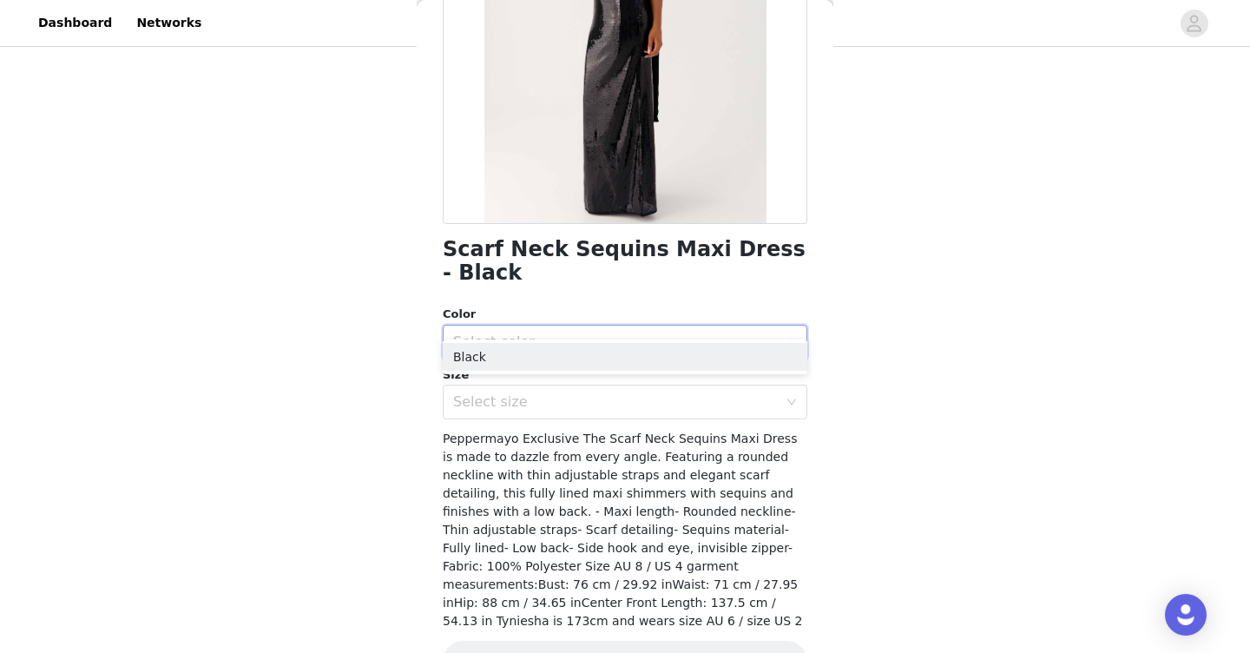
click at [583, 327] on div "Select color" at bounding box center [619, 341] width 332 height 33
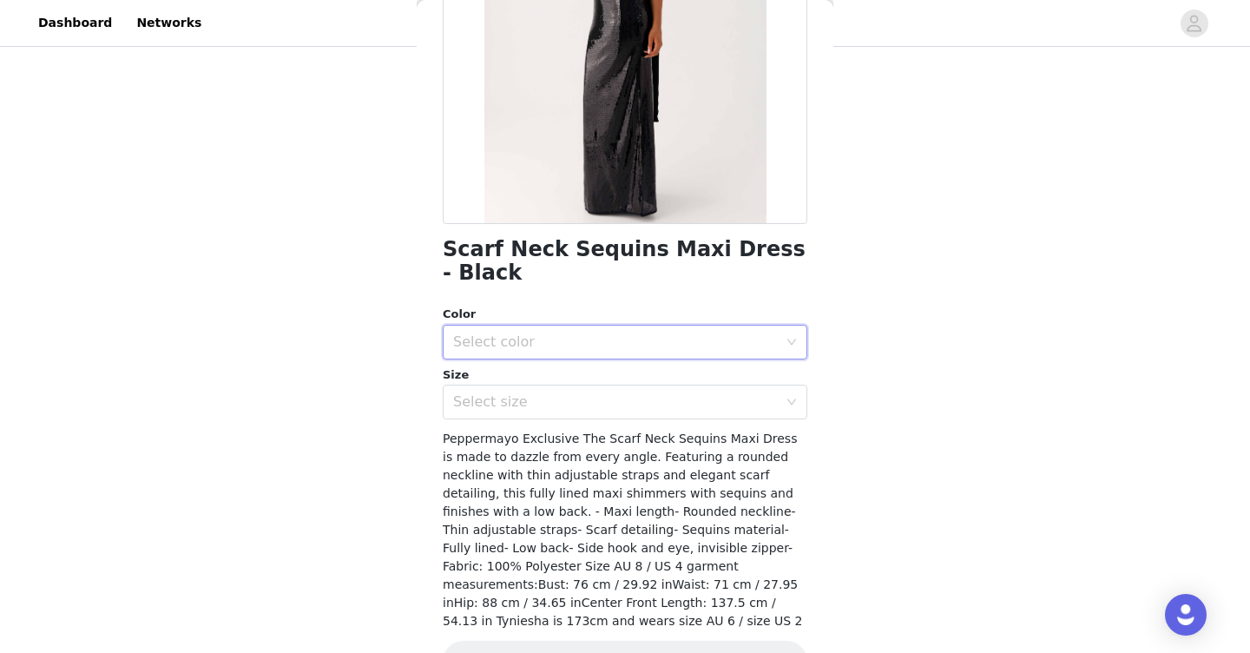
click at [577, 330] on div "Select color" at bounding box center [619, 341] width 332 height 33
click at [574, 355] on li "Black" at bounding box center [625, 357] width 364 height 28
click at [567, 391] on div "Select size" at bounding box center [619, 401] width 332 height 33
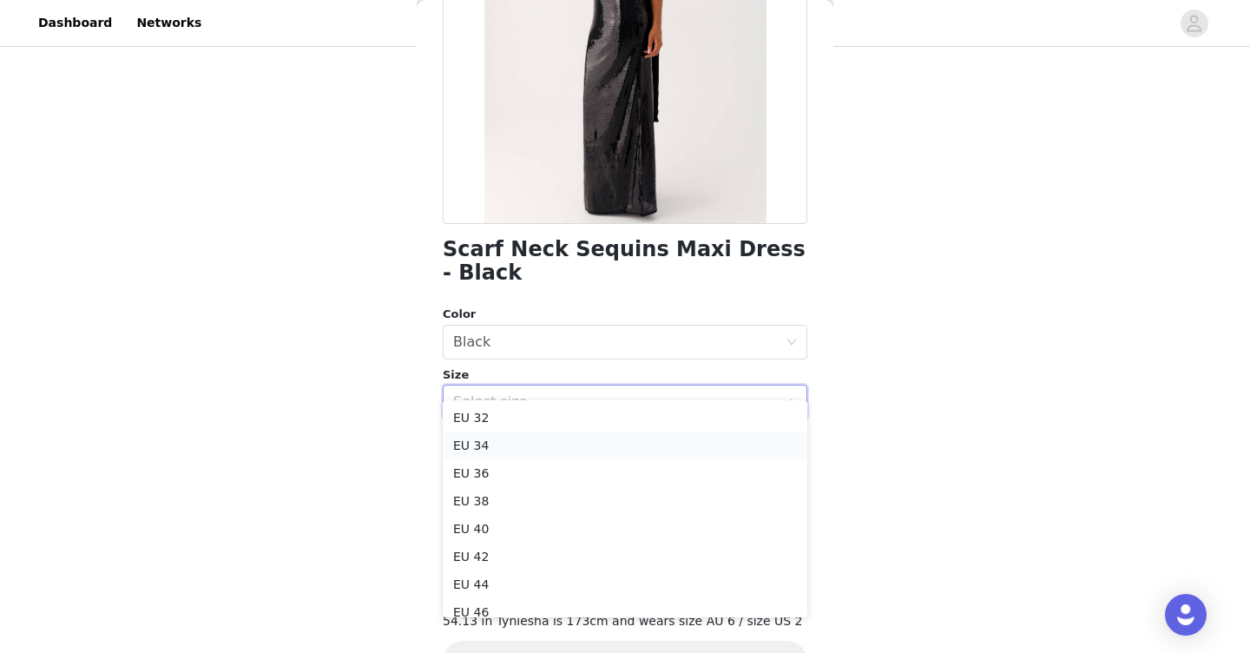
click at [547, 452] on li "EU 34" at bounding box center [625, 445] width 364 height 28
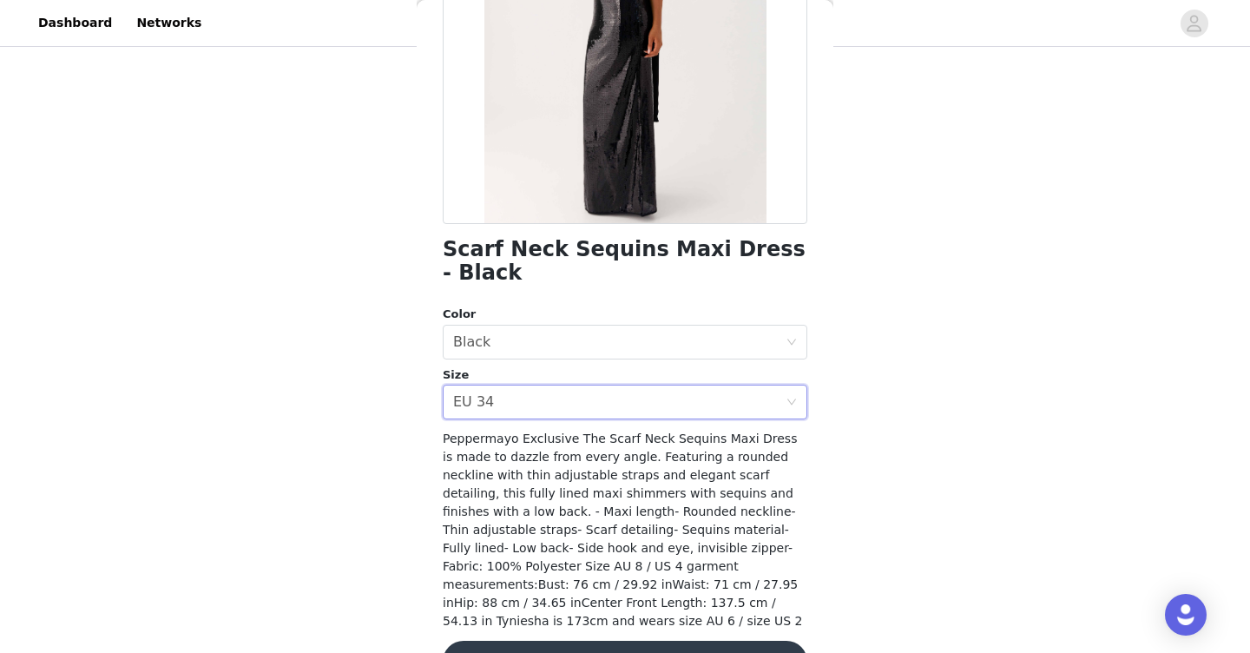
click at [548, 640] on button "Add Product" at bounding box center [625, 661] width 364 height 42
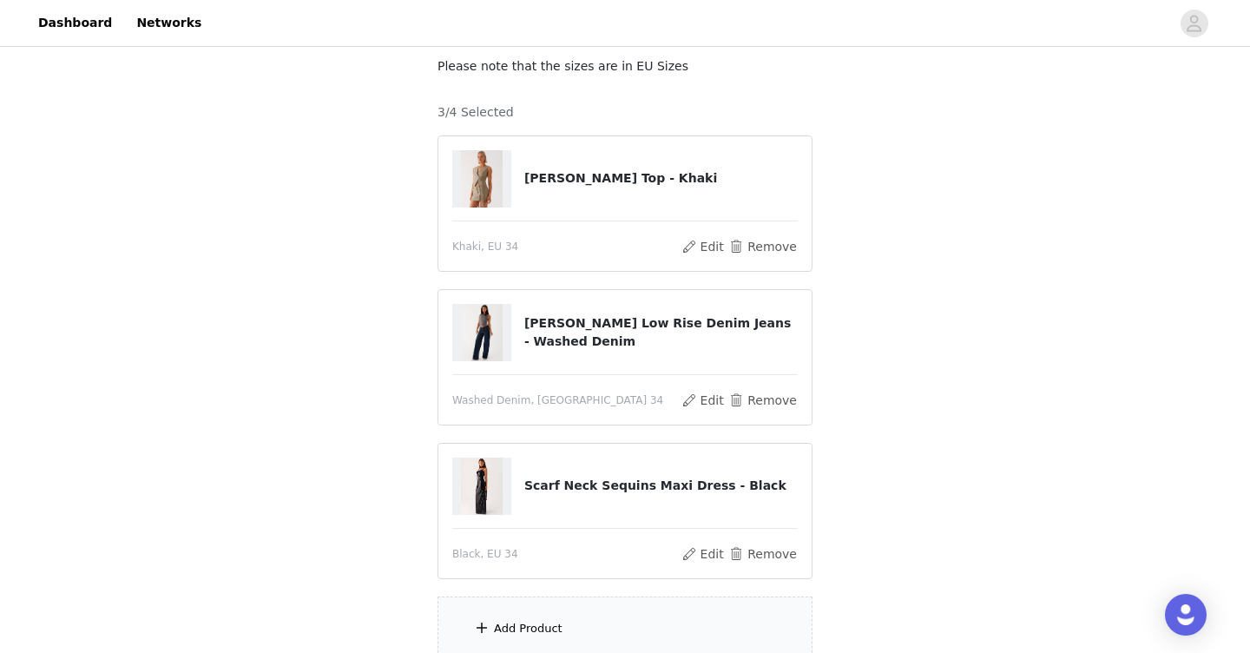
scroll to position [258, 0]
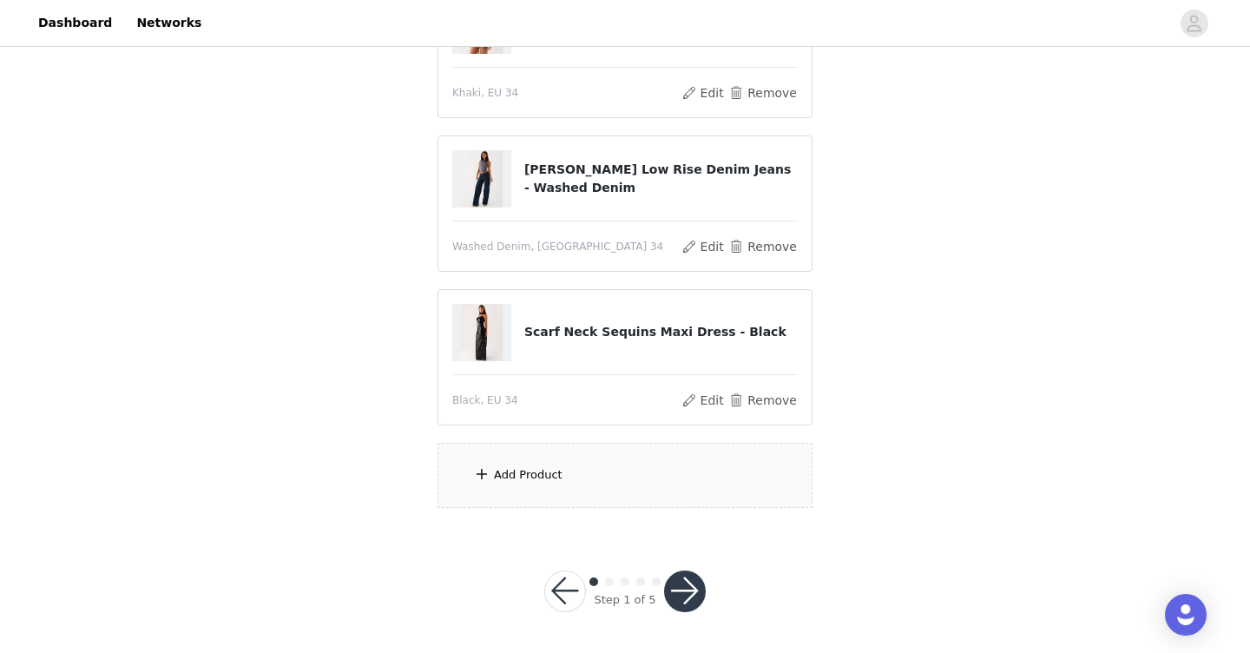
click at [574, 465] on div "Add Product" at bounding box center [624, 475] width 375 height 65
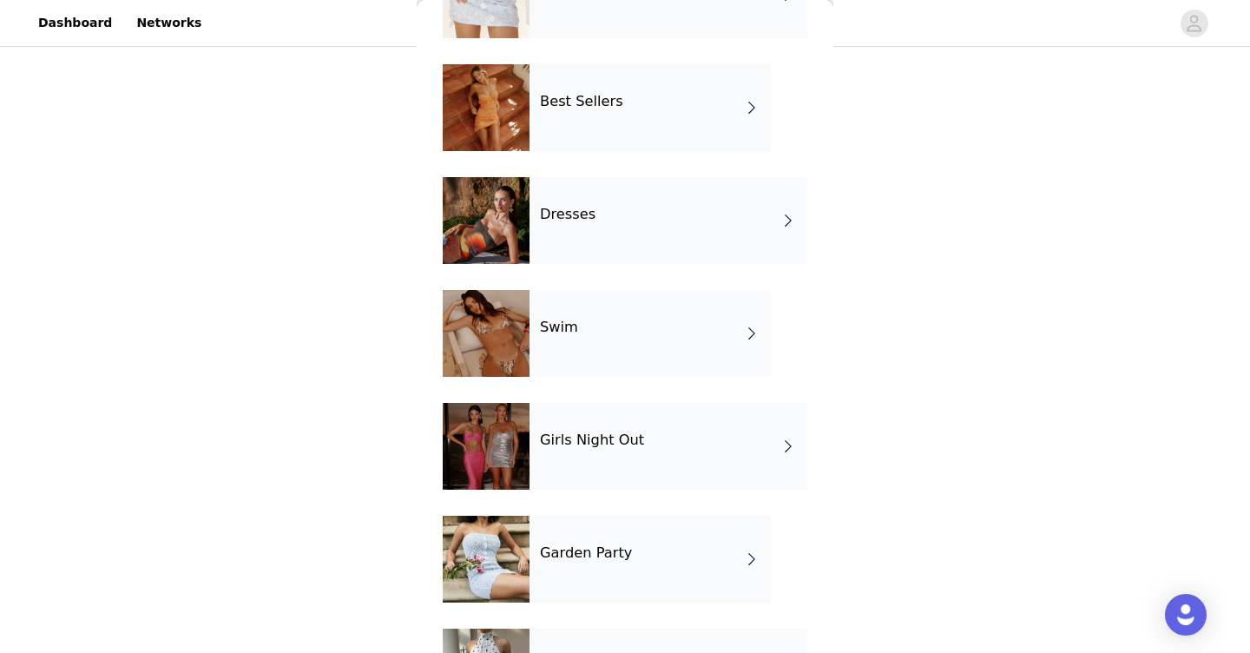
scroll to position [255, 0]
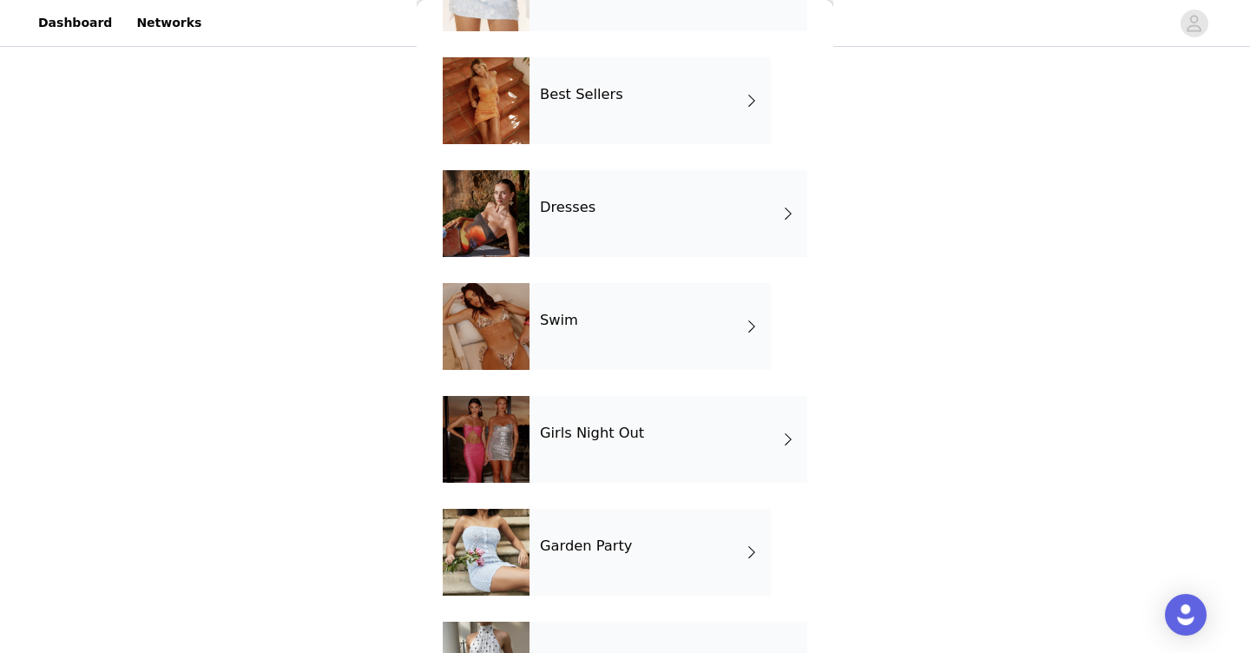
click at [663, 226] on div "Dresses" at bounding box center [668, 213] width 278 height 87
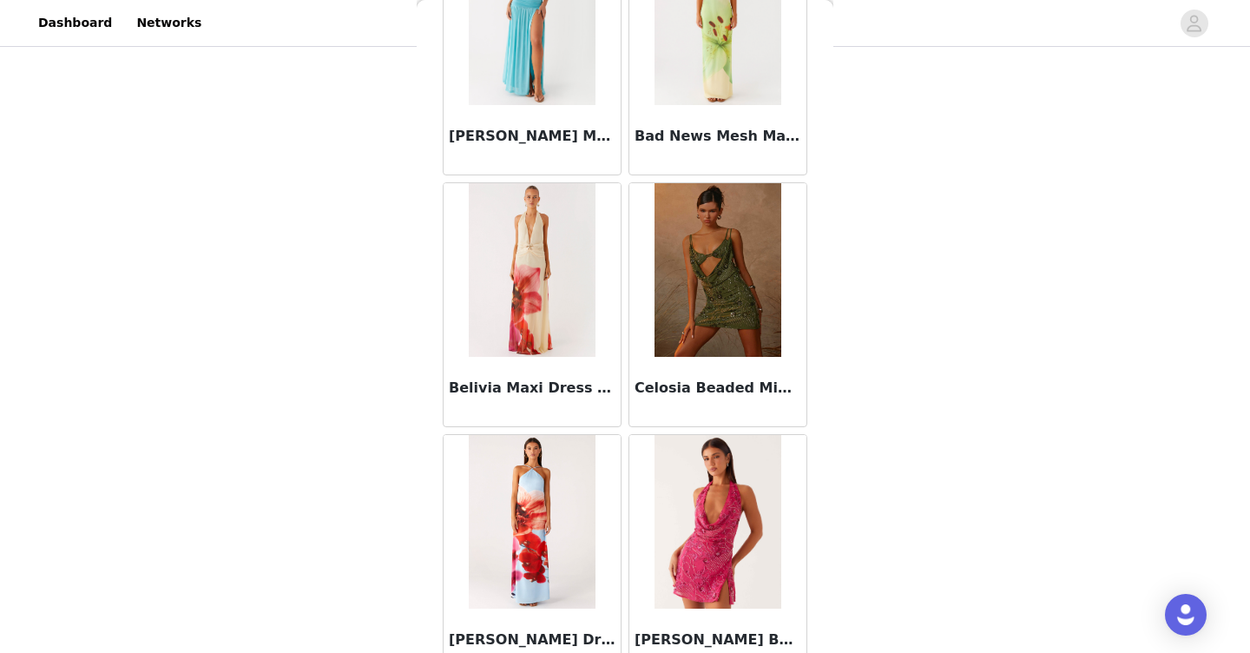
scroll to position [2003, 0]
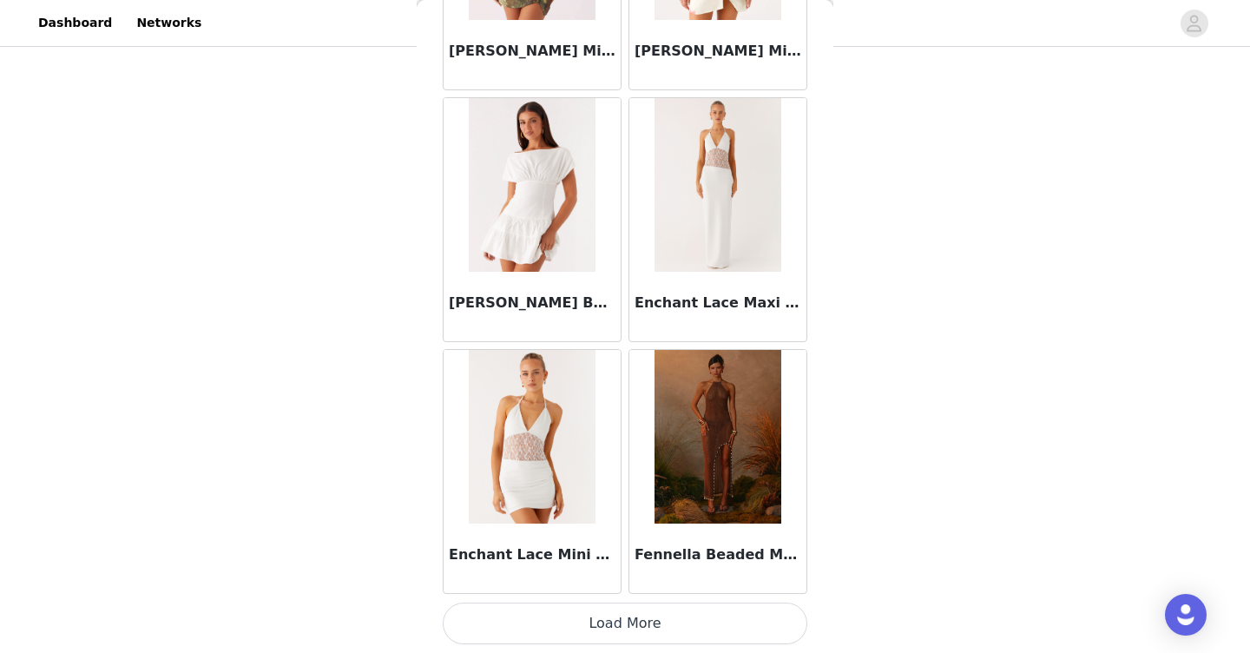
click at [607, 630] on button "Load More" at bounding box center [625, 623] width 364 height 42
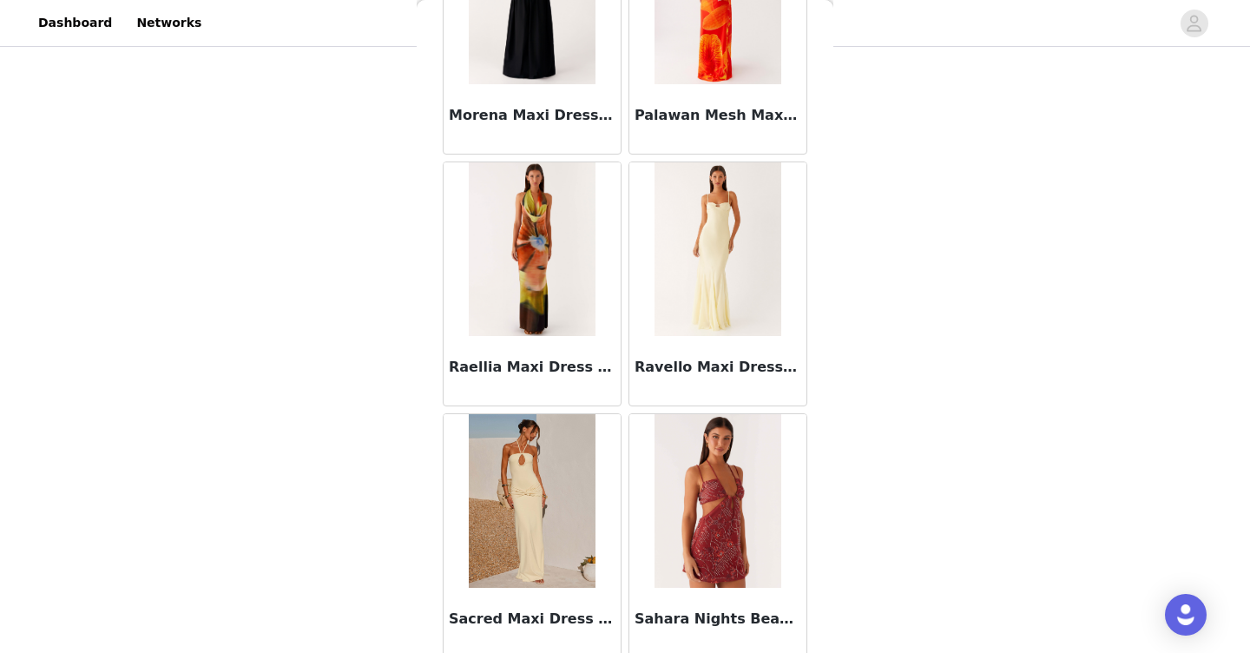
scroll to position [4519, 0]
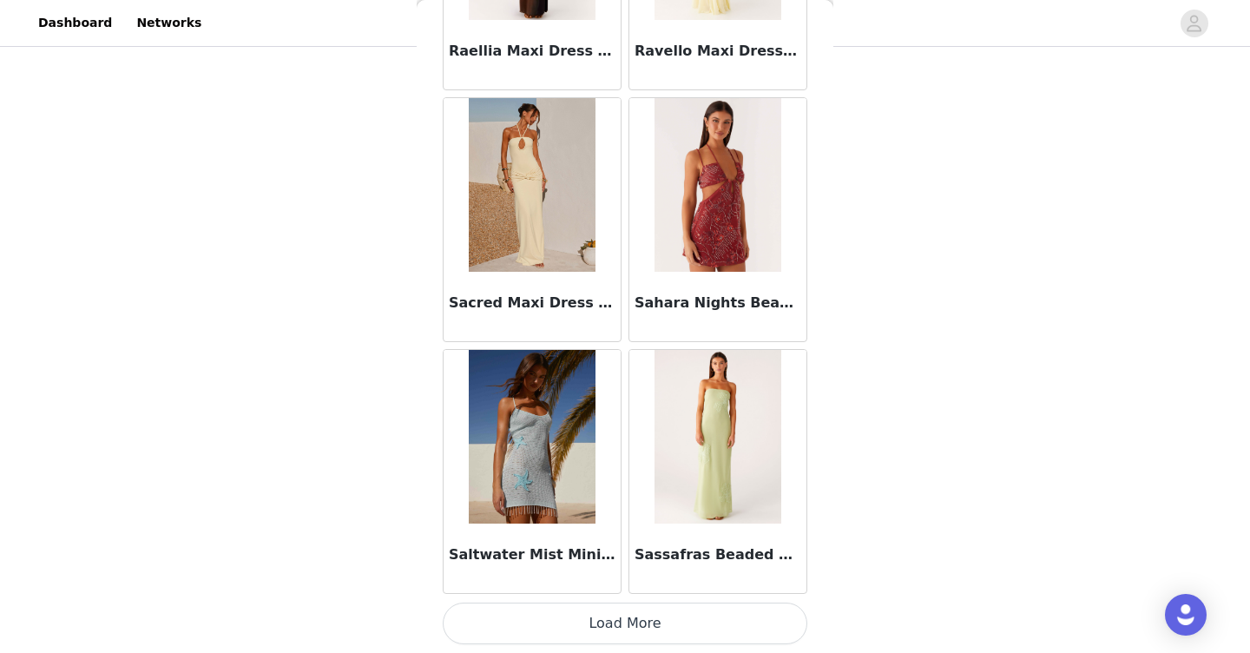
click at [630, 623] on button "Load More" at bounding box center [625, 623] width 364 height 42
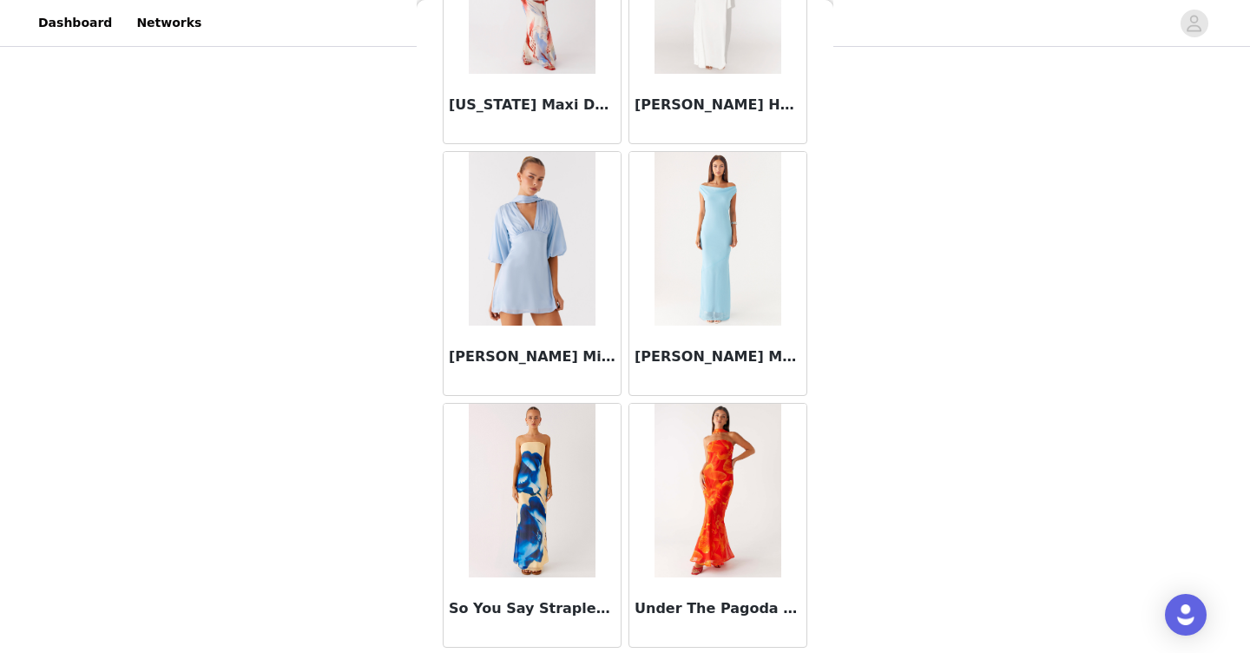
scroll to position [7036, 0]
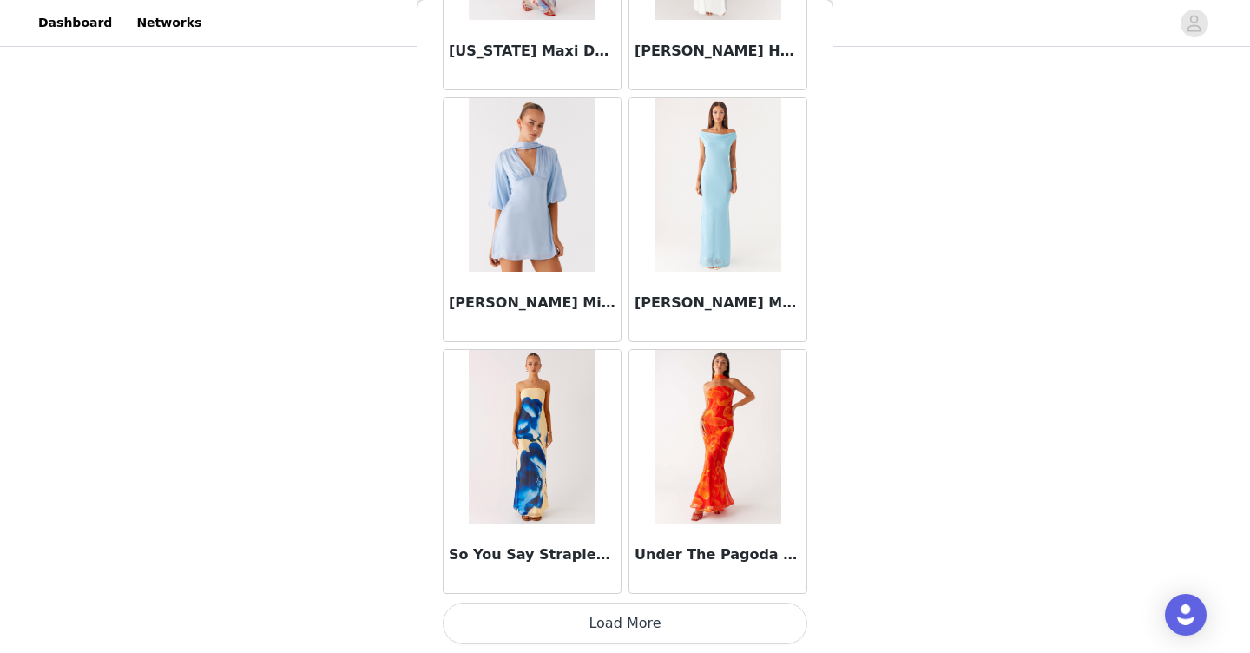
click at [630, 623] on button "Load More" at bounding box center [625, 623] width 364 height 42
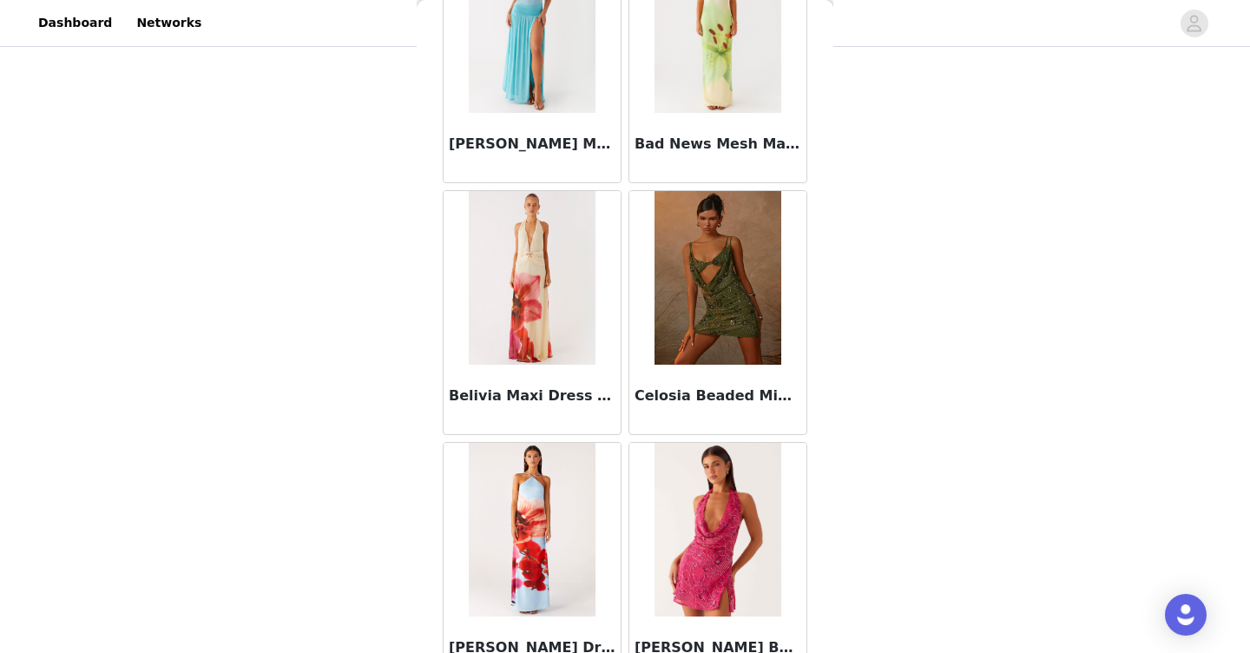
scroll to position [0, 0]
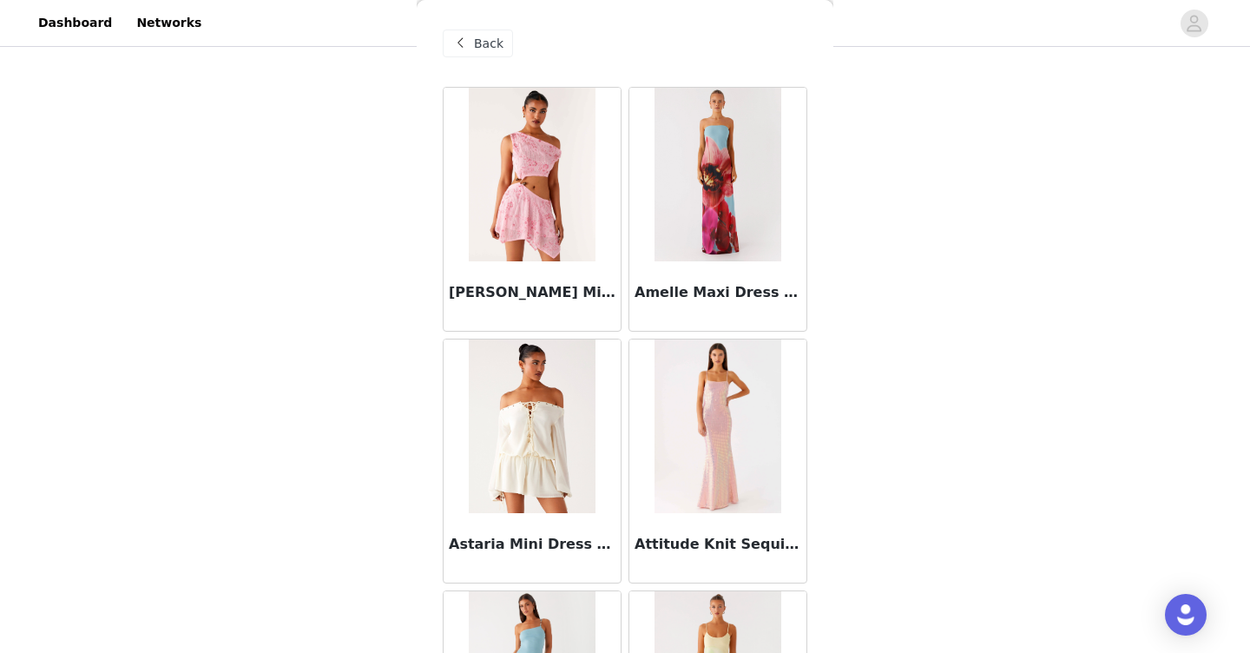
click at [479, 38] on span "Back" at bounding box center [489, 44] width 30 height 18
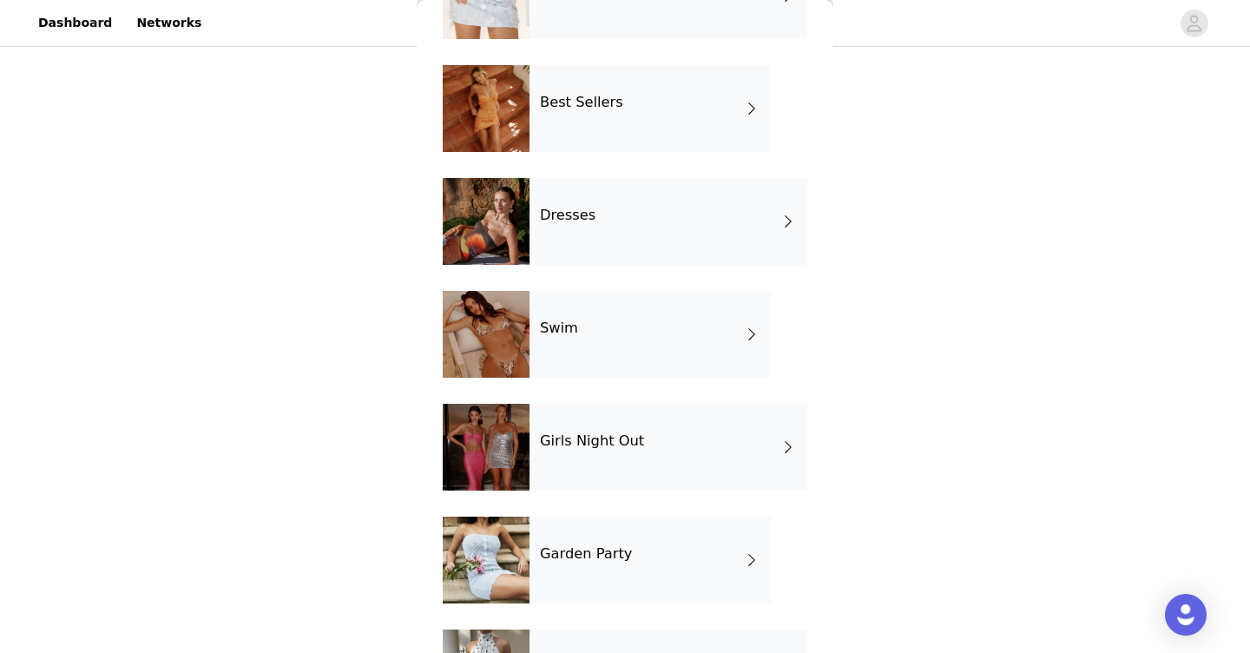
scroll to position [270, 0]
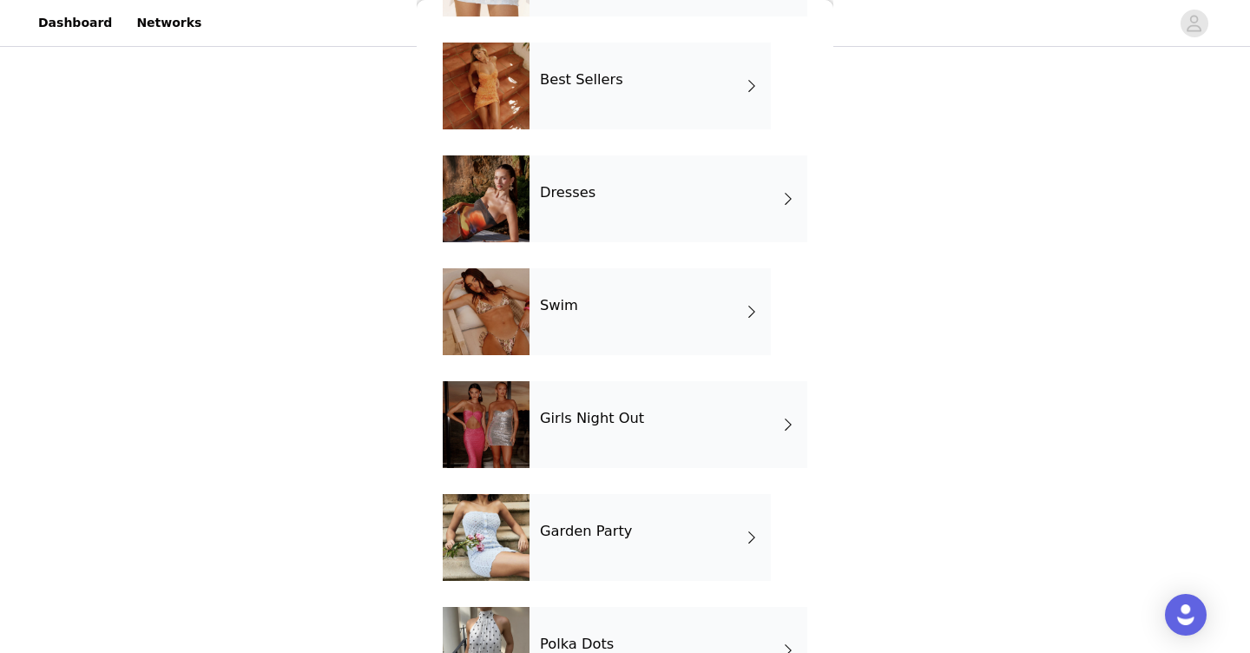
click at [604, 399] on div "Girls Night Out" at bounding box center [668, 424] width 278 height 87
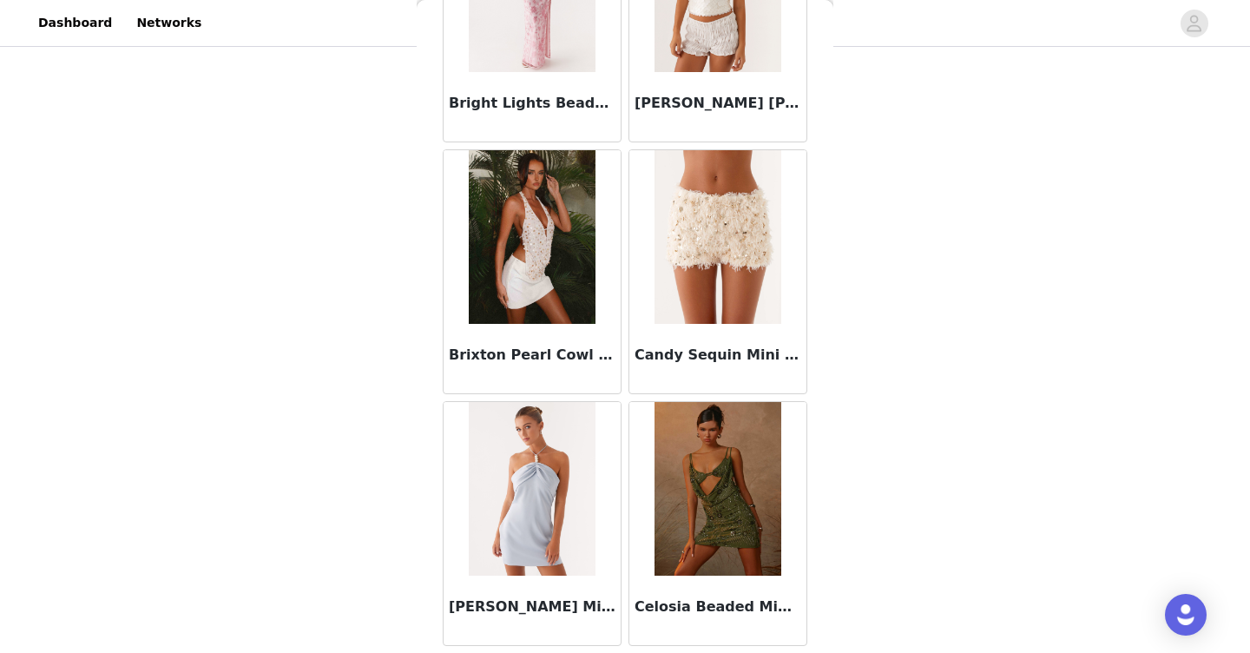
scroll to position [2003, 0]
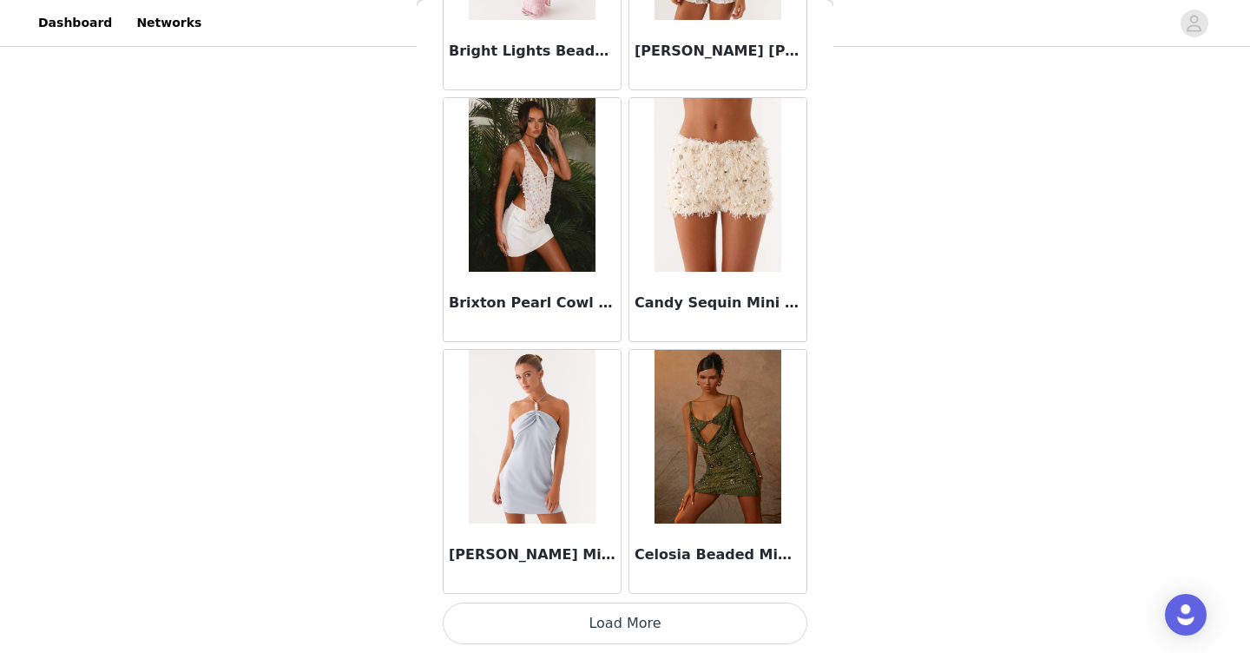
click at [601, 627] on button "Load More" at bounding box center [625, 623] width 364 height 42
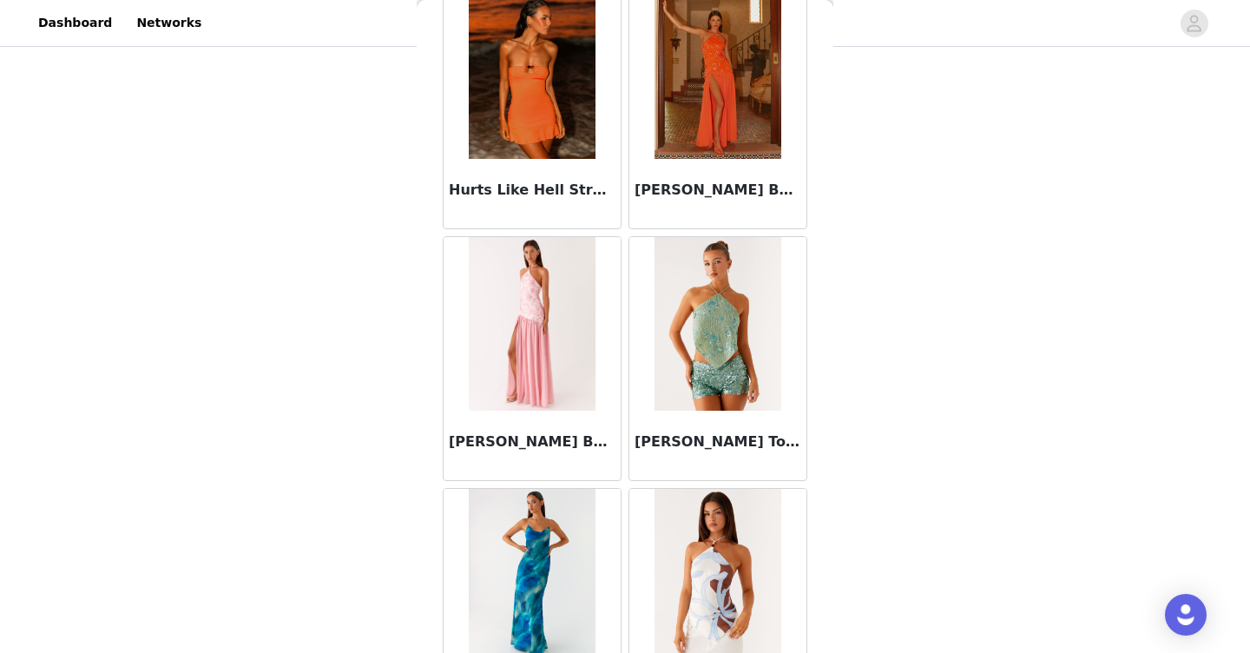
scroll to position [4519, 0]
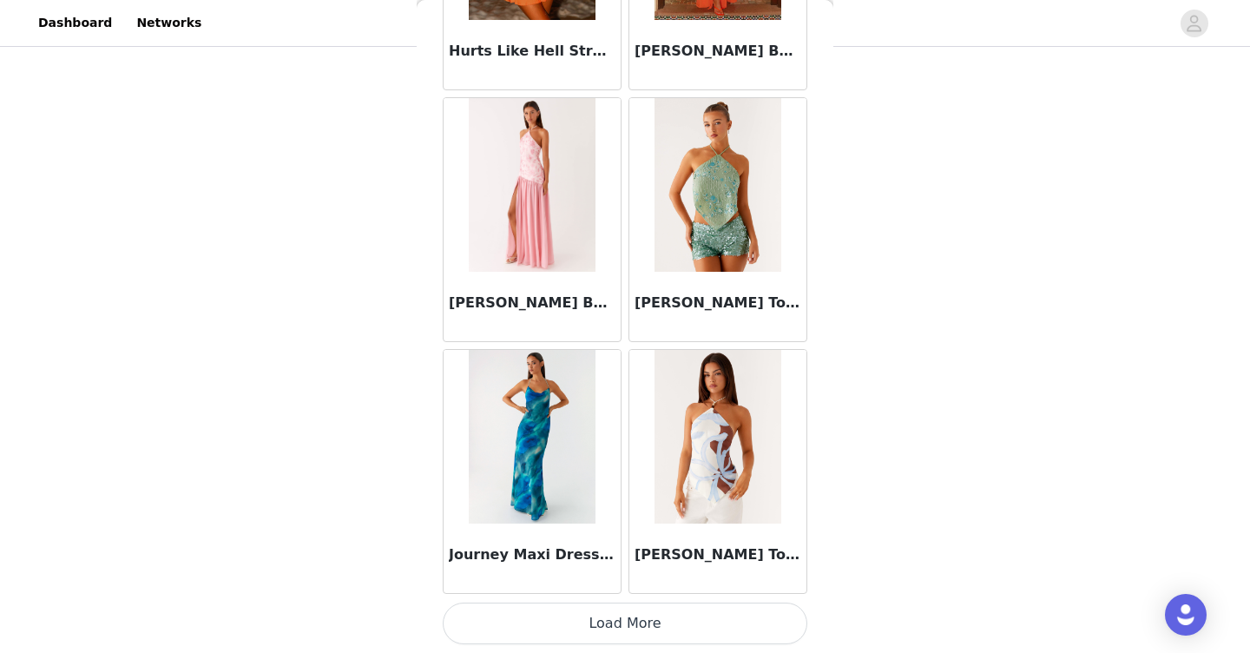
click at [611, 632] on button "Load More" at bounding box center [625, 623] width 364 height 42
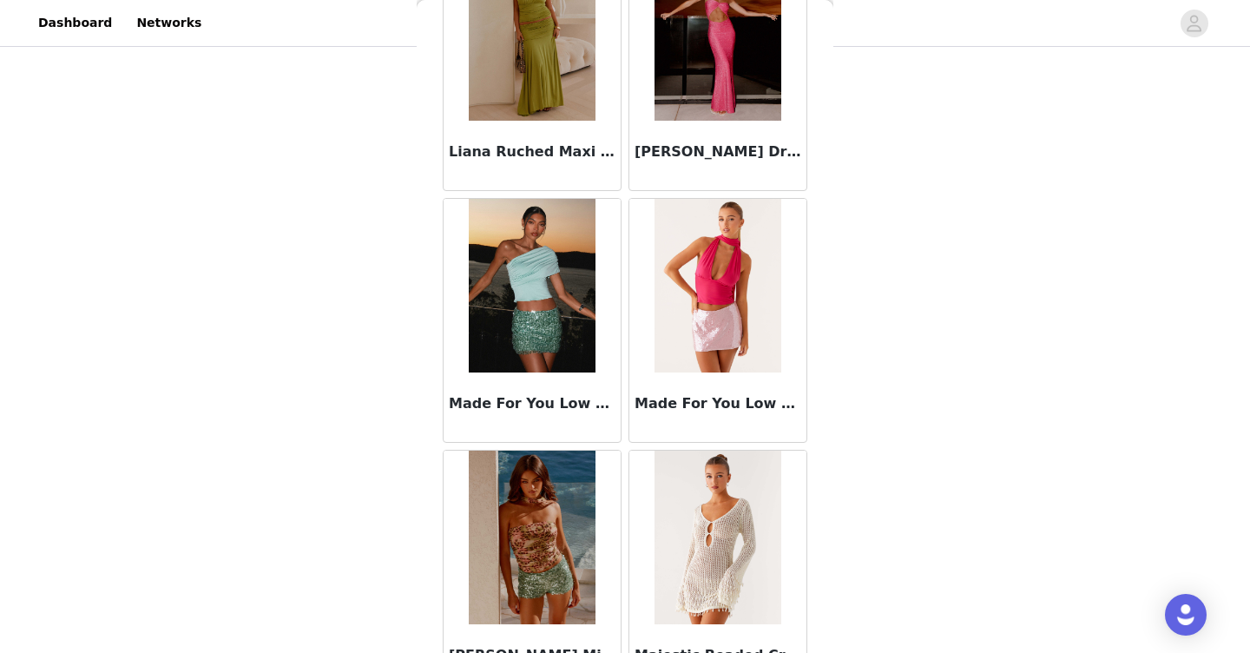
scroll to position [7036, 0]
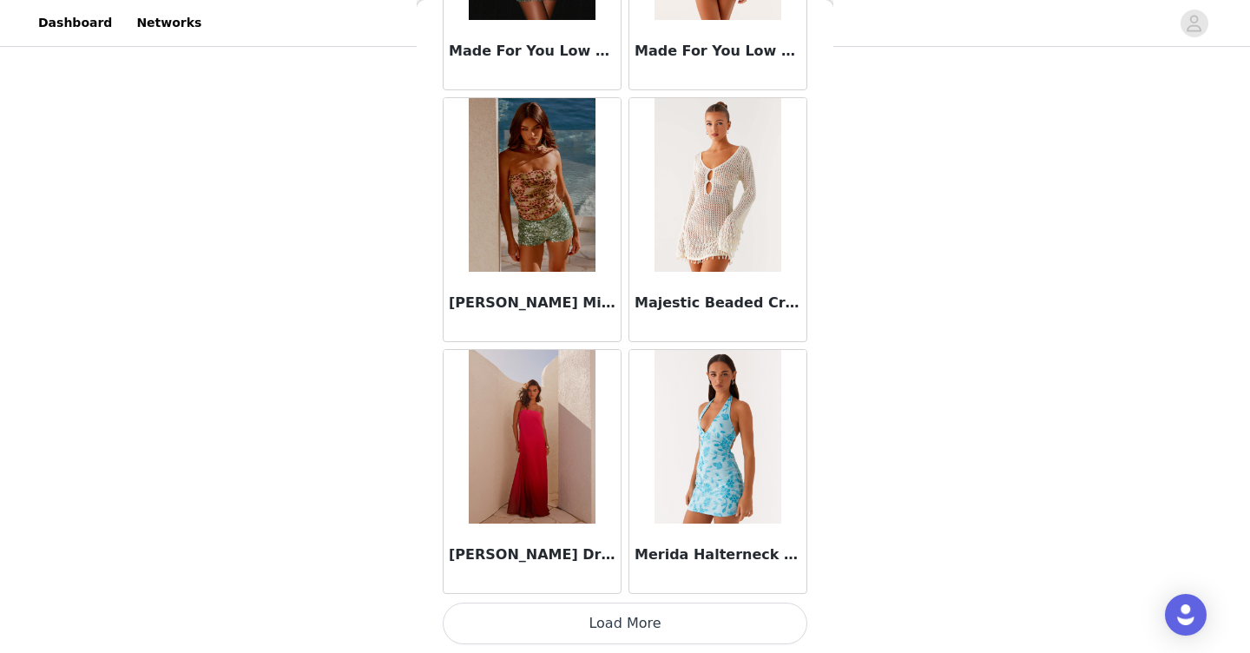
click at [607, 616] on button "Load More" at bounding box center [625, 623] width 364 height 42
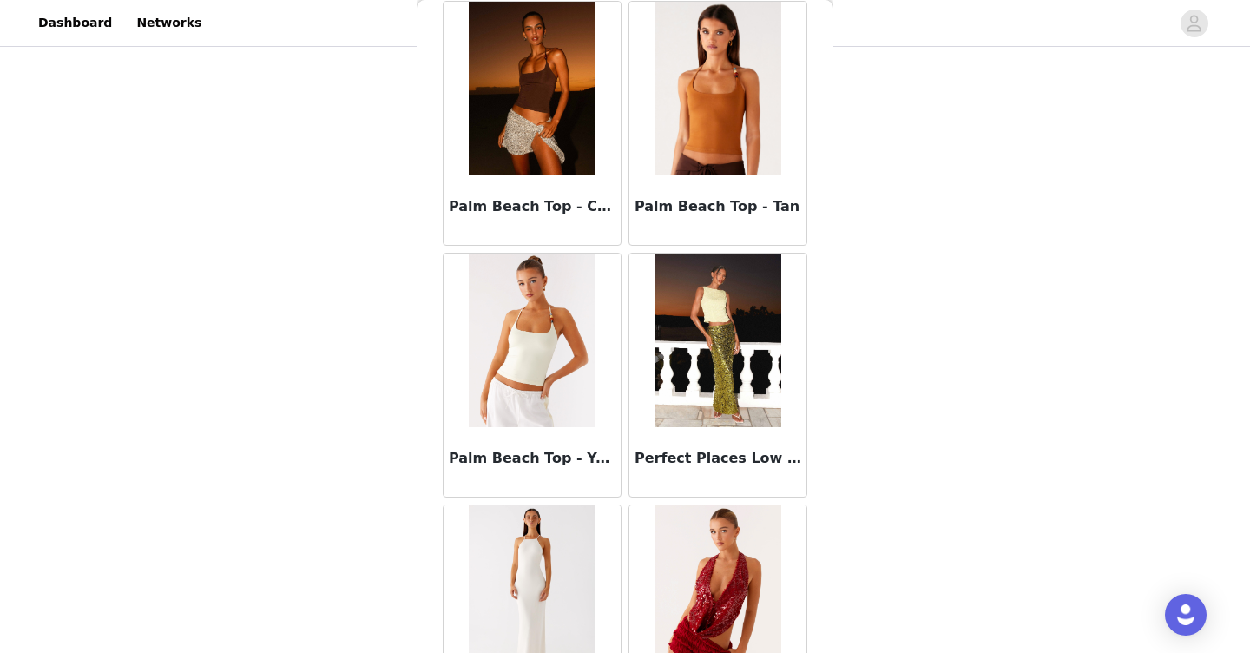
scroll to position [9553, 0]
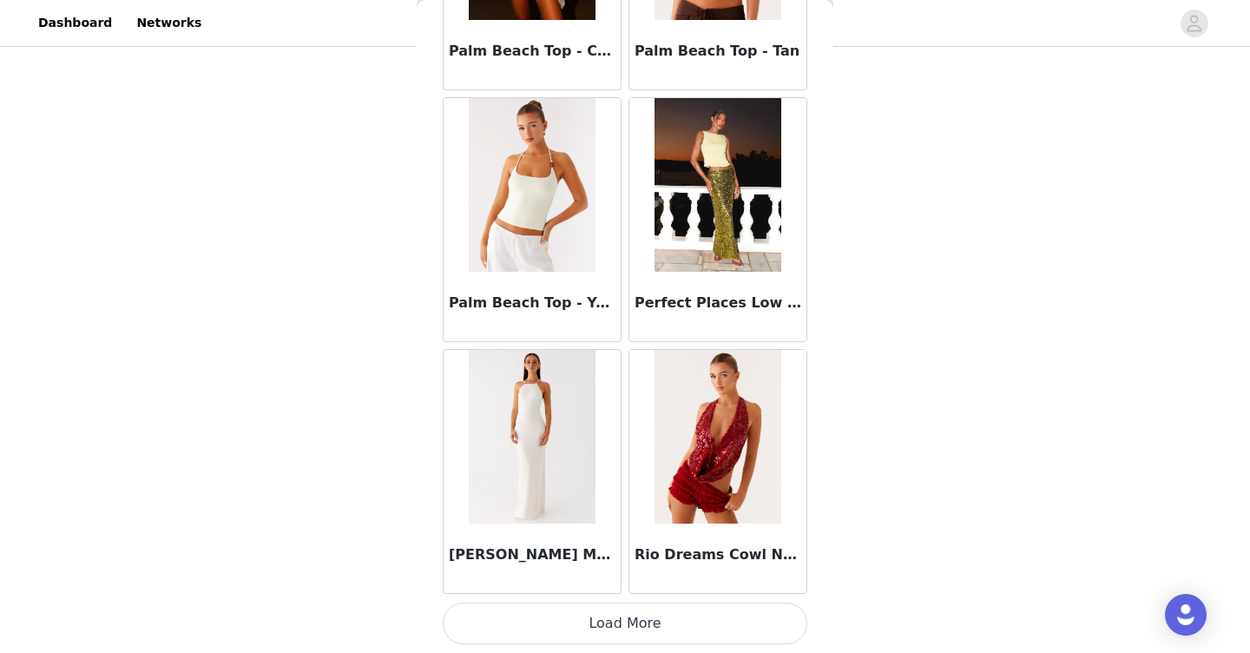
click at [555, 544] on h3 "[PERSON_NAME] Maxi Dress - Ivory" at bounding box center [532, 554] width 167 height 21
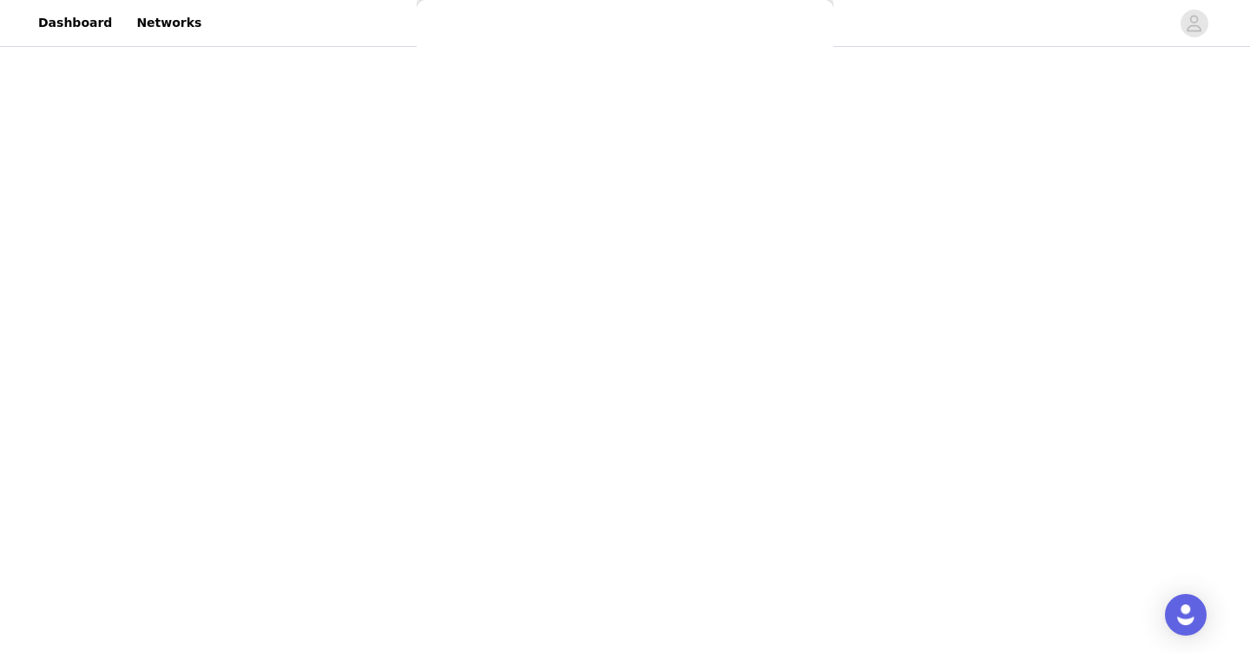
scroll to position [0, 0]
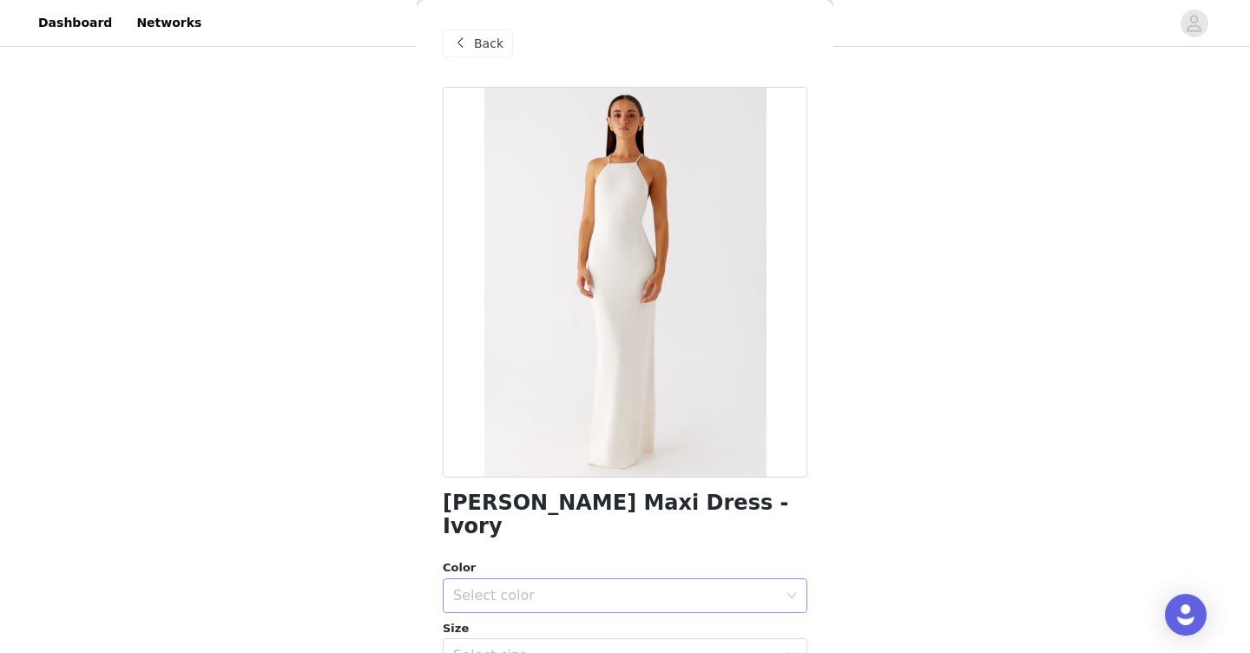
click at [567, 587] on div "Select color" at bounding box center [615, 595] width 325 height 17
click at [555, 608] on li "Ivory" at bounding box center [625, 610] width 364 height 28
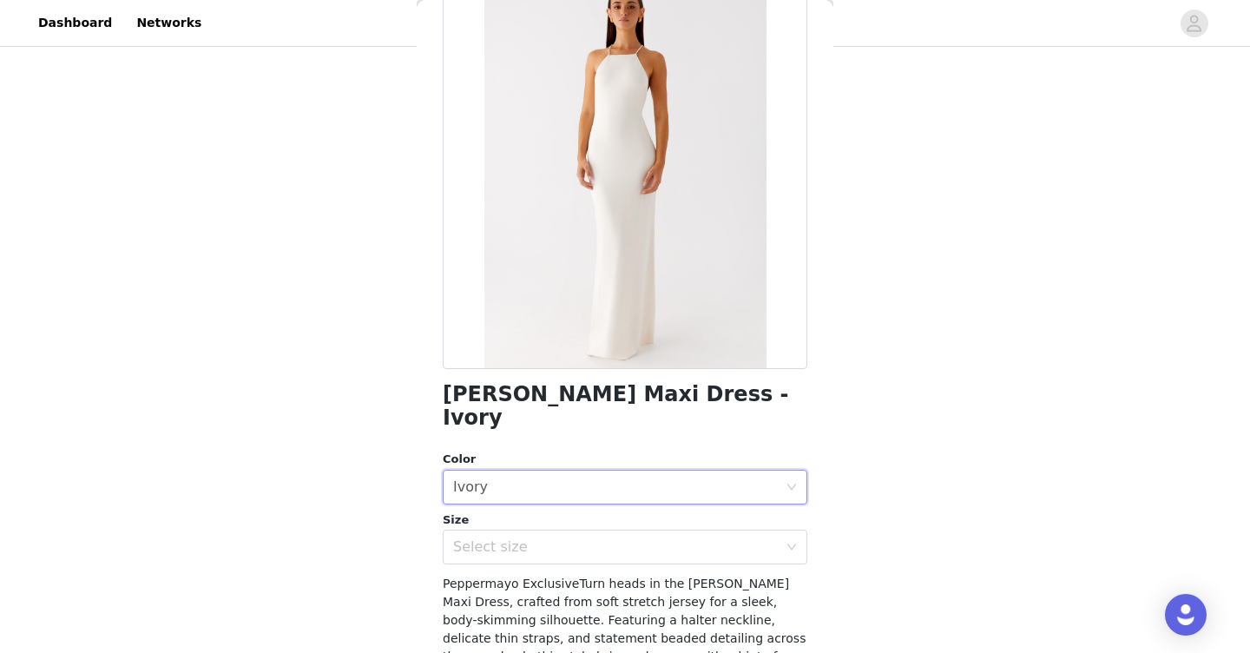
scroll to position [140, 0]
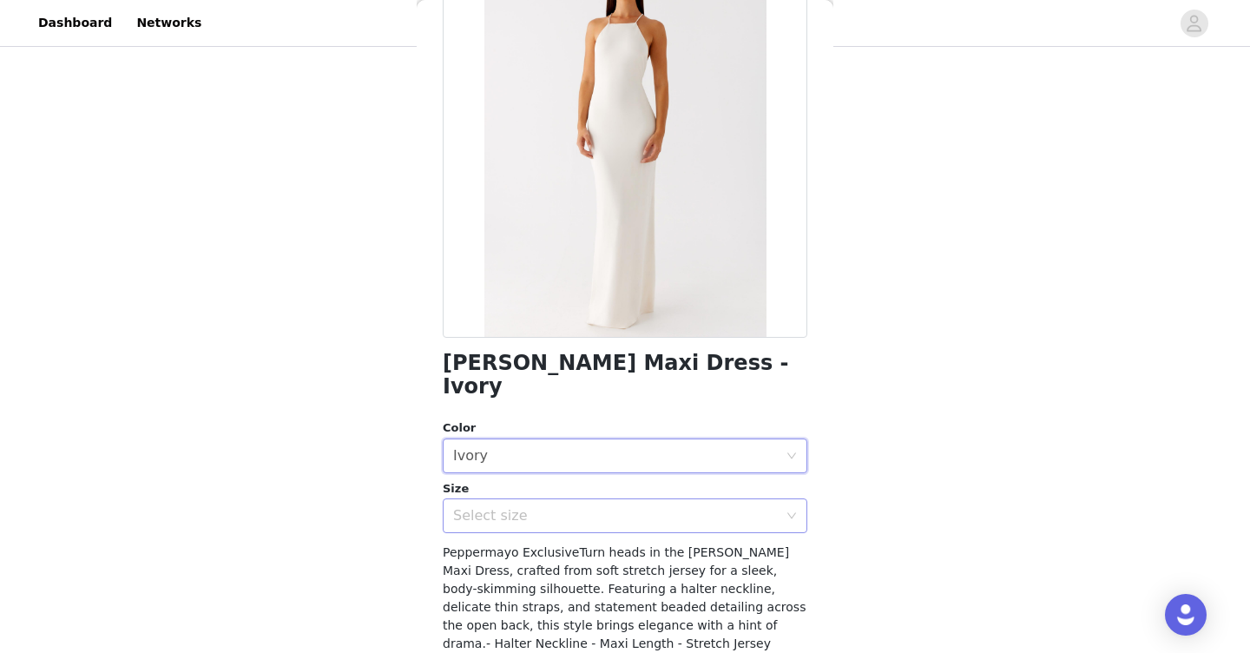
click at [564, 507] on div "Select size" at bounding box center [615, 515] width 325 height 17
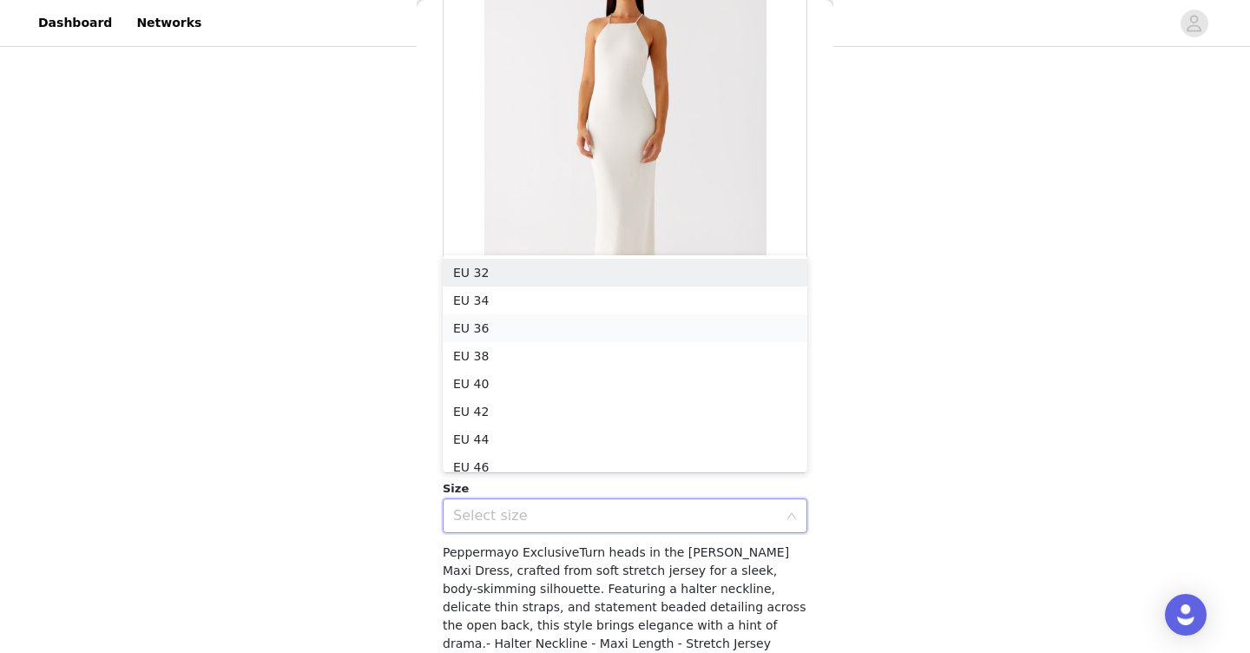
scroll to position [9, 0]
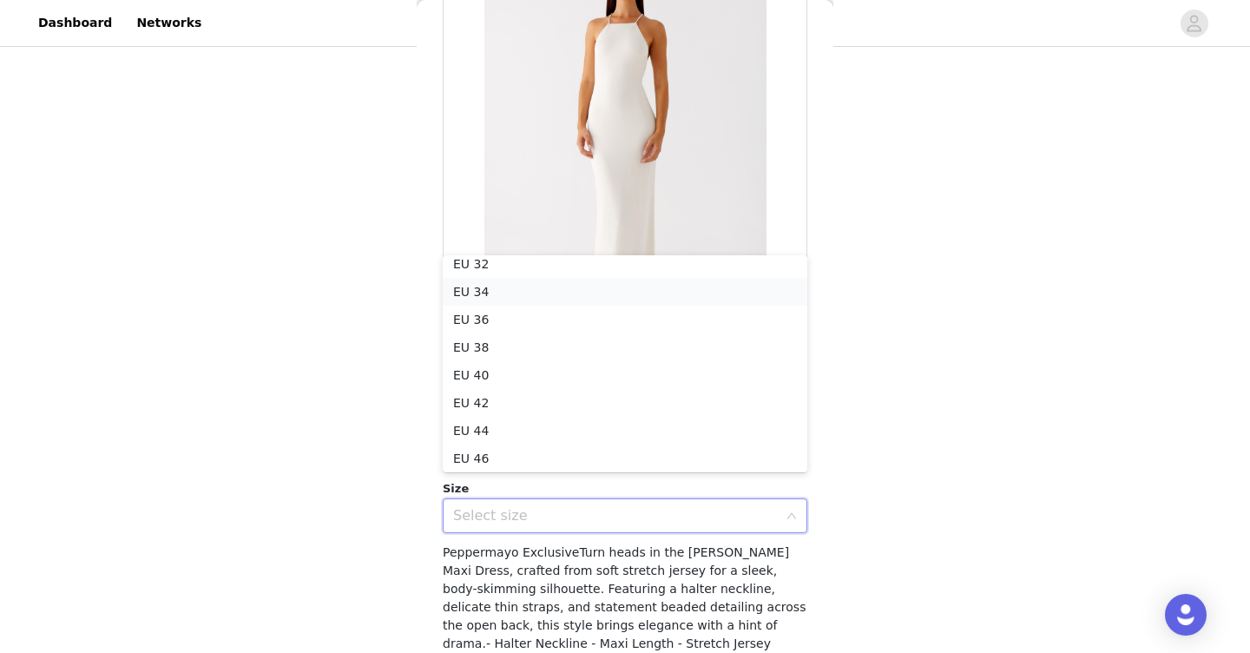
click at [605, 292] on li "EU 34" at bounding box center [625, 292] width 364 height 28
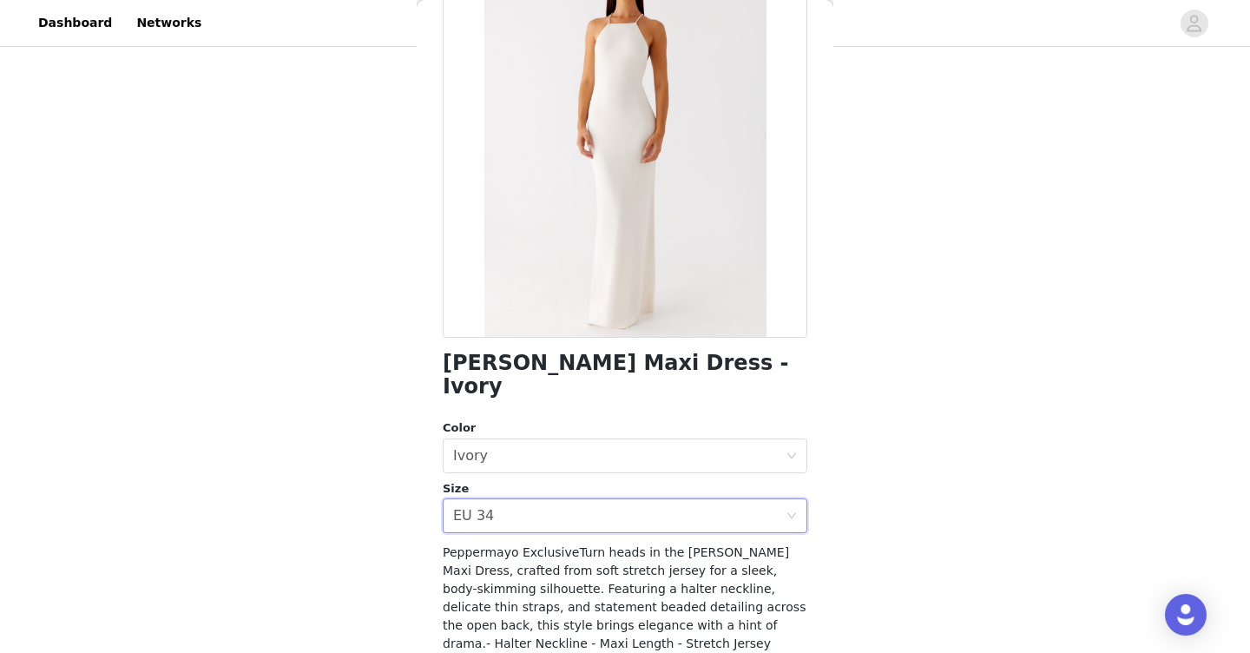
scroll to position [280, 0]
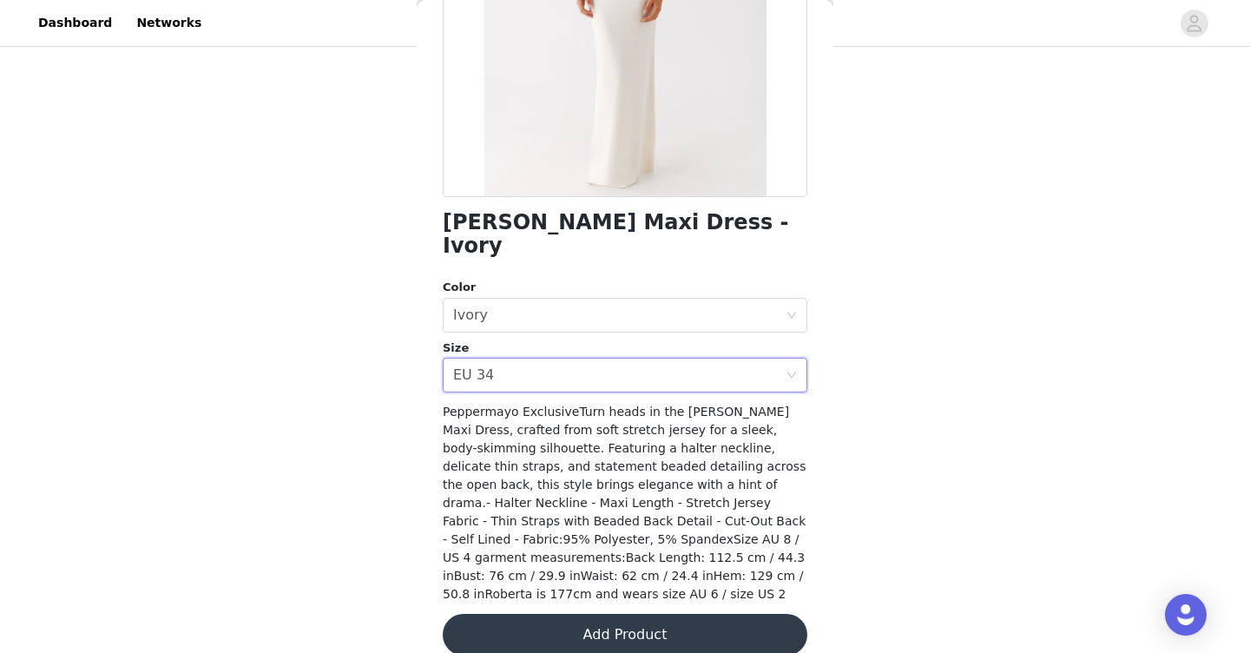
click at [530, 614] on button "Add Product" at bounding box center [625, 635] width 364 height 42
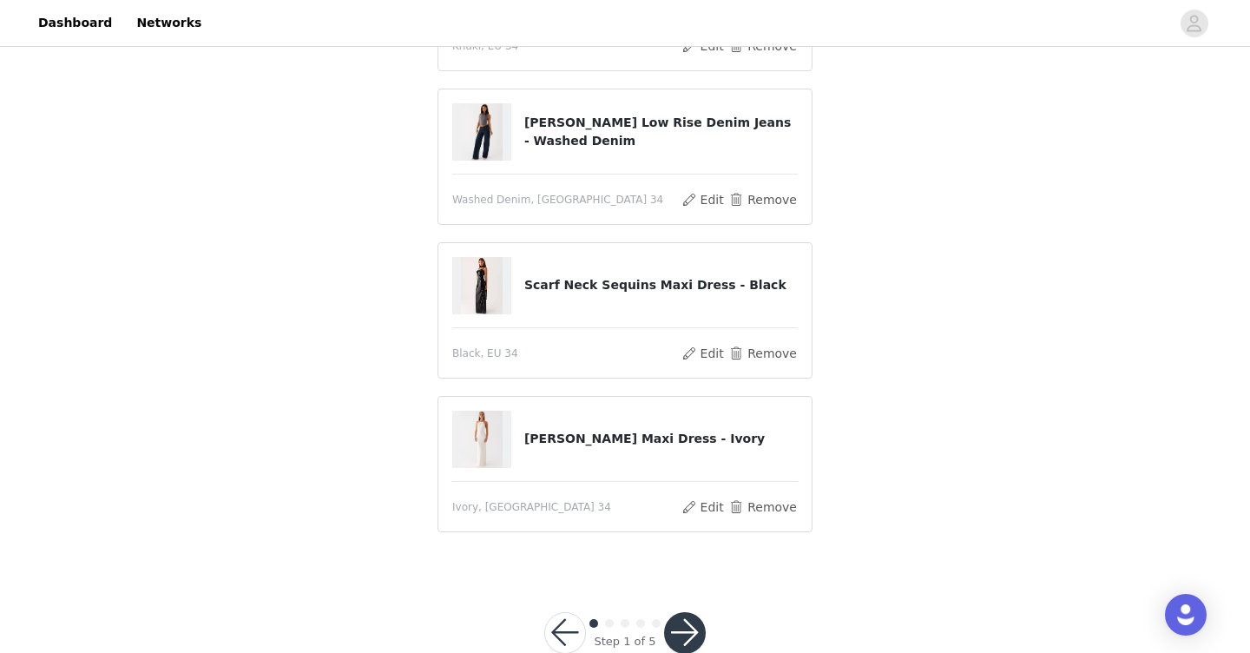
scroll to position [299, 0]
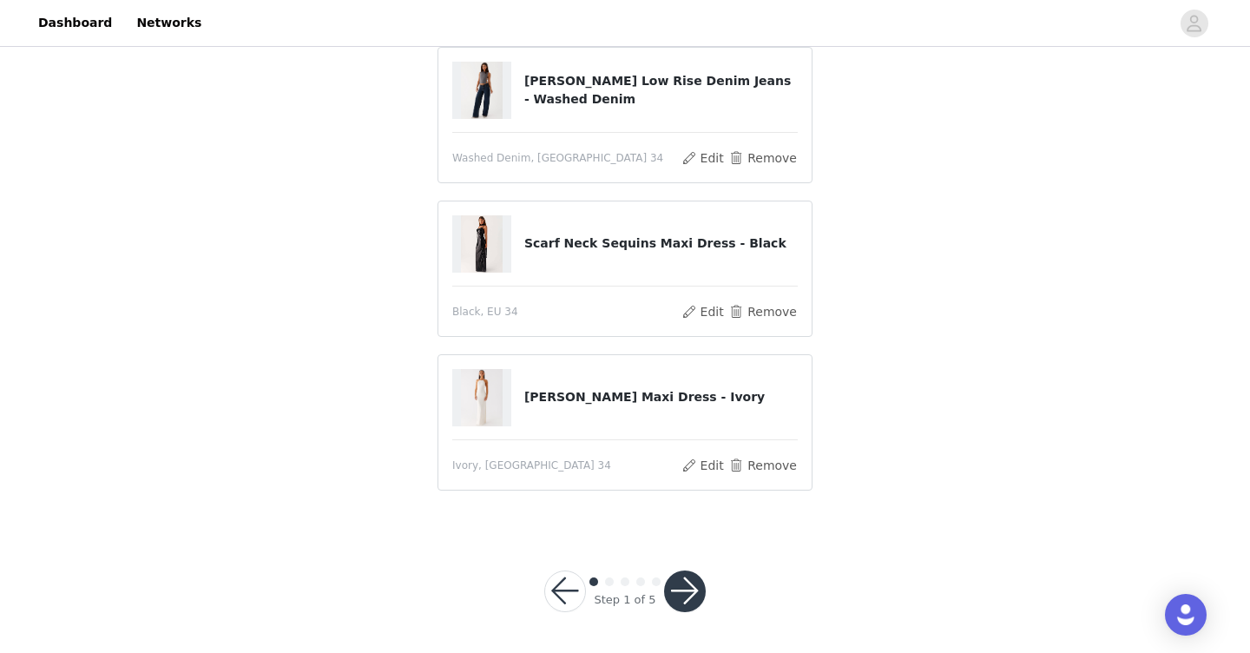
click at [697, 588] on button "button" at bounding box center [685, 591] width 42 height 42
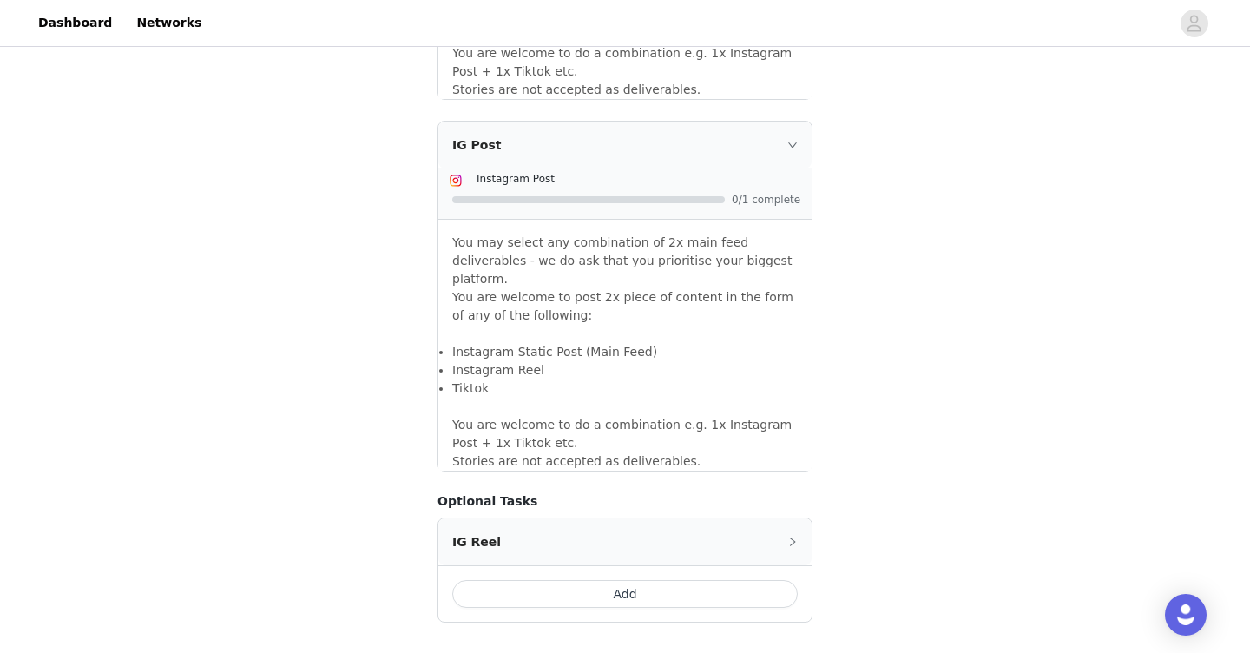
scroll to position [1533, 0]
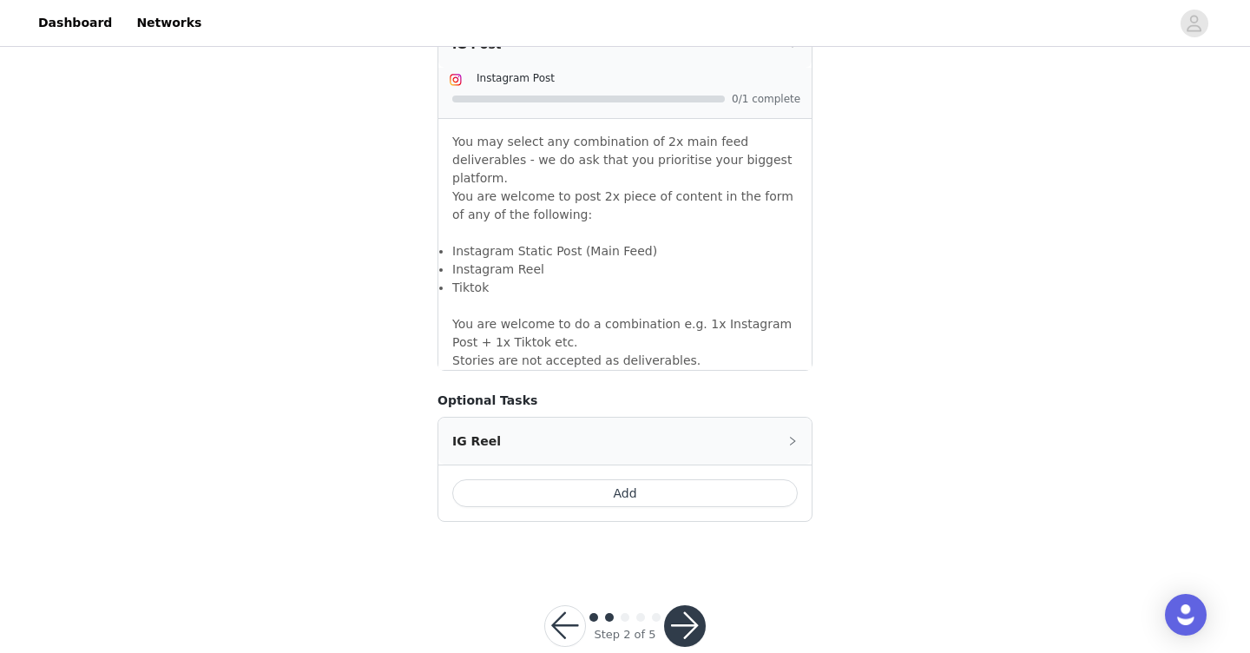
click at [610, 479] on button "Add" at bounding box center [624, 493] width 345 height 28
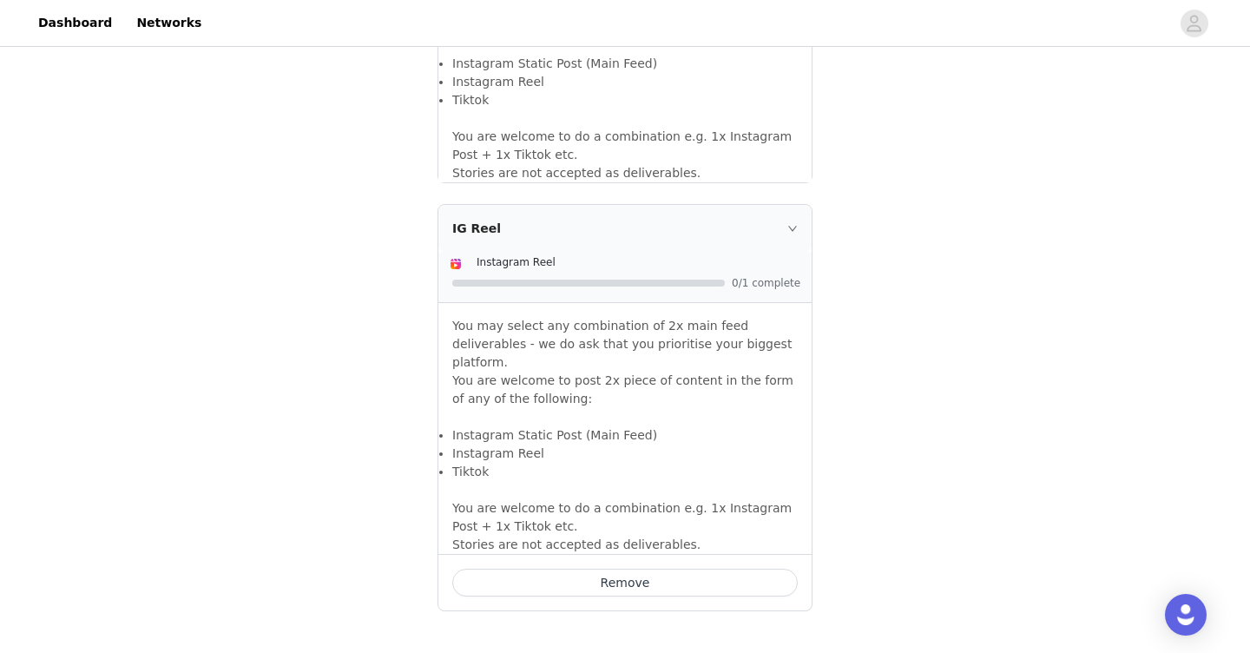
scroll to position [1791, 0]
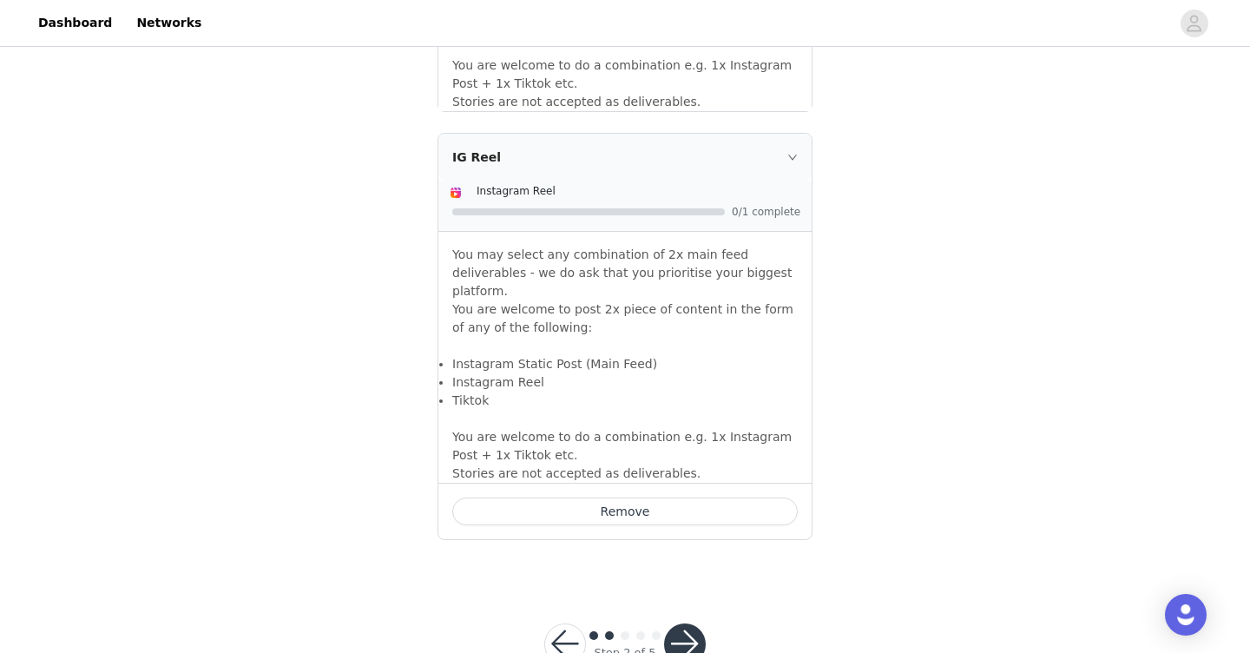
click at [700, 623] on button "button" at bounding box center [685, 644] width 42 height 42
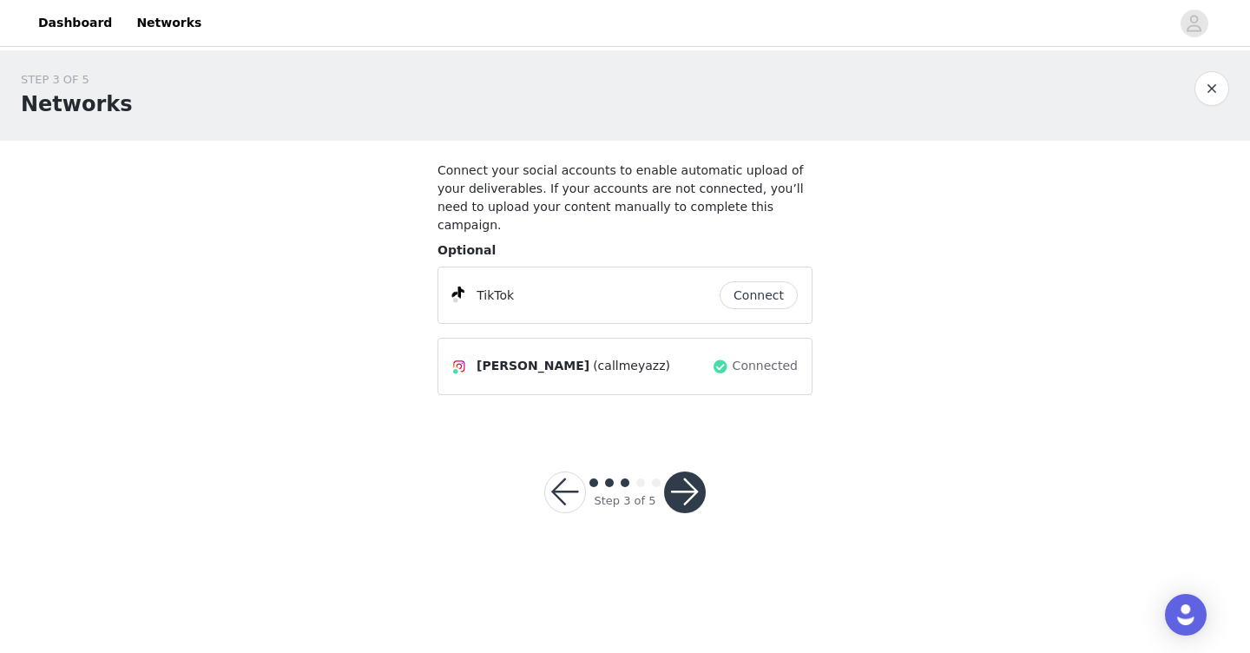
click at [766, 281] on button "Connect" at bounding box center [758, 295] width 78 height 28
click at [688, 472] on button "button" at bounding box center [685, 492] width 42 height 42
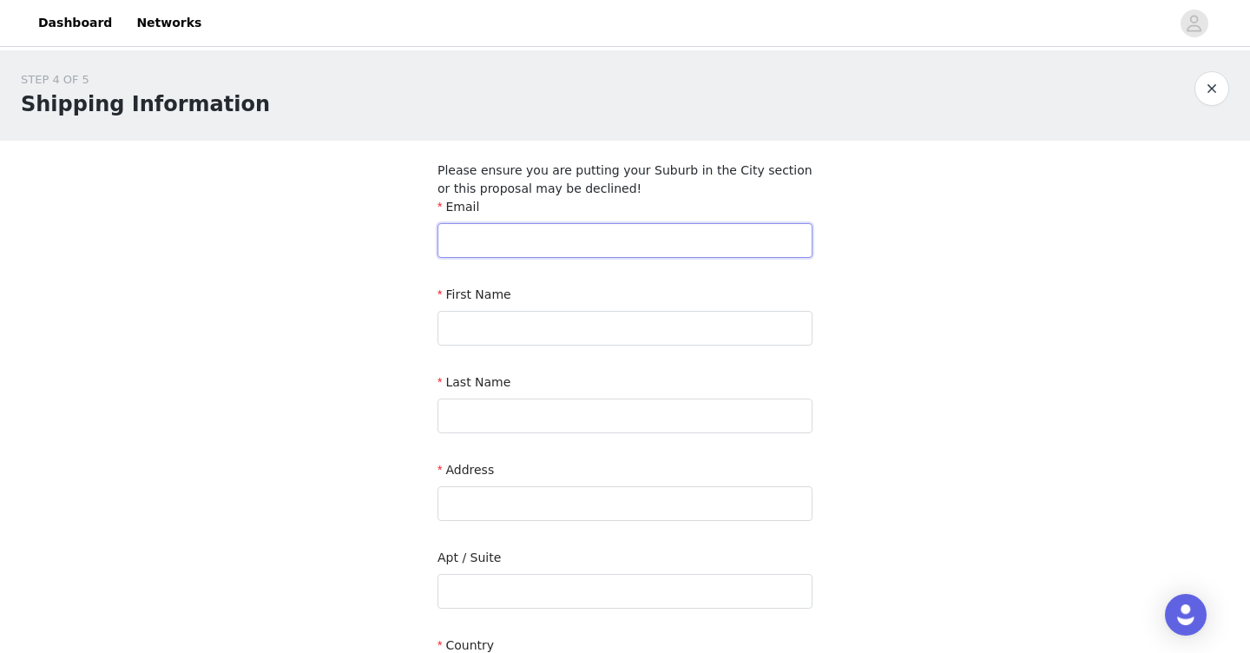
click at [593, 247] on input "text" at bounding box center [624, 240] width 375 height 35
type input "[EMAIL_ADDRESS][DOMAIN_NAME]"
click at [564, 327] on input "text" at bounding box center [624, 328] width 375 height 35
type input "yasmine"
type input "el assl"
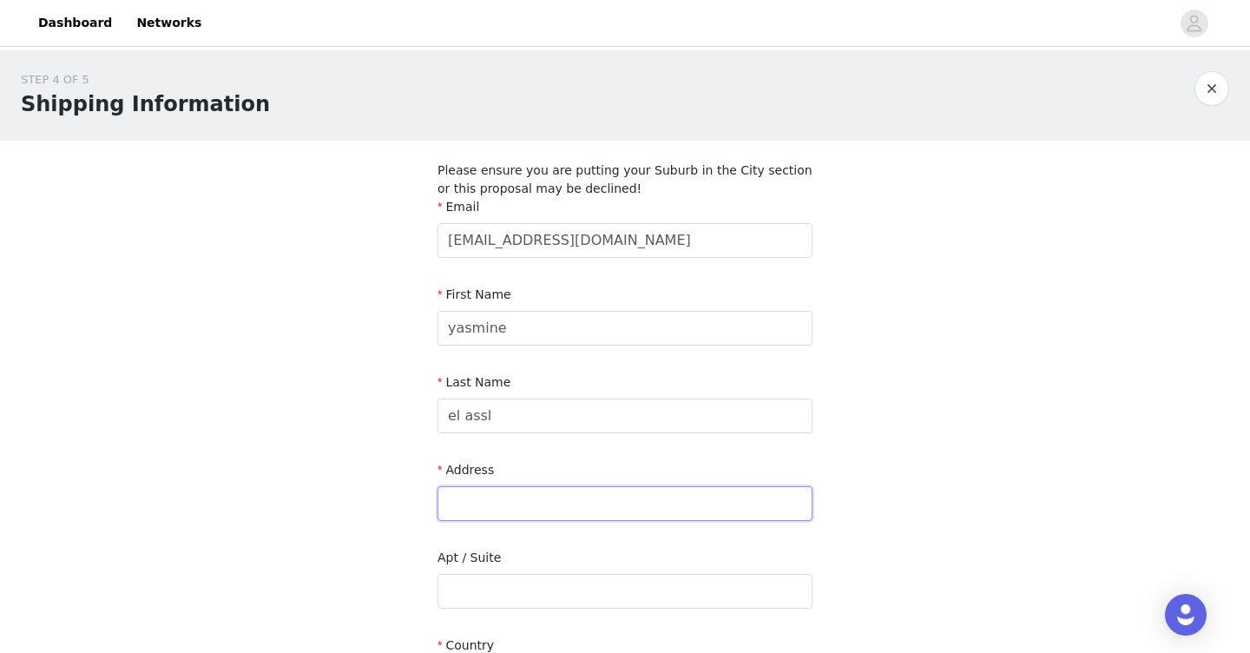
type input "via [PERSON_NAME] 75"
type input "monsummano terme"
type input "51015"
type input "3204172681"
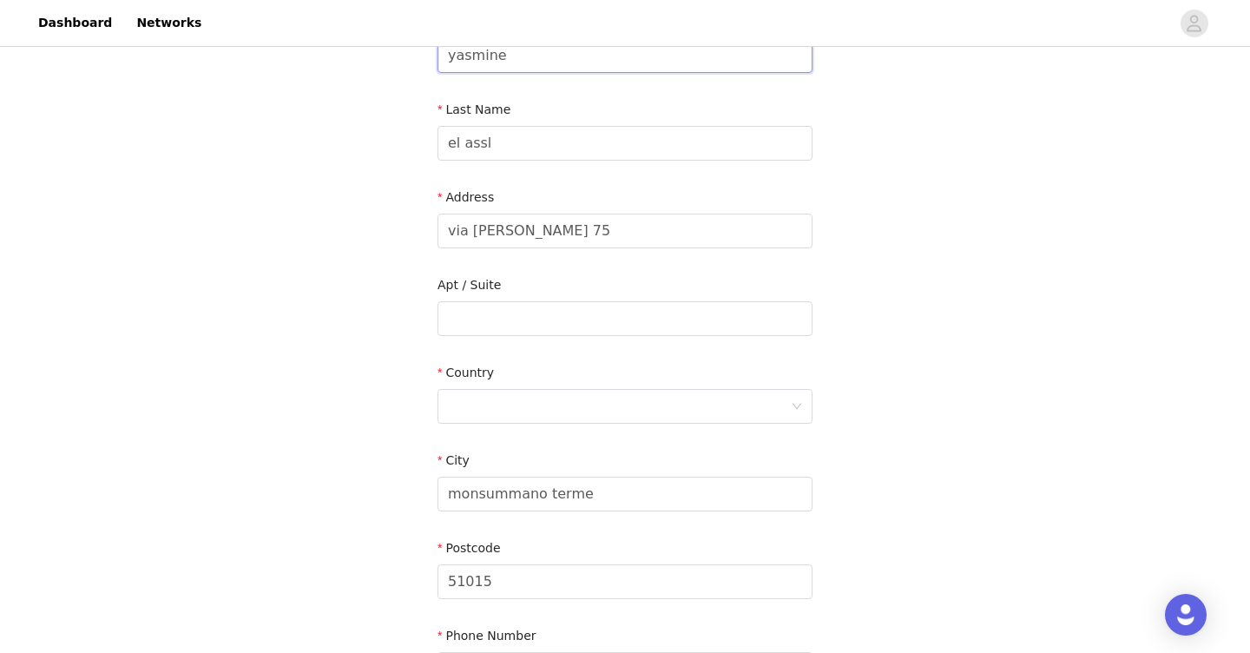
scroll to position [281, 0]
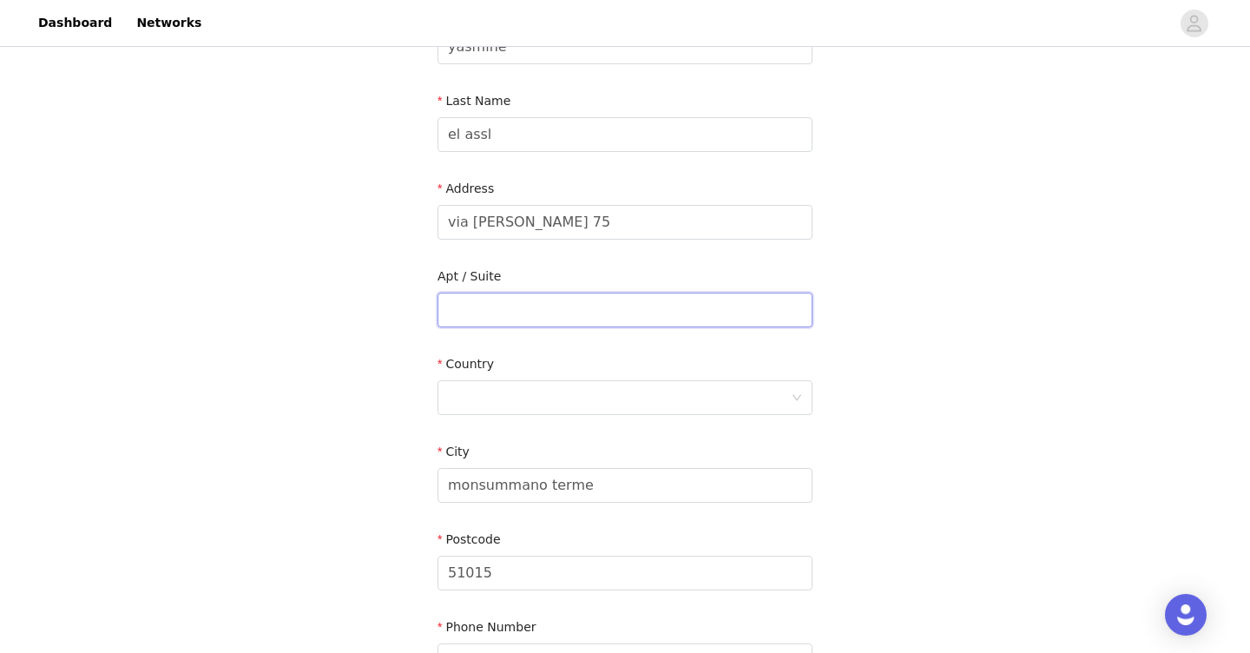
click at [565, 308] on input "text" at bounding box center [624, 309] width 375 height 35
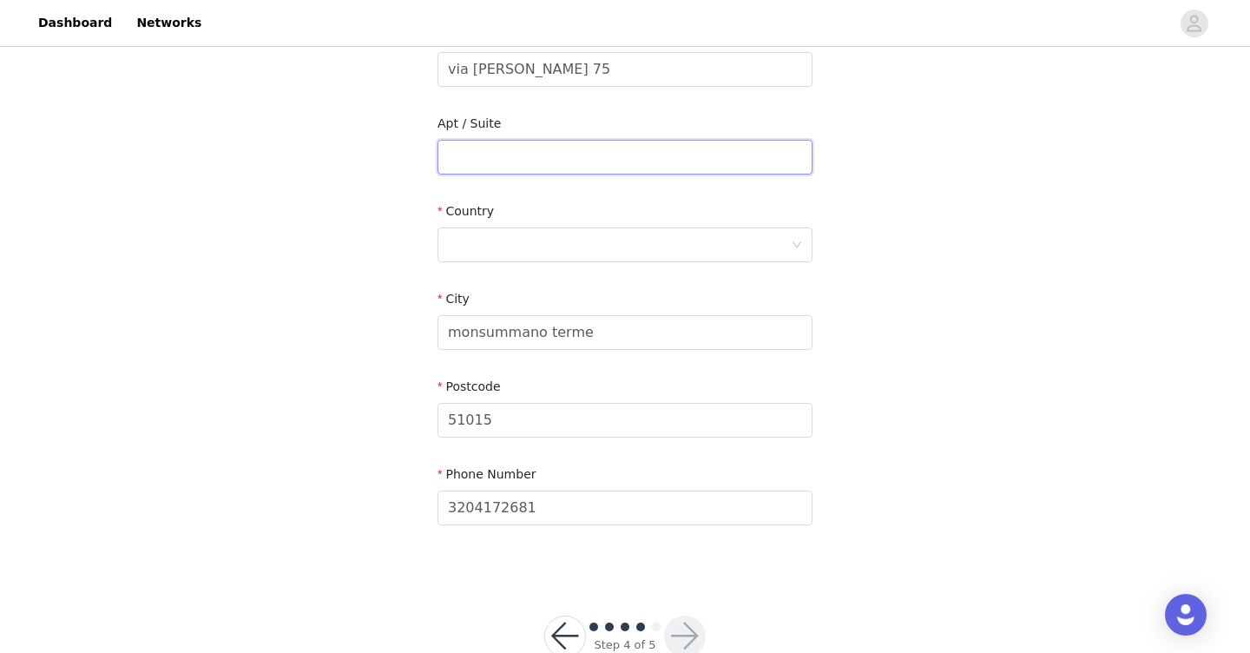
scroll to position [436, 0]
click at [546, 245] on div at bounding box center [619, 242] width 343 height 33
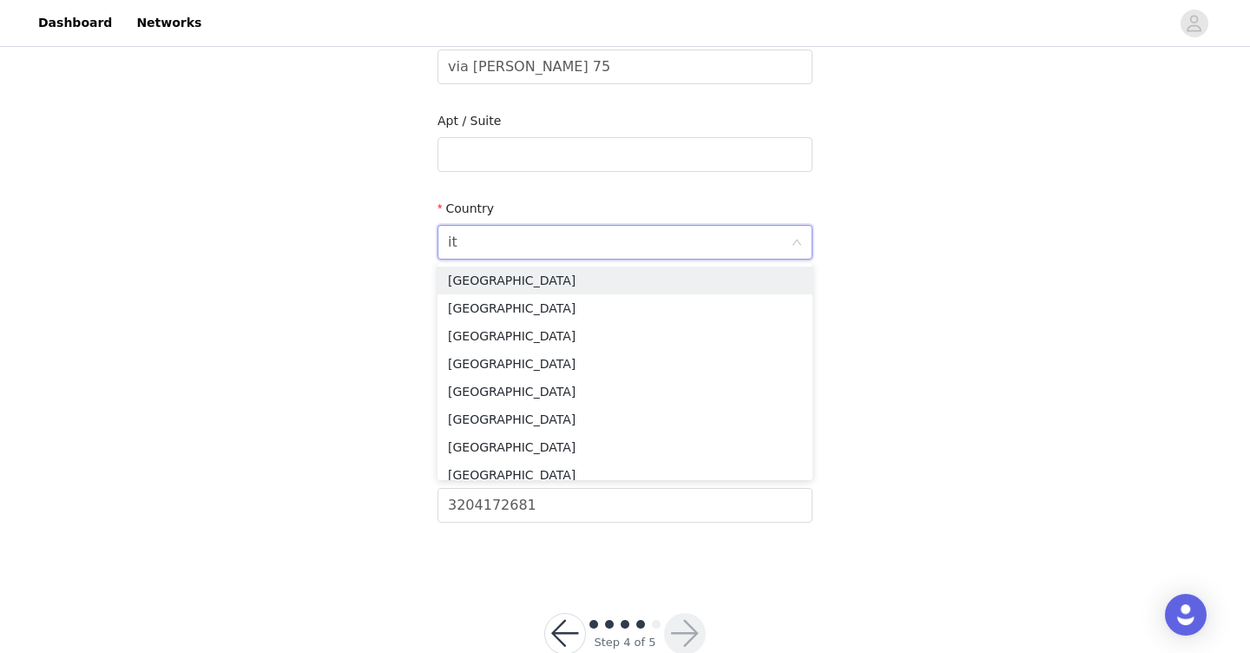
type input "ita"
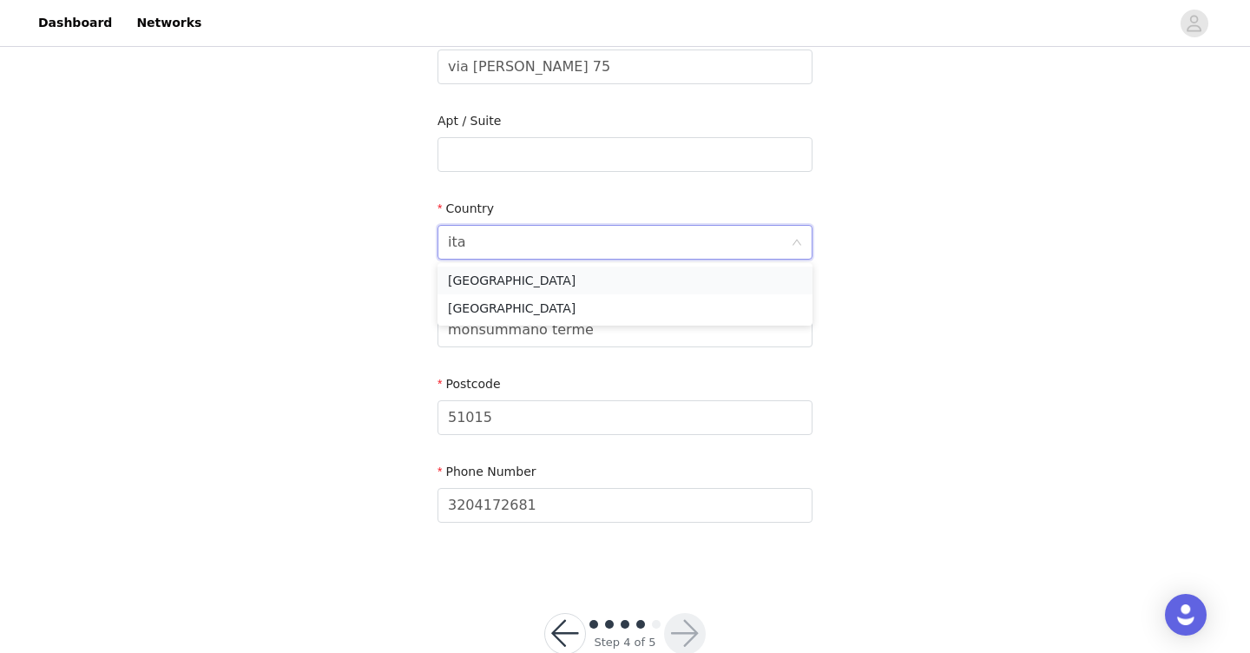
click at [511, 279] on li "[GEOGRAPHIC_DATA]" at bounding box center [624, 280] width 375 height 28
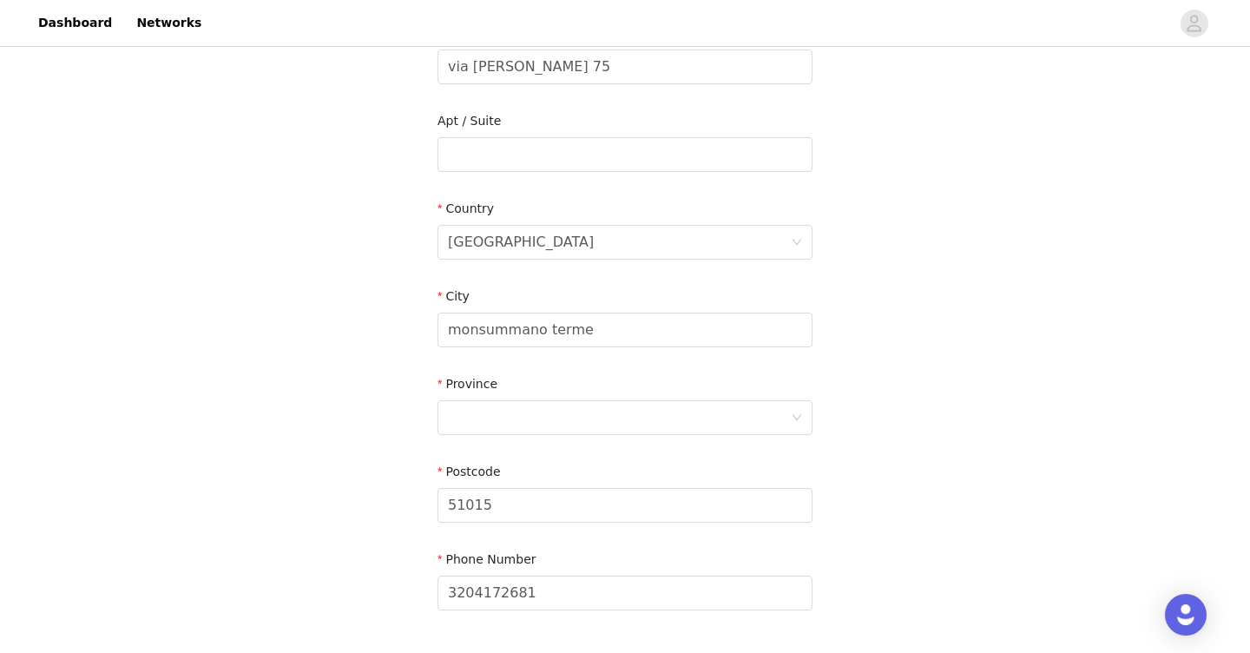
scroll to position [567, 0]
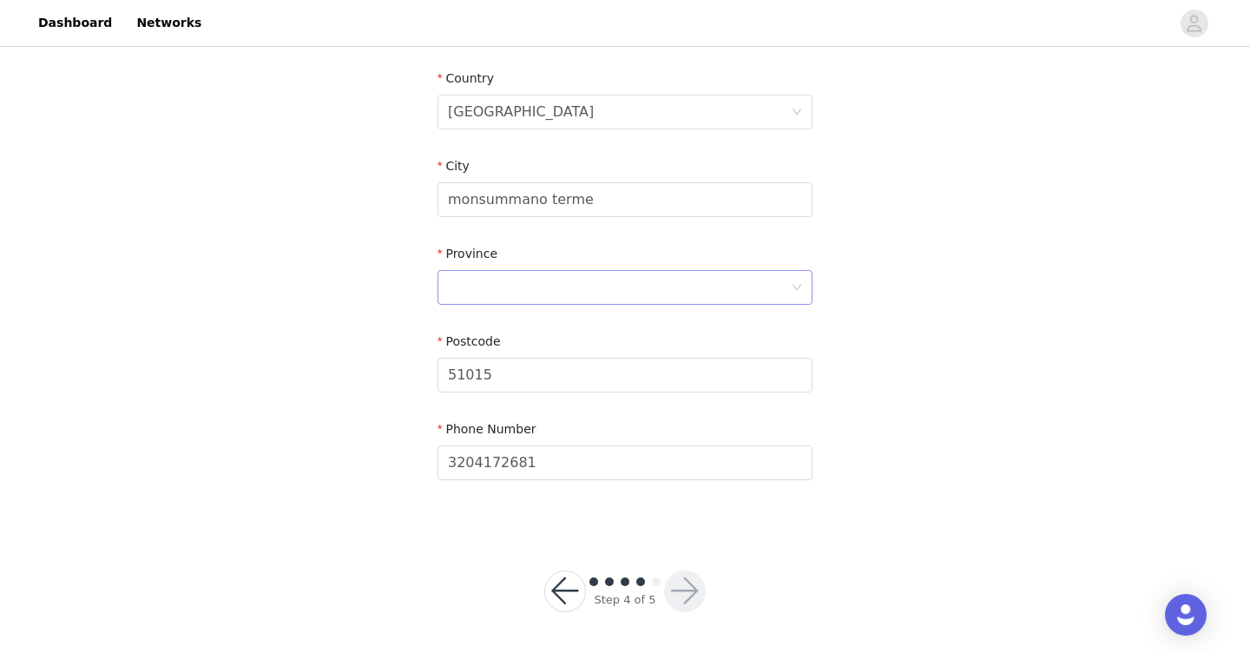
click at [549, 286] on div at bounding box center [619, 287] width 343 height 33
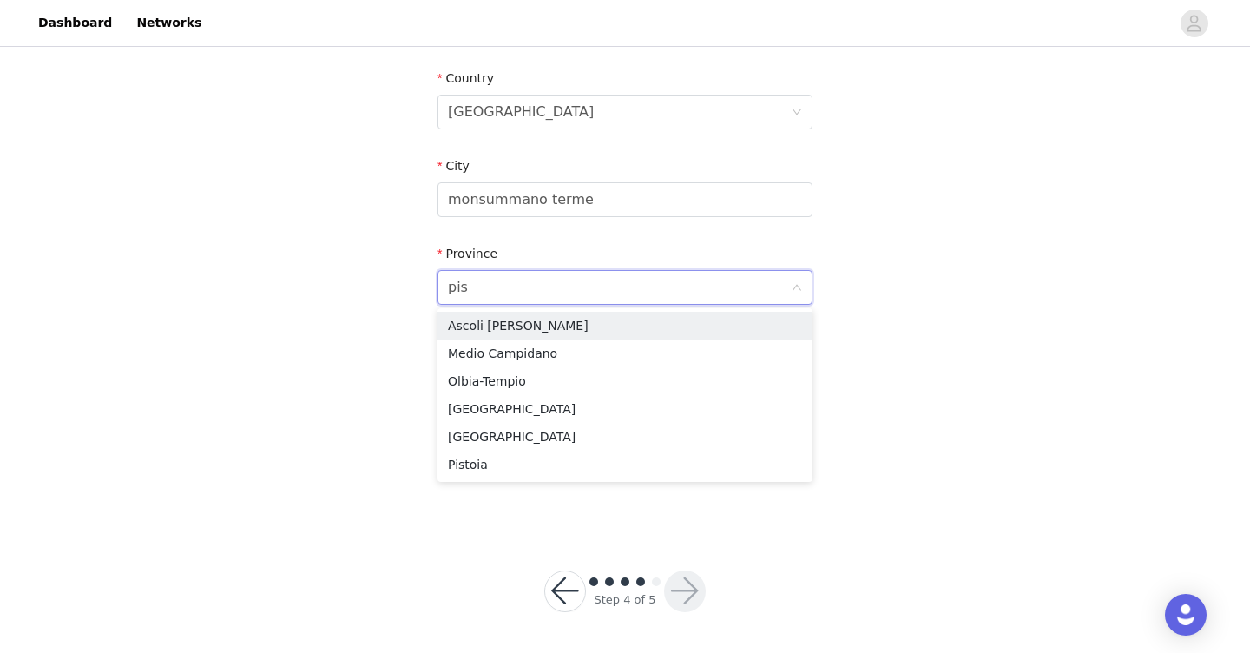
type input "pist"
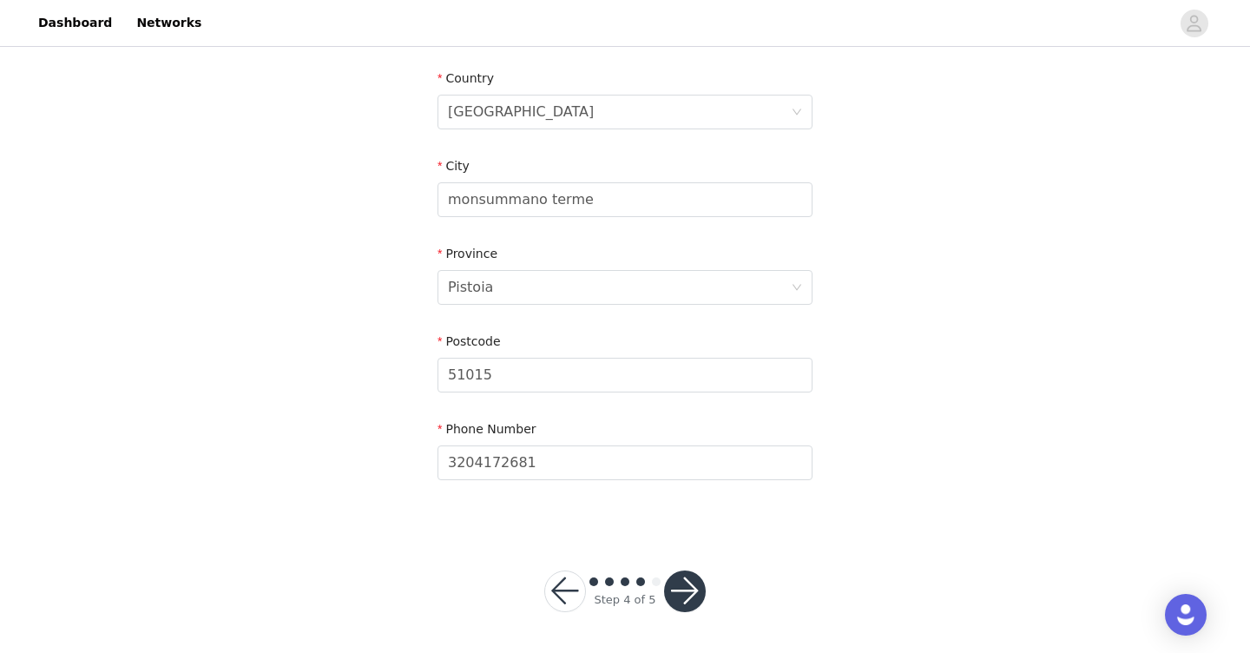
click at [688, 594] on button "button" at bounding box center [685, 591] width 42 height 42
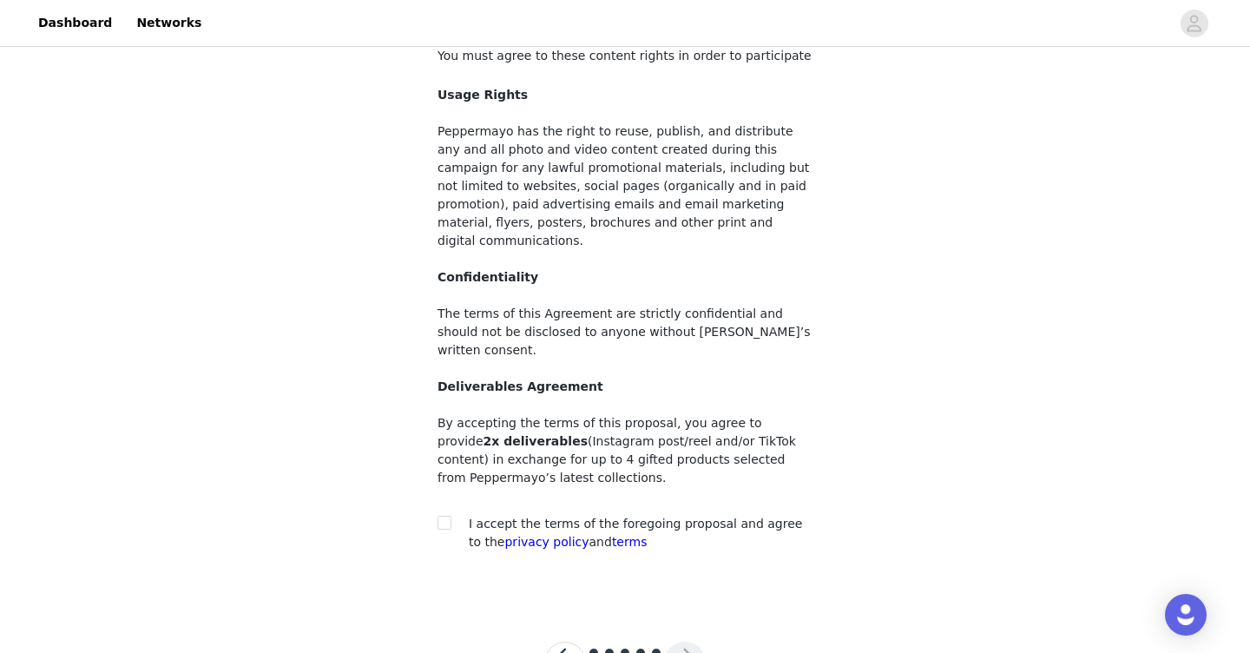
scroll to position [149, 0]
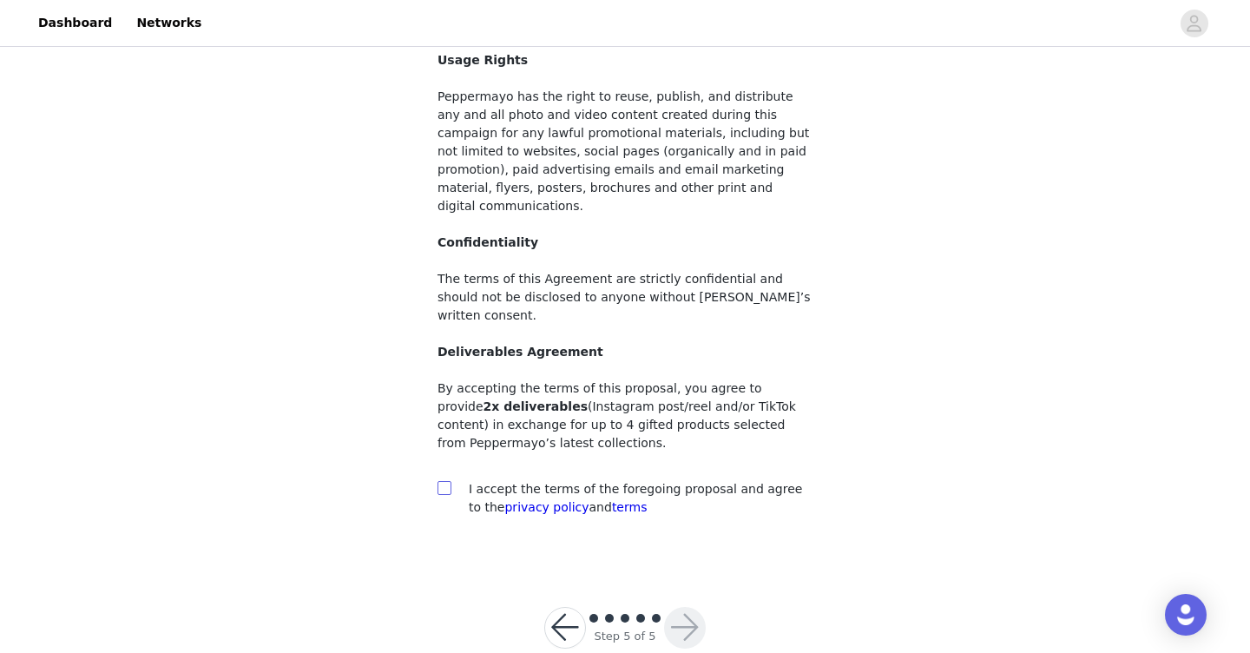
click at [449, 481] on input "checkbox" at bounding box center [443, 487] width 12 height 12
checkbox input "true"
click at [678, 607] on button "button" at bounding box center [685, 628] width 42 height 42
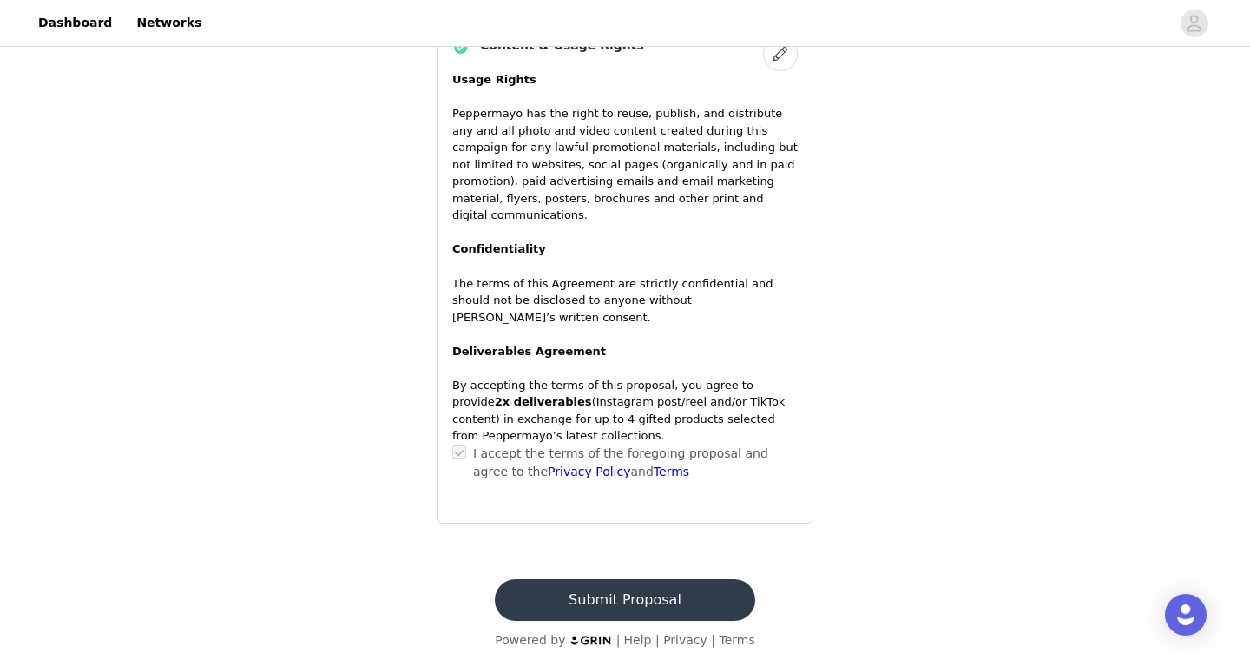
click at [673, 579] on button "Submit Proposal" at bounding box center [624, 600] width 259 height 42
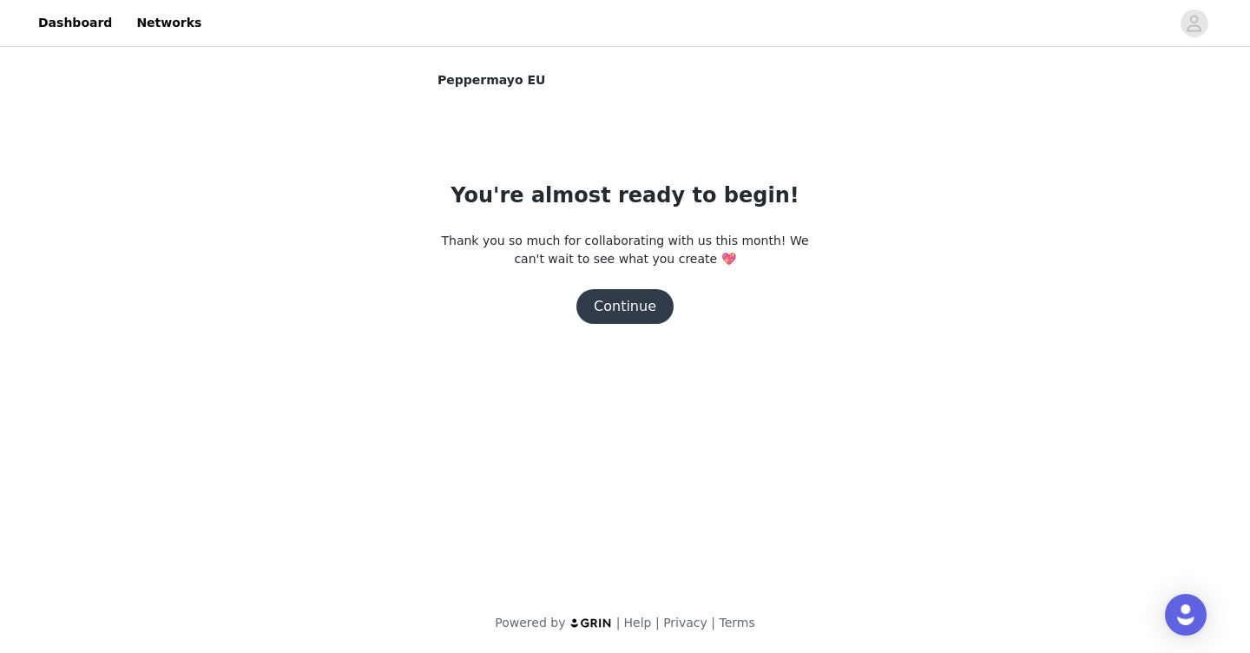
click at [662, 311] on button "Continue" at bounding box center [624, 306] width 97 height 35
